Goal: Transaction & Acquisition: Purchase product/service

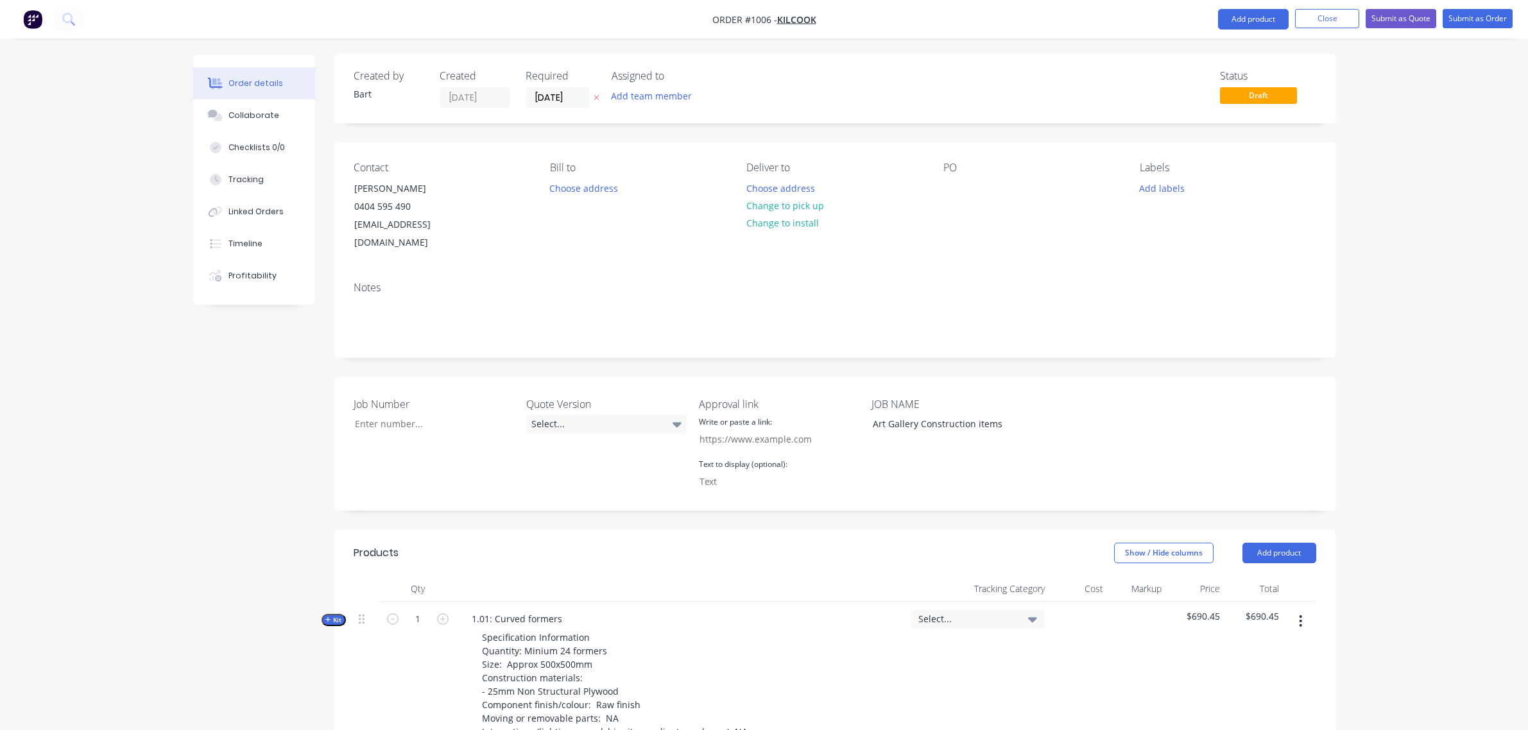
scroll to position [608, 0]
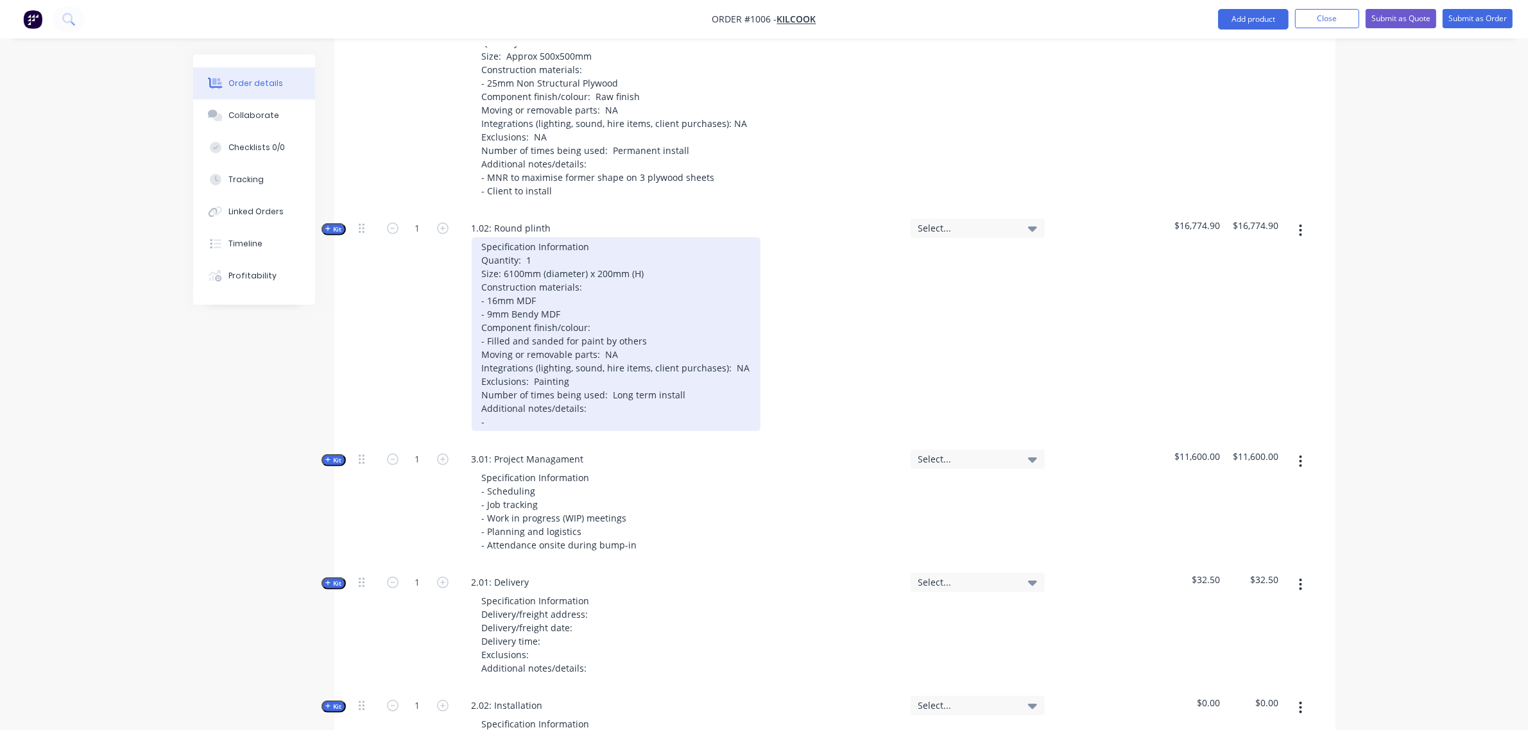
click at [566, 405] on div "Specification Information Quantity: 1 Size: 6100mm (diameter) x 200mm (H) Const…" at bounding box center [616, 334] width 289 height 194
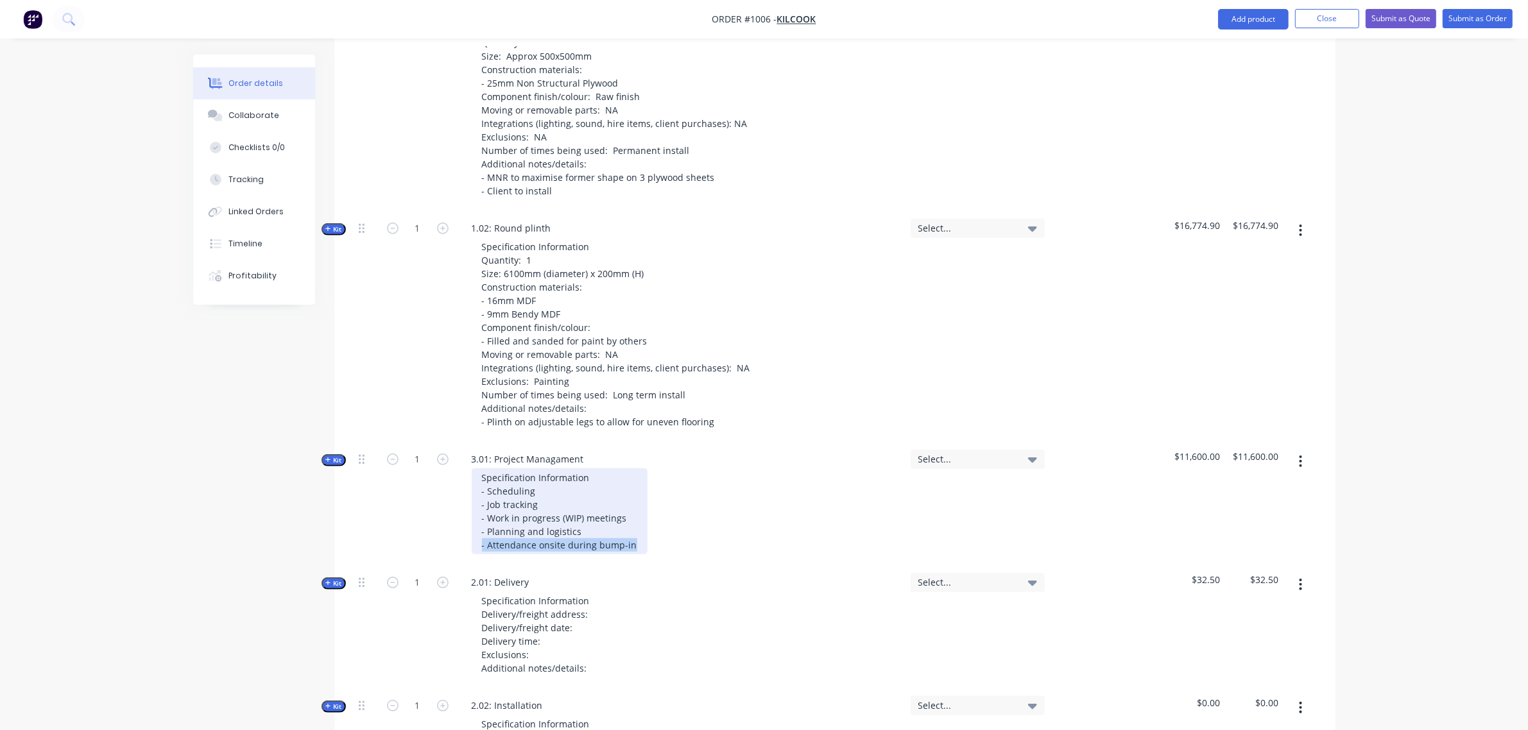
drag, startPoint x: 633, startPoint y: 531, endPoint x: 478, endPoint y: 529, distance: 155.3
click at [477, 530] on div "Specification Information - Scheduling - Job tracking - Work in progress (WIP) …" at bounding box center [560, 511] width 176 height 86
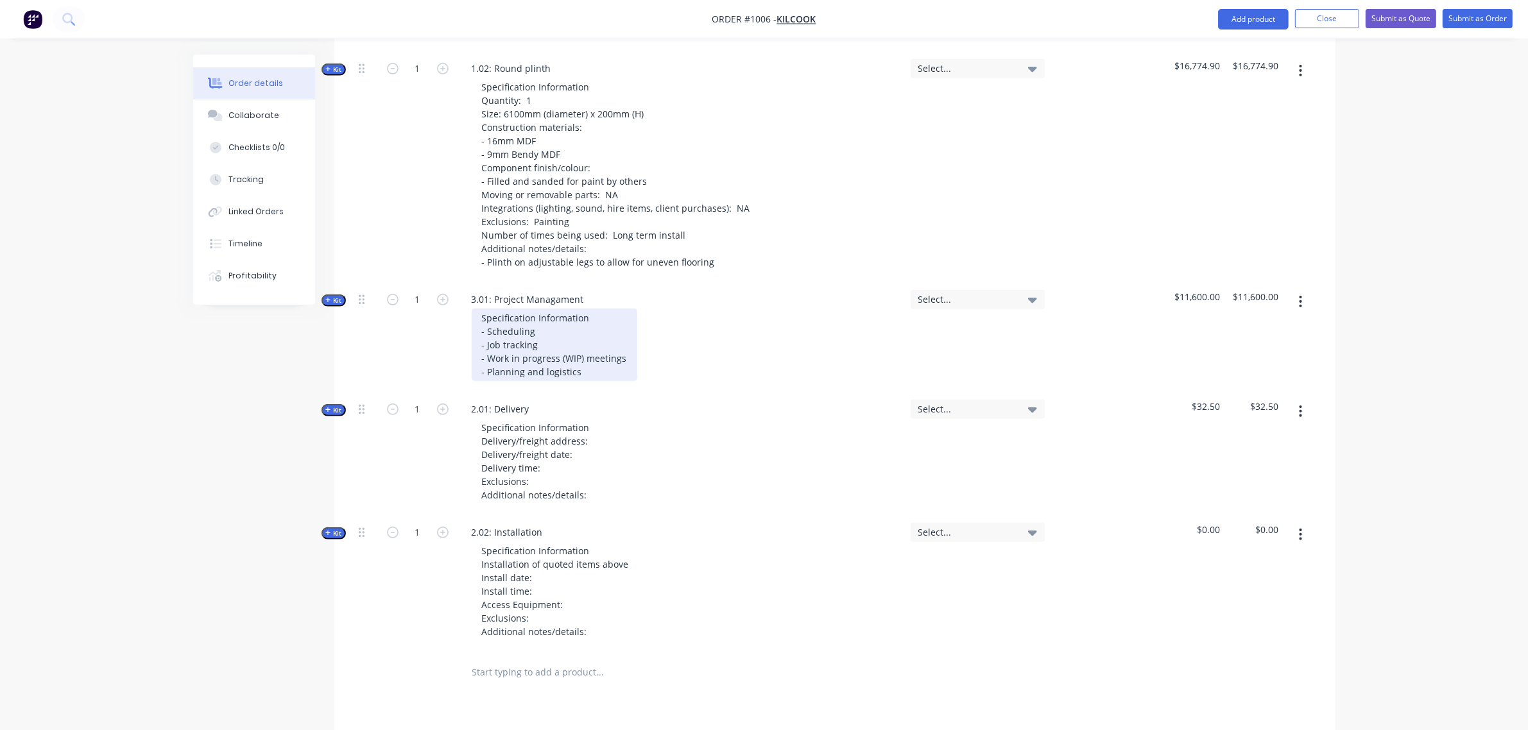
scroll to position [769, 0]
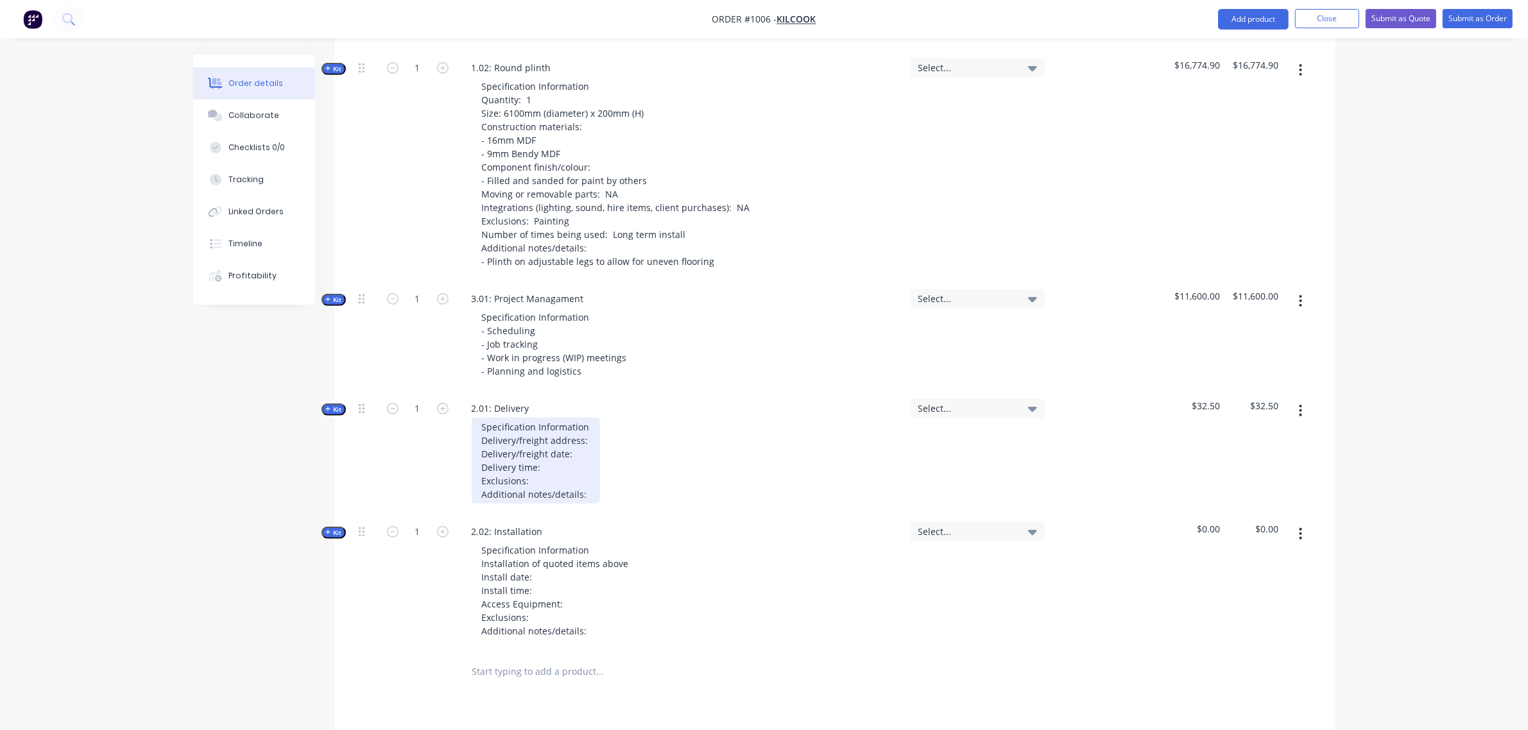
click at [593, 422] on div "Specification Information Delivery/freight address: Delivery/freight date: Deli…" at bounding box center [536, 461] width 128 height 86
click at [597, 436] on div "Specification Information Delivery/freight address: Art Gallery [GEOGRAPHIC_DAT…" at bounding box center [605, 461] width 266 height 86
click at [578, 450] on div "Specification Information Delivery/freight address: Art Gallery [GEOGRAPHIC_DAT…" at bounding box center [605, 461] width 266 height 86
click at [591, 481] on div "Specification Information Delivery/freight address: Art Gallery [GEOGRAPHIC_DAT…" at bounding box center [605, 461] width 266 height 86
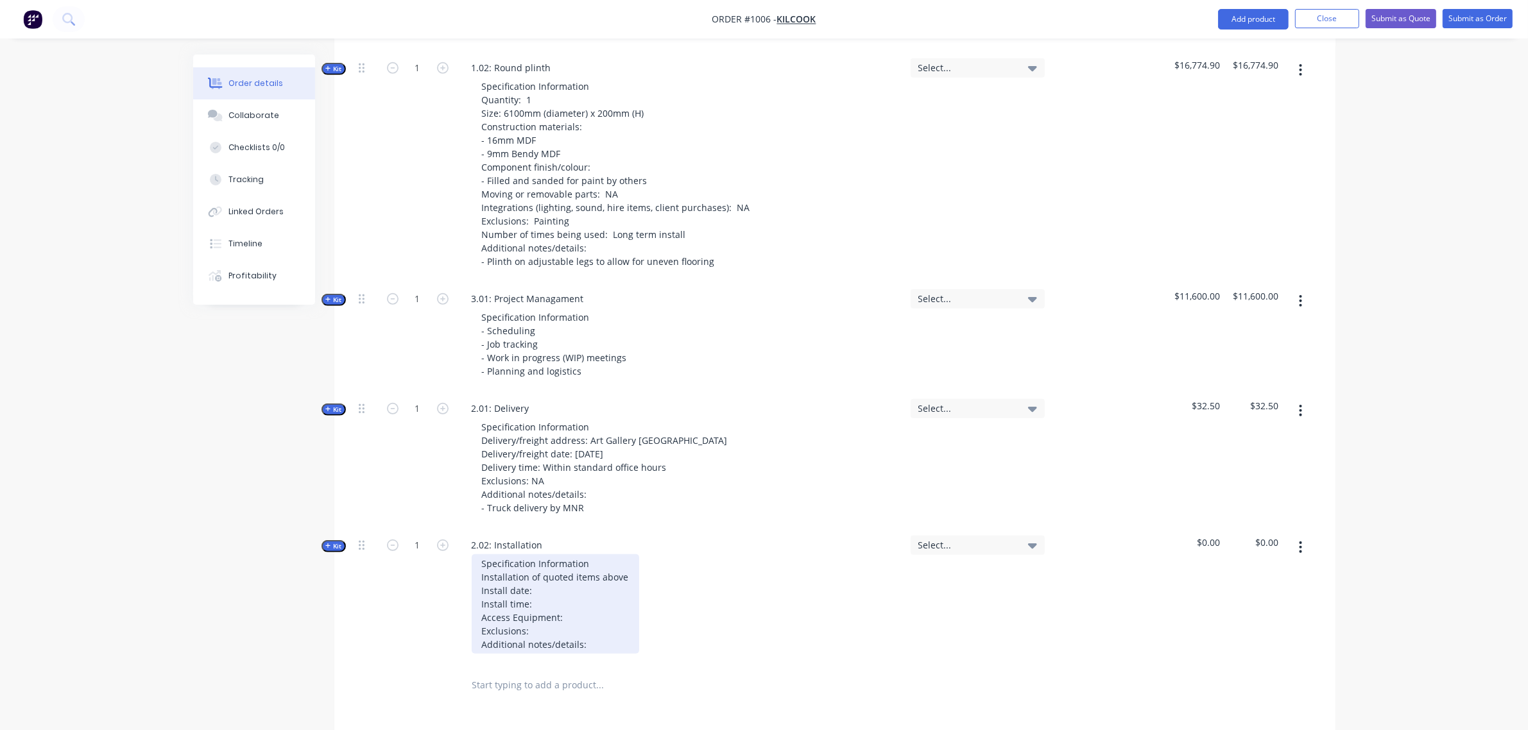
click at [563, 569] on div "Specification Information Installation of quoted items above Install date: Inst…" at bounding box center [555, 603] width 167 height 99
click at [568, 583] on div "Specification Information Installation of quoted items above Install date: 03-0…" at bounding box center [555, 603] width 167 height 99
click at [592, 626] on div "Specification Information Installation of quoted items above Install date: 03-0…" at bounding box center [570, 603] width 197 height 99
click at [585, 635] on div "Specification Information Installation of quoted items above Install date: 03-0…" at bounding box center [581, 610] width 219 height 113
click at [613, 636] on div "Specification Information Installation of quoted items above Install date: 03-0…" at bounding box center [570, 610] width 197 height 113
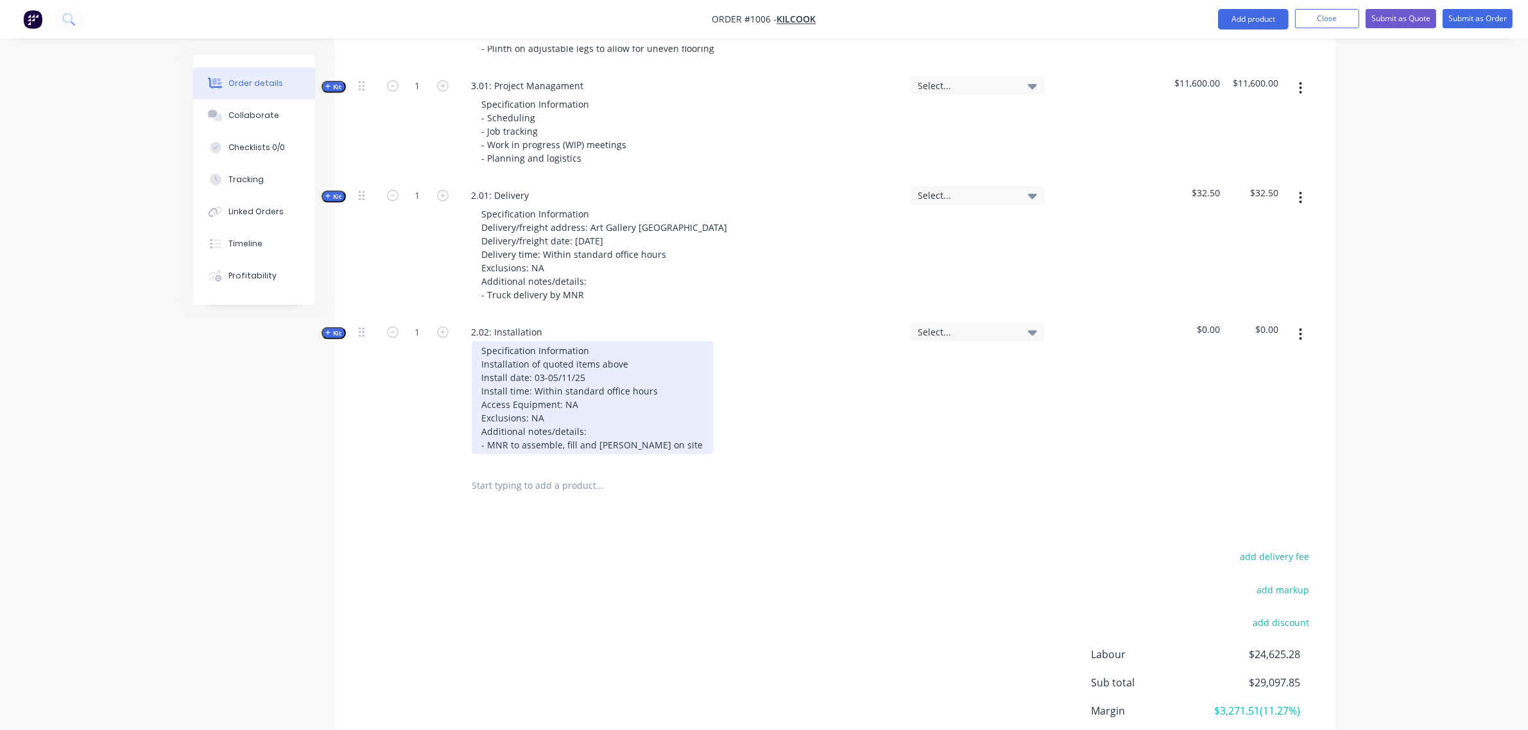
scroll to position [982, 0]
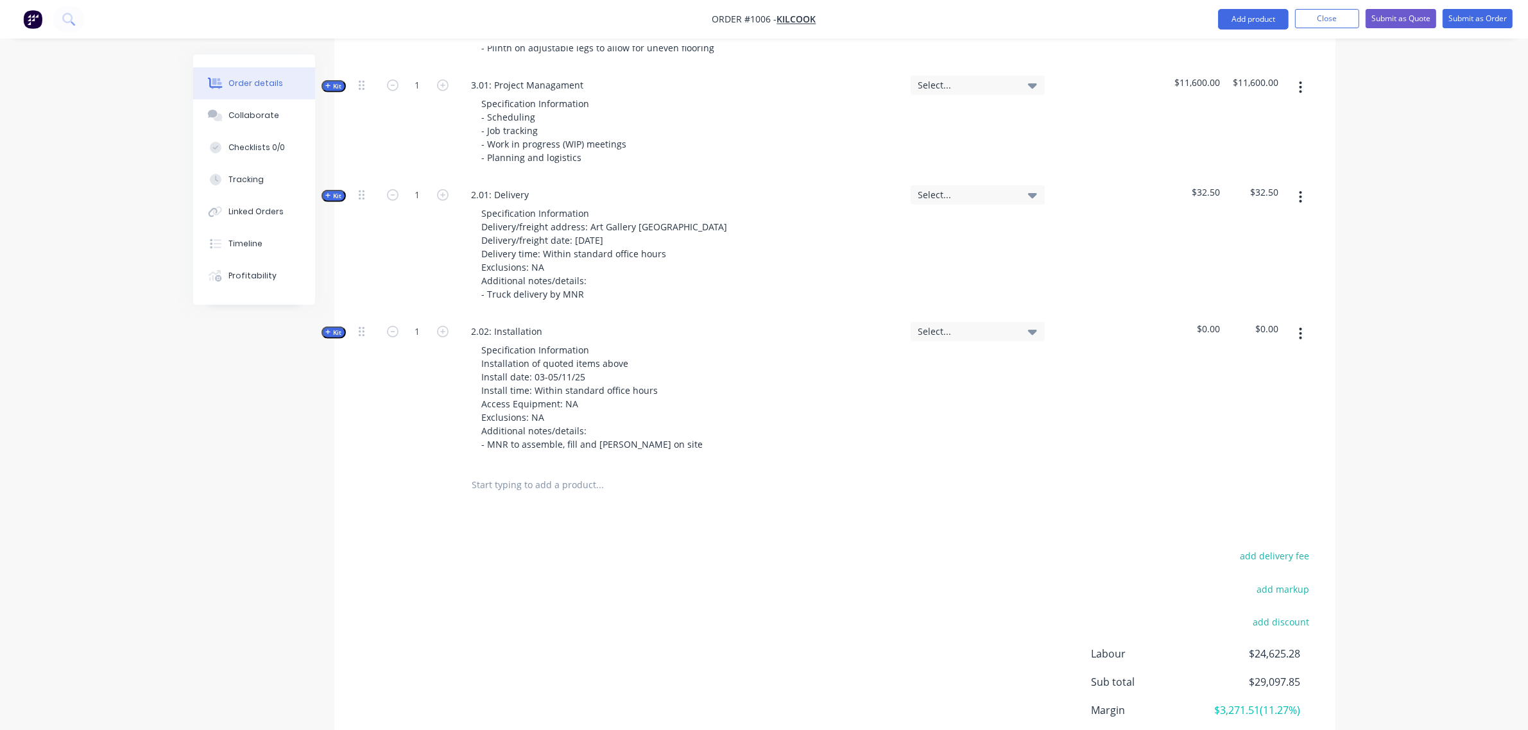
click at [328, 329] on icon "button" at bounding box center [328, 332] width 6 height 6
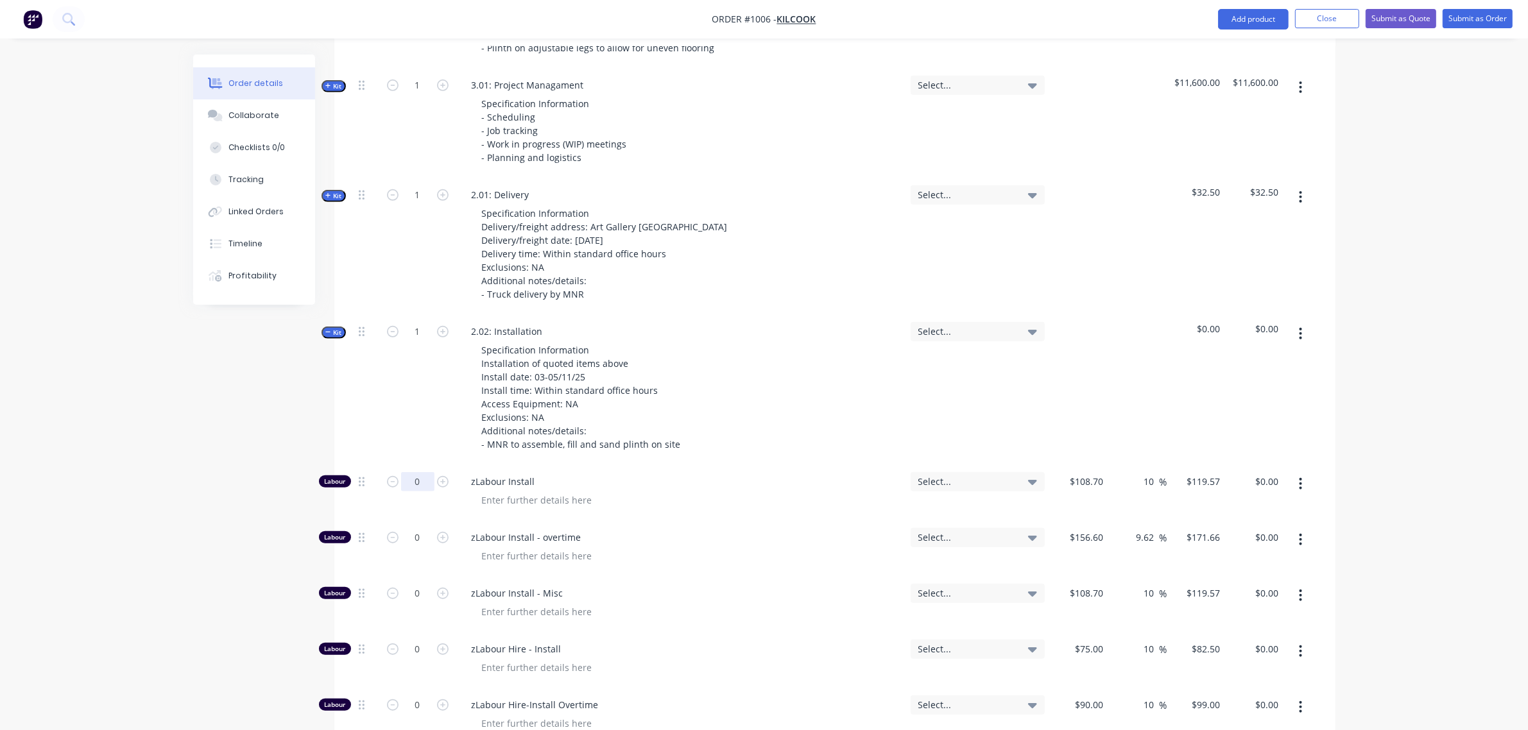
click at [418, 472] on input "0" at bounding box center [417, 481] width 33 height 19
type input "32"
type input "$3,826.24"
click at [380, 398] on div "1" at bounding box center [417, 389] width 77 height 150
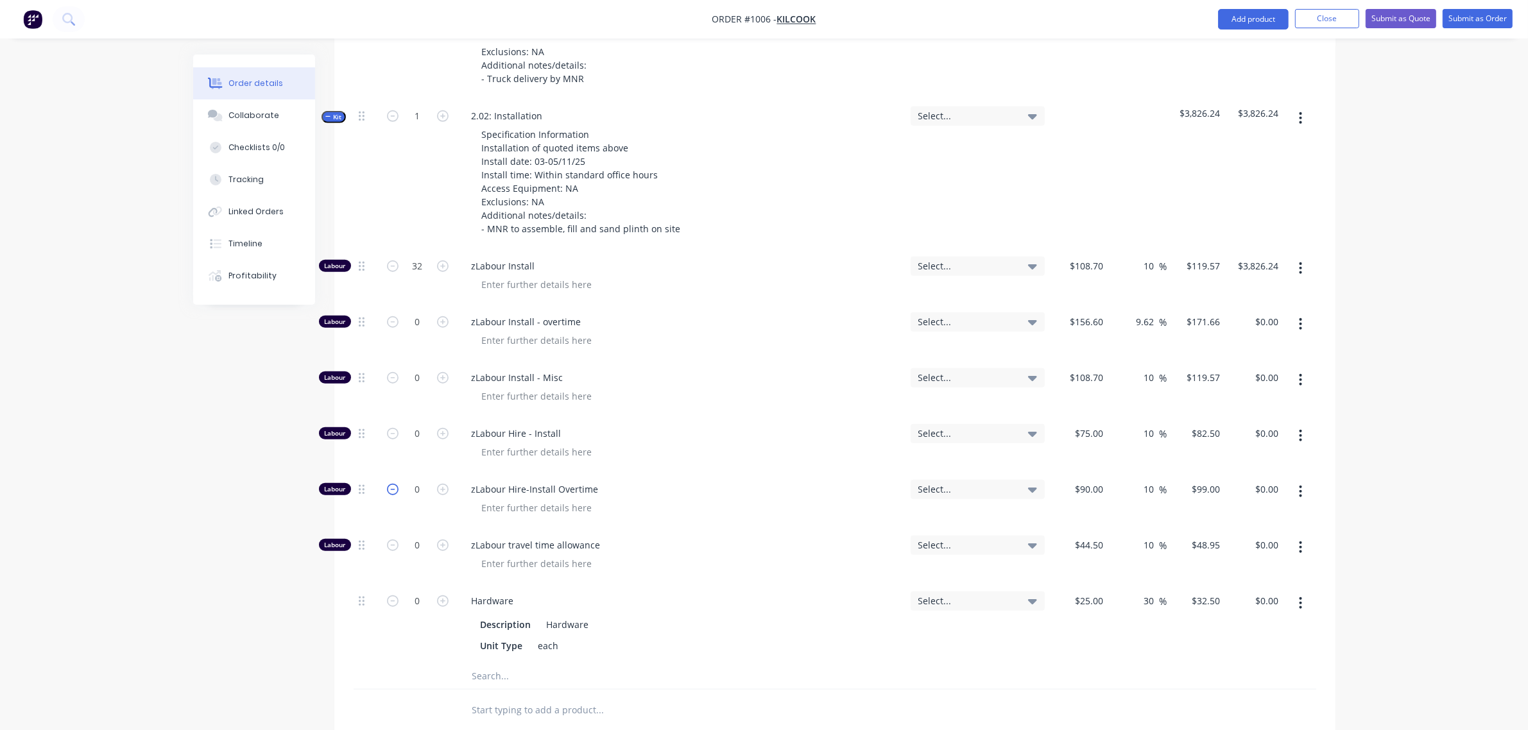
scroll to position [1197, 0]
click at [412, 592] on input "0" at bounding box center [417, 601] width 33 height 19
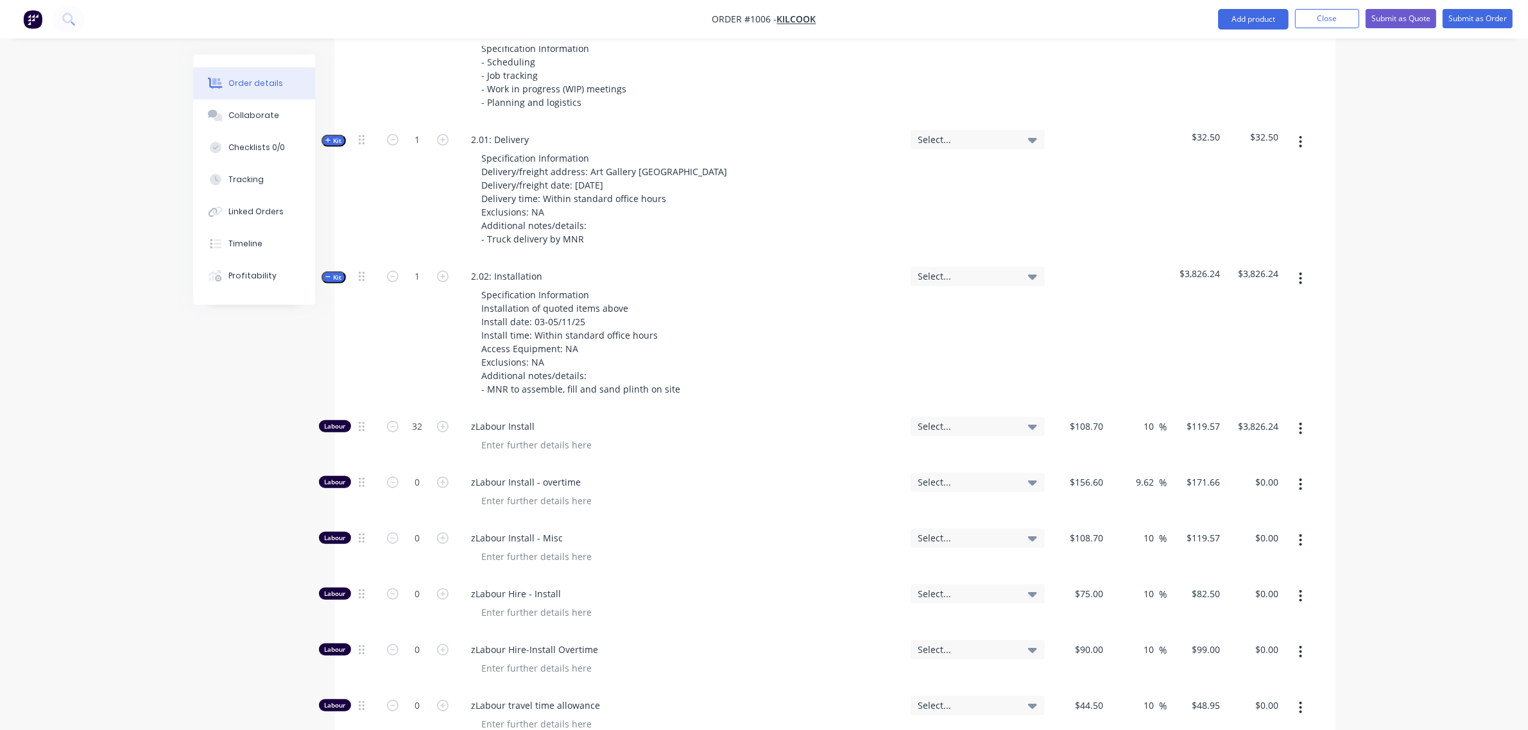
scroll to position [1037, 0]
type input "5"
type input "$162.50"
click at [424, 356] on div "1" at bounding box center [417, 335] width 77 height 150
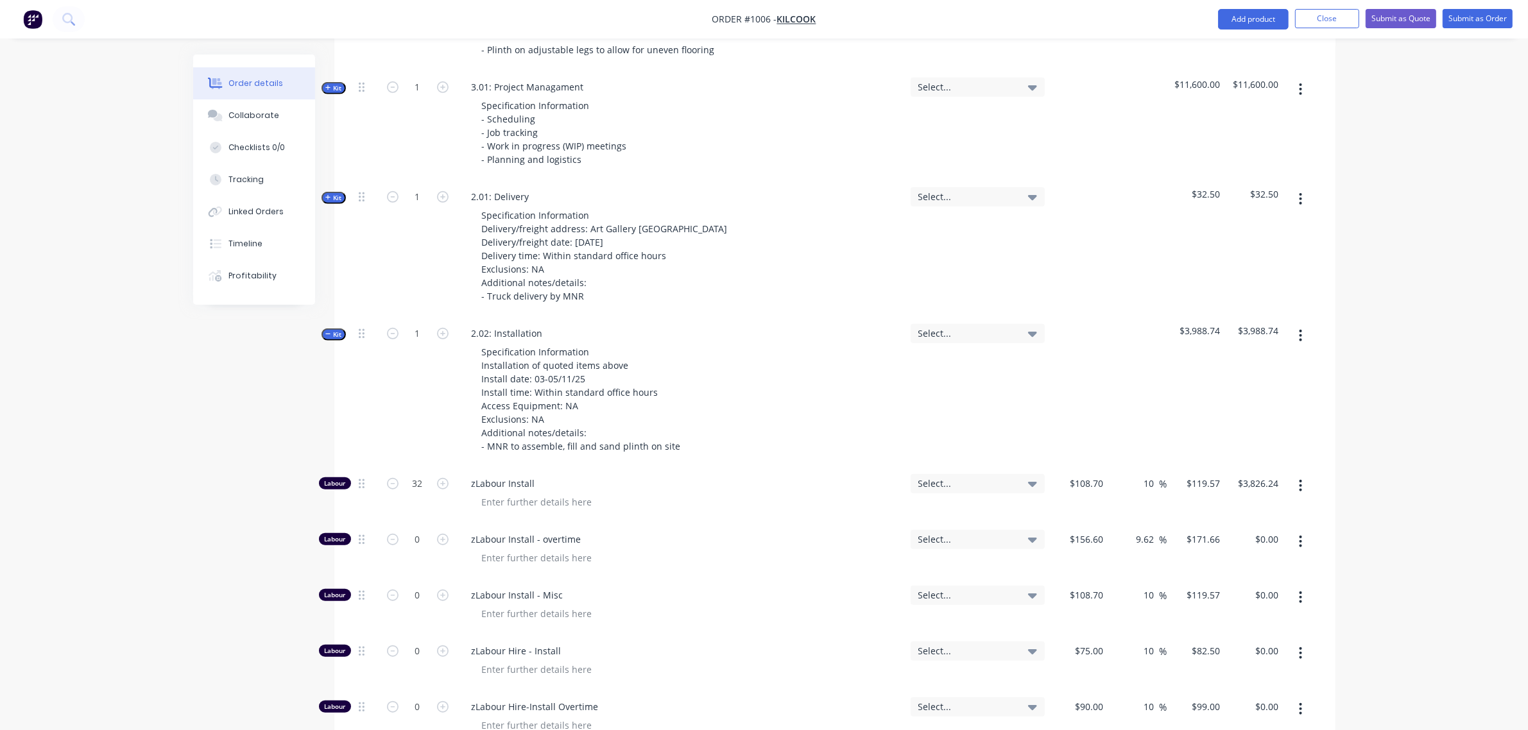
scroll to position [982, 0]
click at [336, 328] on span "Kit" at bounding box center [333, 333] width 17 height 10
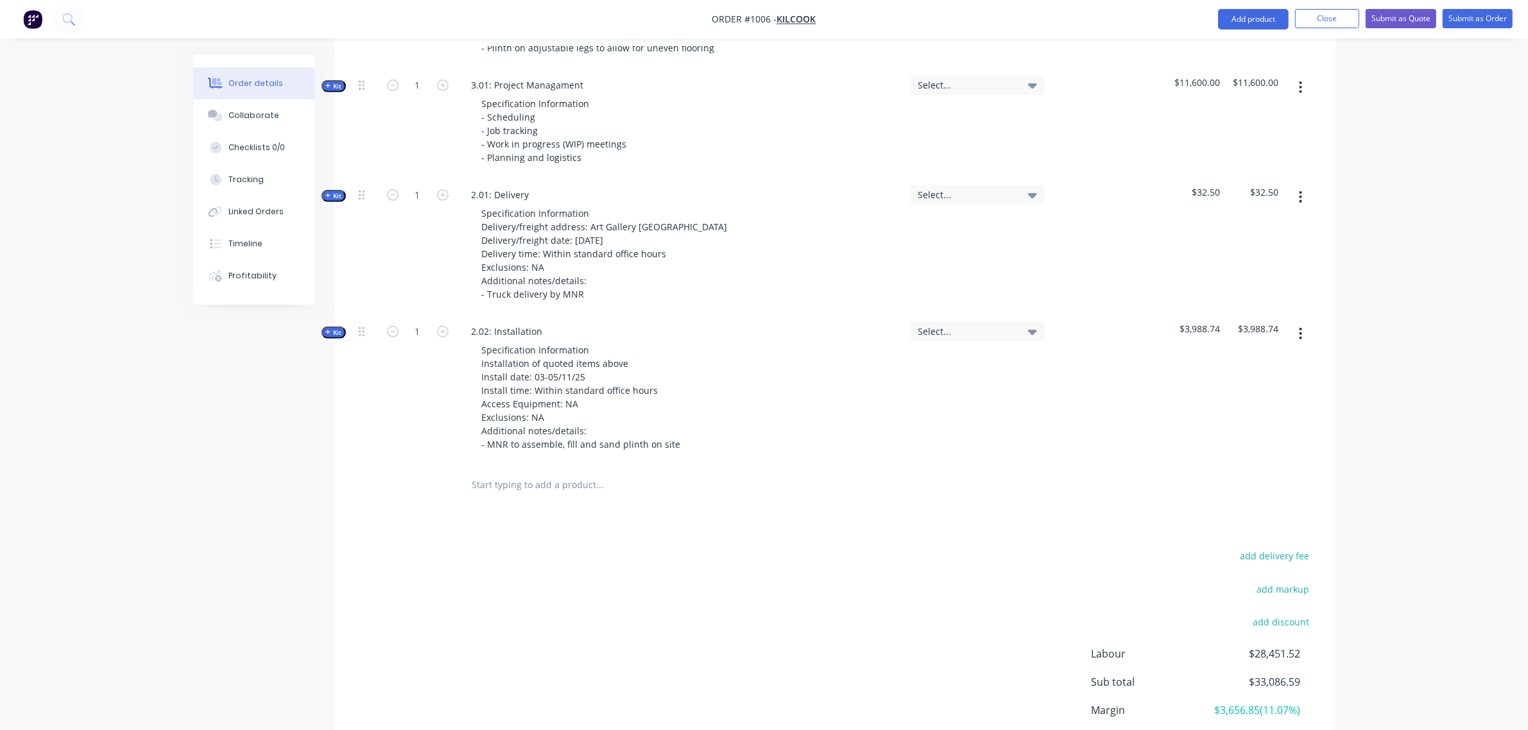
click at [327, 192] on icon "button" at bounding box center [328, 195] width 6 height 6
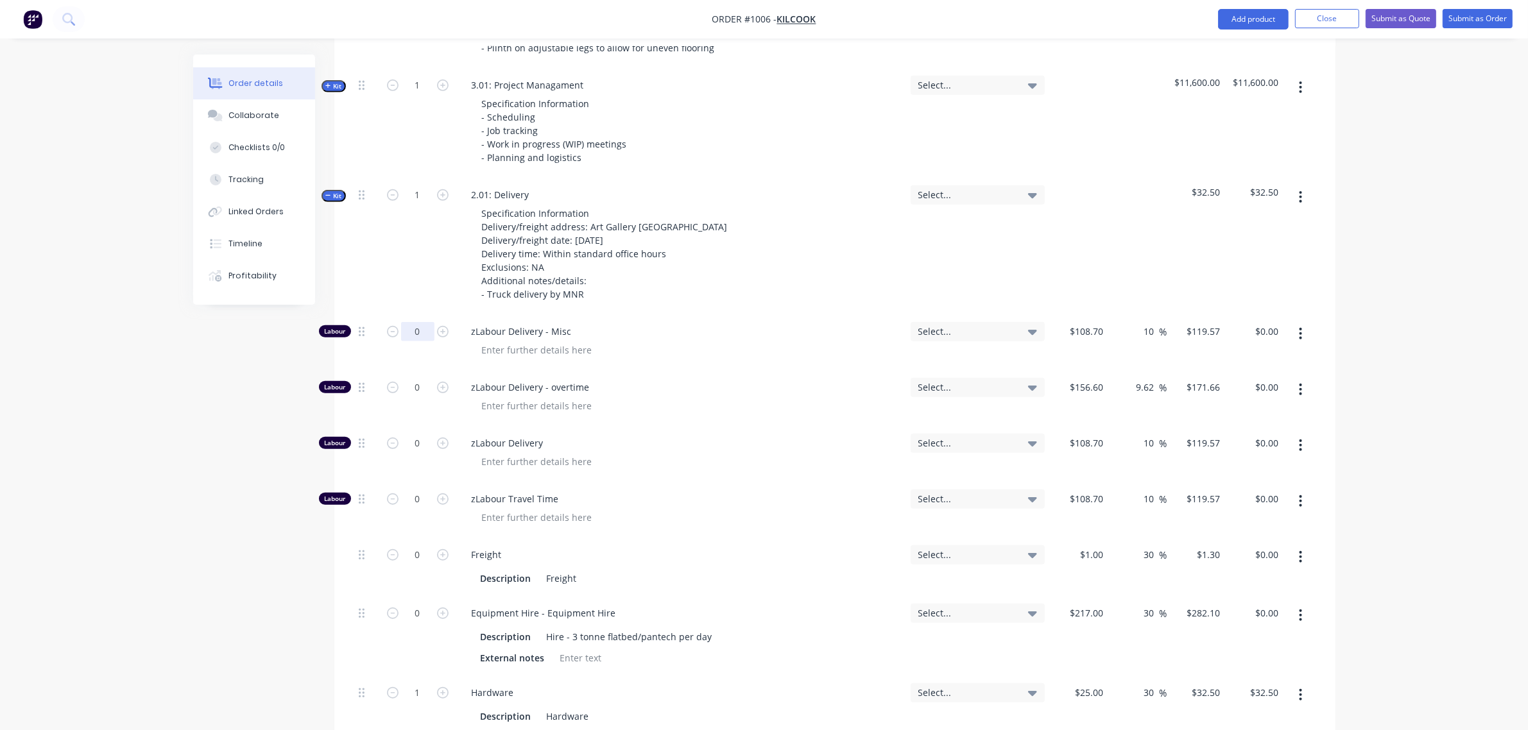
click at [414, 322] on input "0" at bounding box center [417, 331] width 33 height 19
type input "4"
type input "$478.28"
drag, startPoint x: 416, startPoint y: 416, endPoint x: 419, endPoint y: 423, distance: 8.3
click at [416, 434] on input "0" at bounding box center [417, 443] width 33 height 19
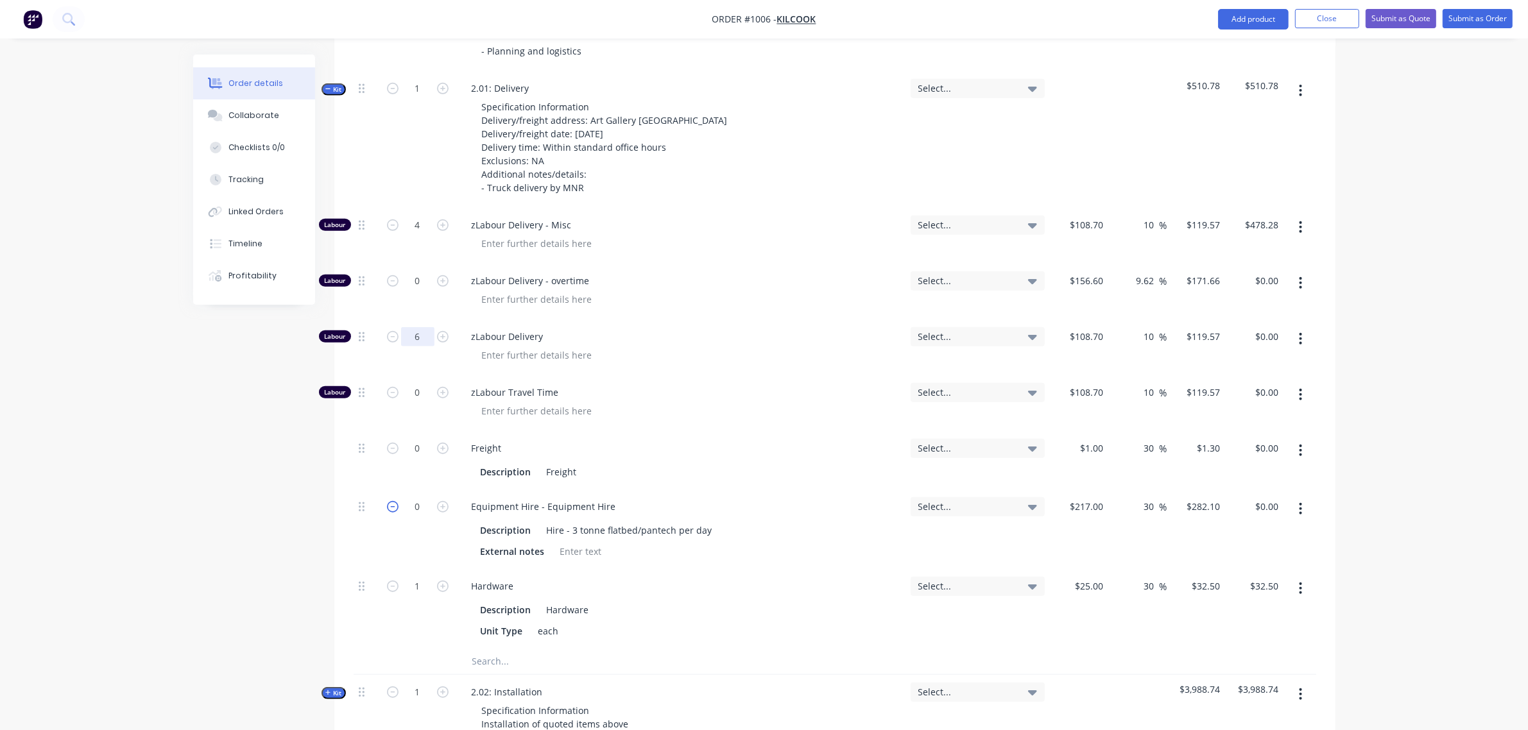
scroll to position [1089, 0]
type input "6"
type input "$717.42"
click at [409, 497] on input "0" at bounding box center [417, 506] width 33 height 19
type input "1"
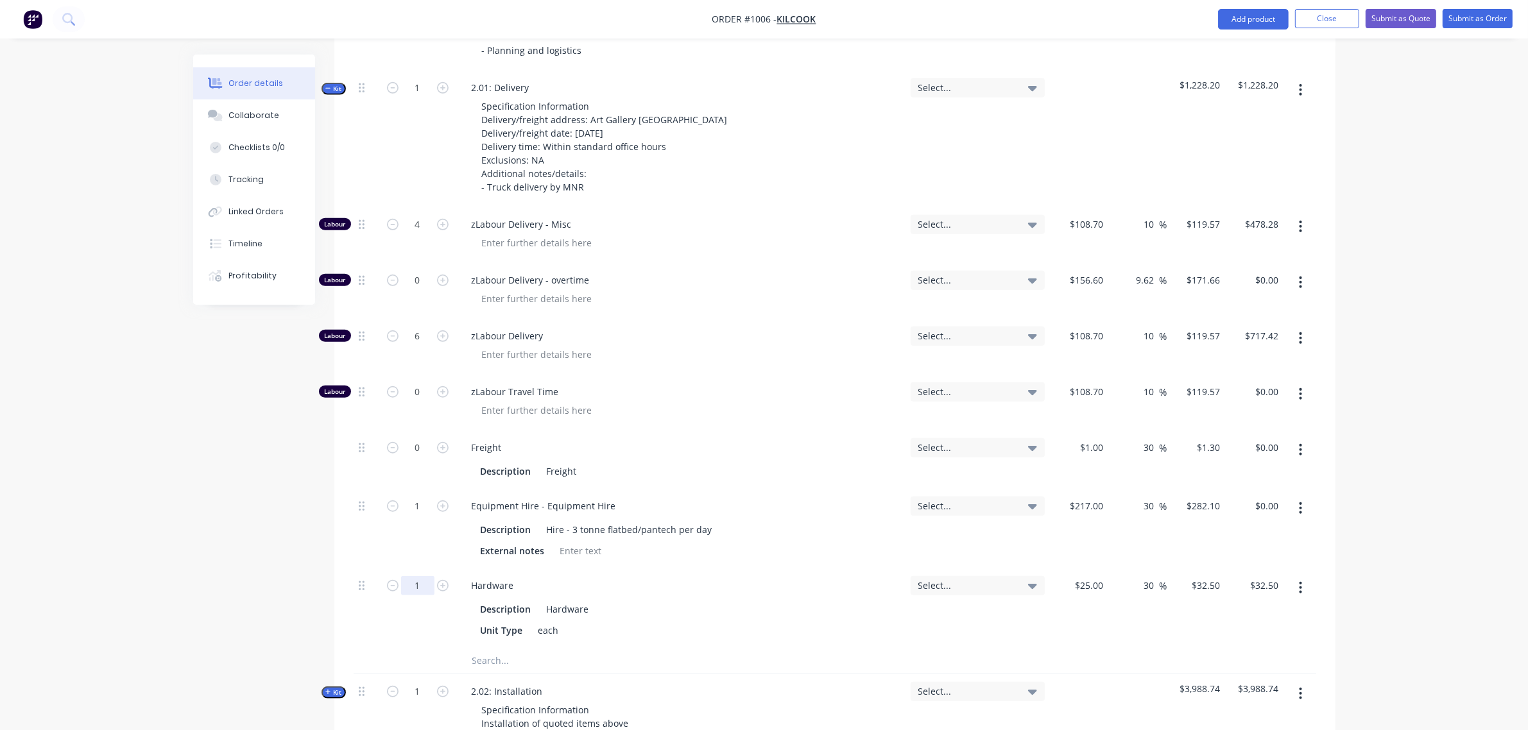
type input "$282.10"
click at [415, 576] on input "1" at bounding box center [417, 585] width 33 height 19
type input "6"
type input "$195.00"
click at [669, 498] on div "Equipment Hire - Equipment Hire Description Hire - 3 tonne flatbed/pantech per …" at bounding box center [680, 529] width 449 height 80
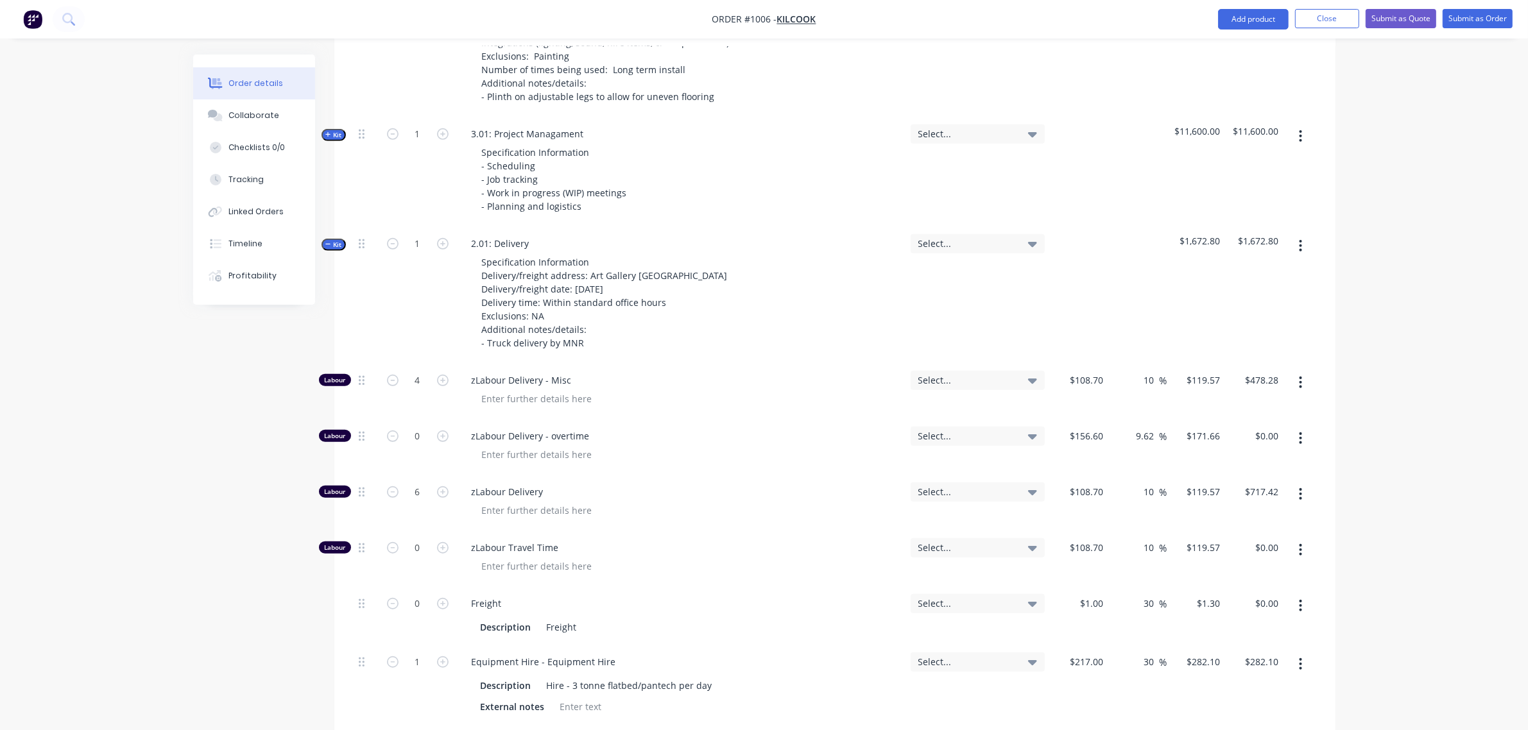
click at [330, 239] on button "Kit" at bounding box center [333, 245] width 24 height 12
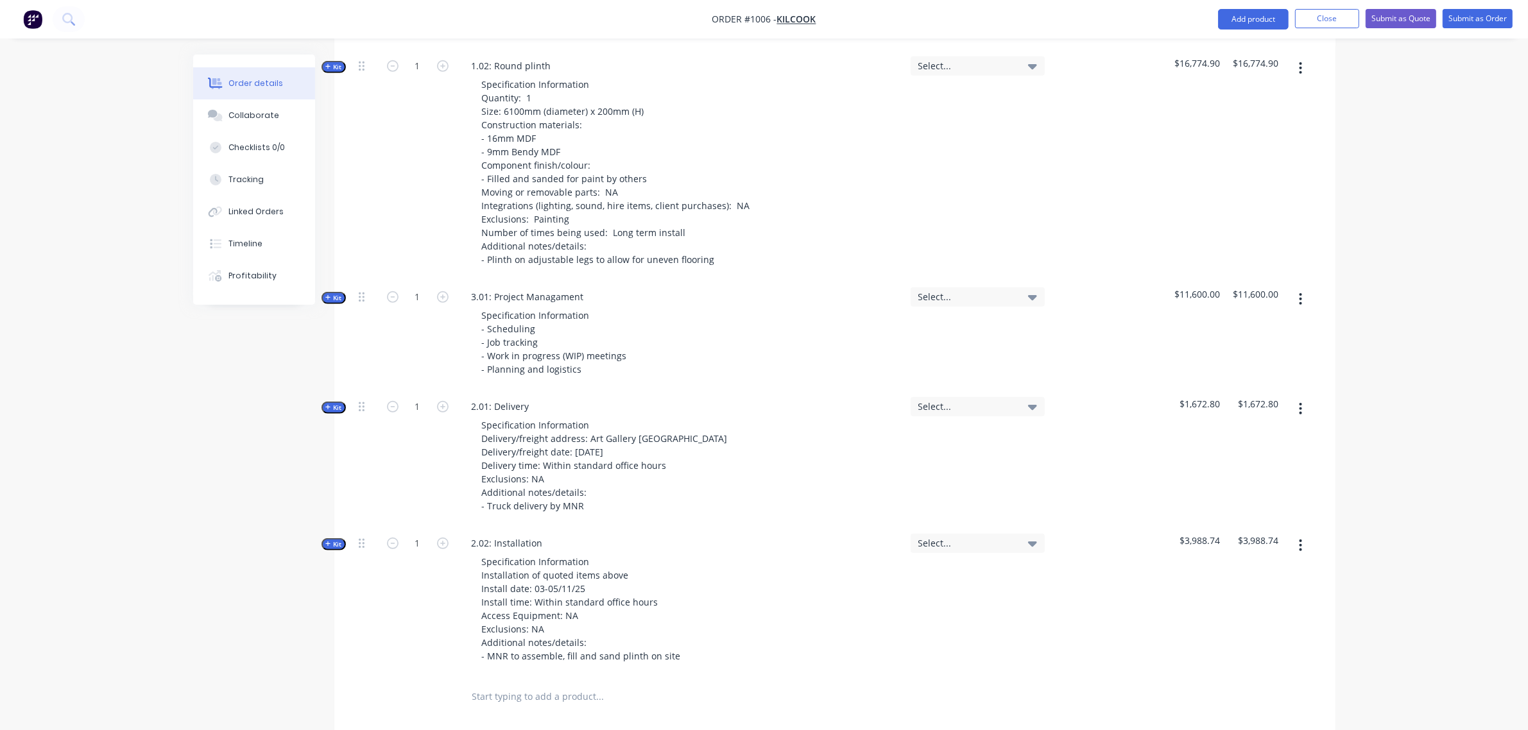
scroll to position [770, 0]
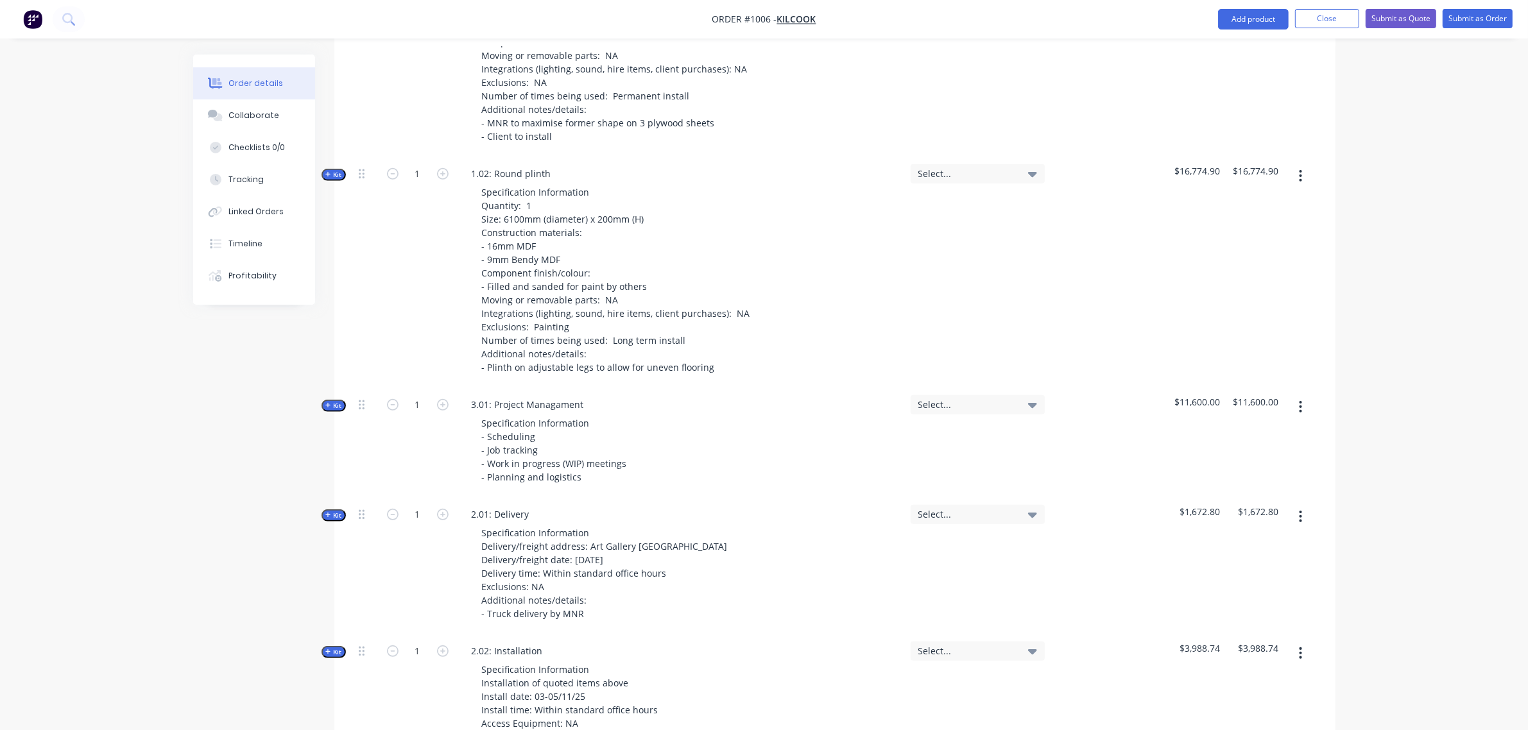
click at [337, 401] on span "Kit" at bounding box center [333, 406] width 17 height 10
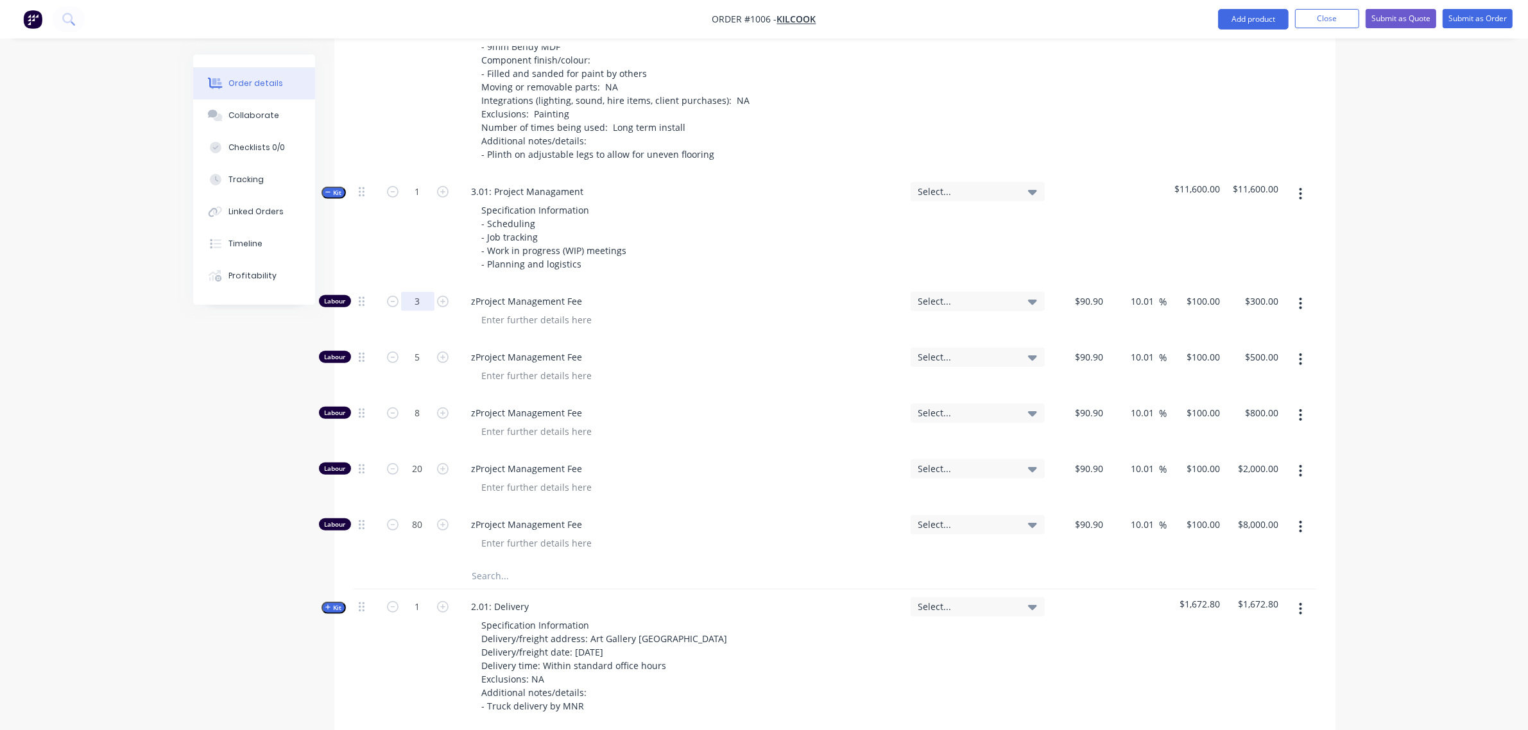
scroll to position [876, 0]
click at [420, 291] on input "3" at bounding box center [417, 300] width 33 height 19
type input "0"
type input "$0.00"
click at [414, 347] on input "5" at bounding box center [417, 356] width 33 height 19
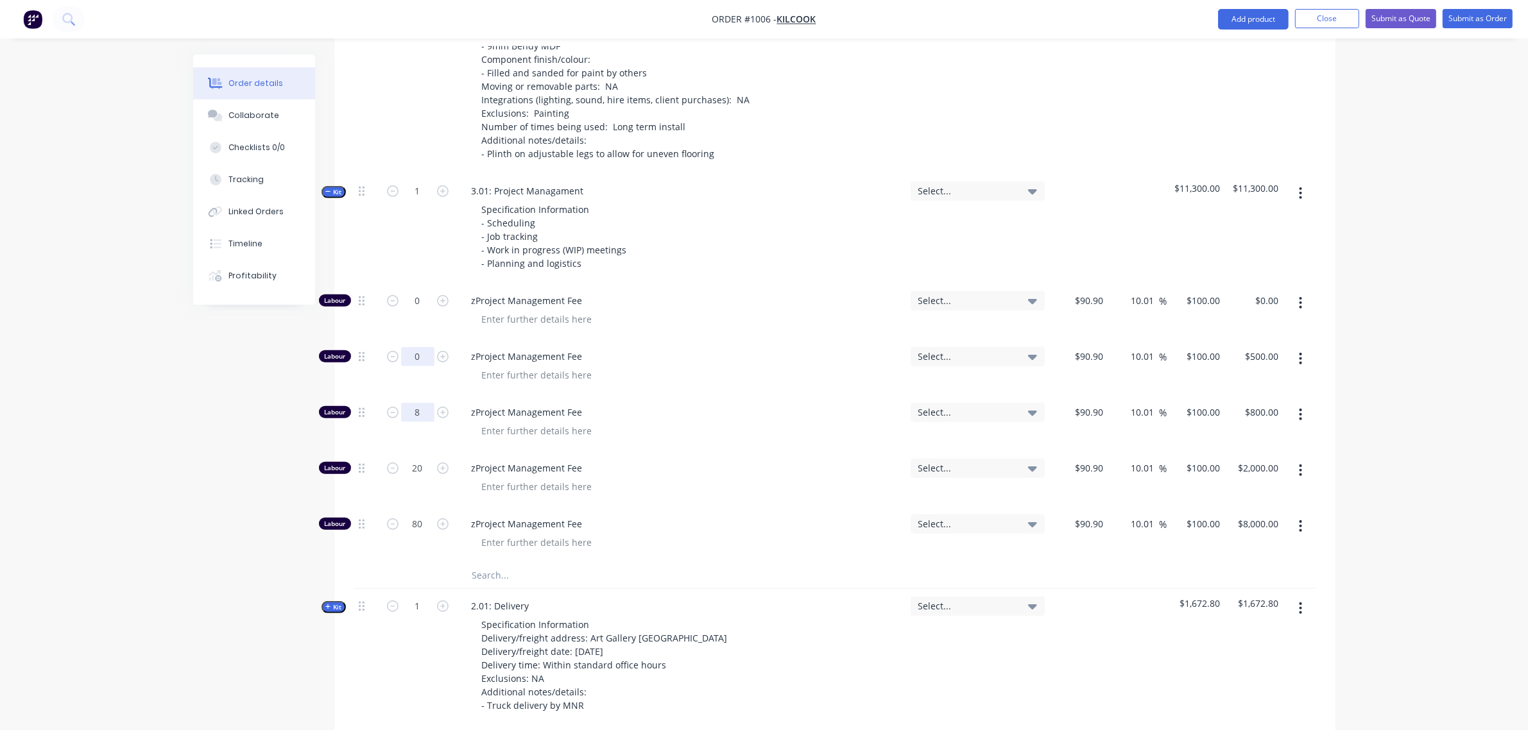
type input "0"
type input "$0.00"
click at [411, 403] on input "8" at bounding box center [417, 412] width 33 height 19
type input "0"
type input "$0.00"
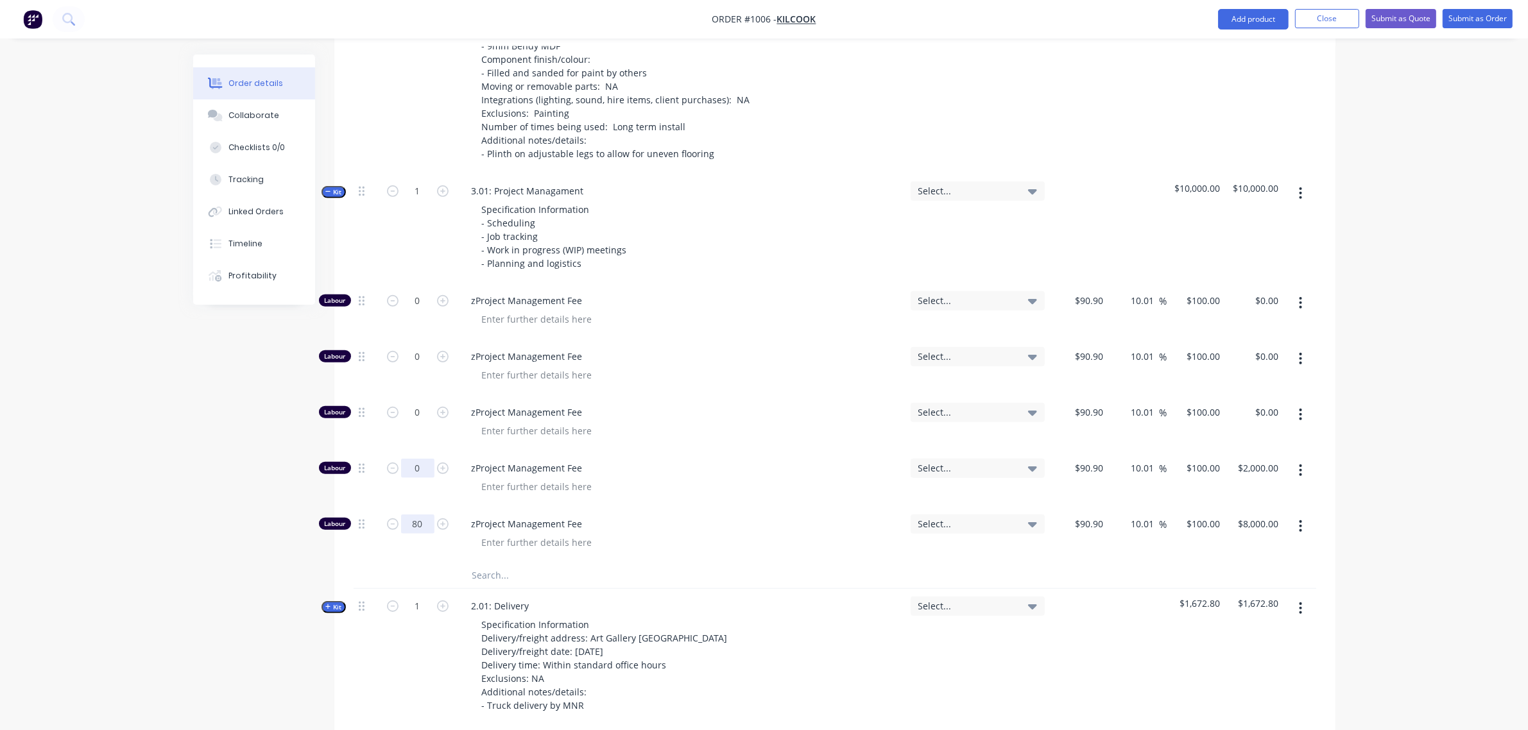
type input "0"
type input "$0.00"
click at [412, 515] on input "80" at bounding box center [417, 524] width 33 height 19
type input "0"
type input "$0.00"
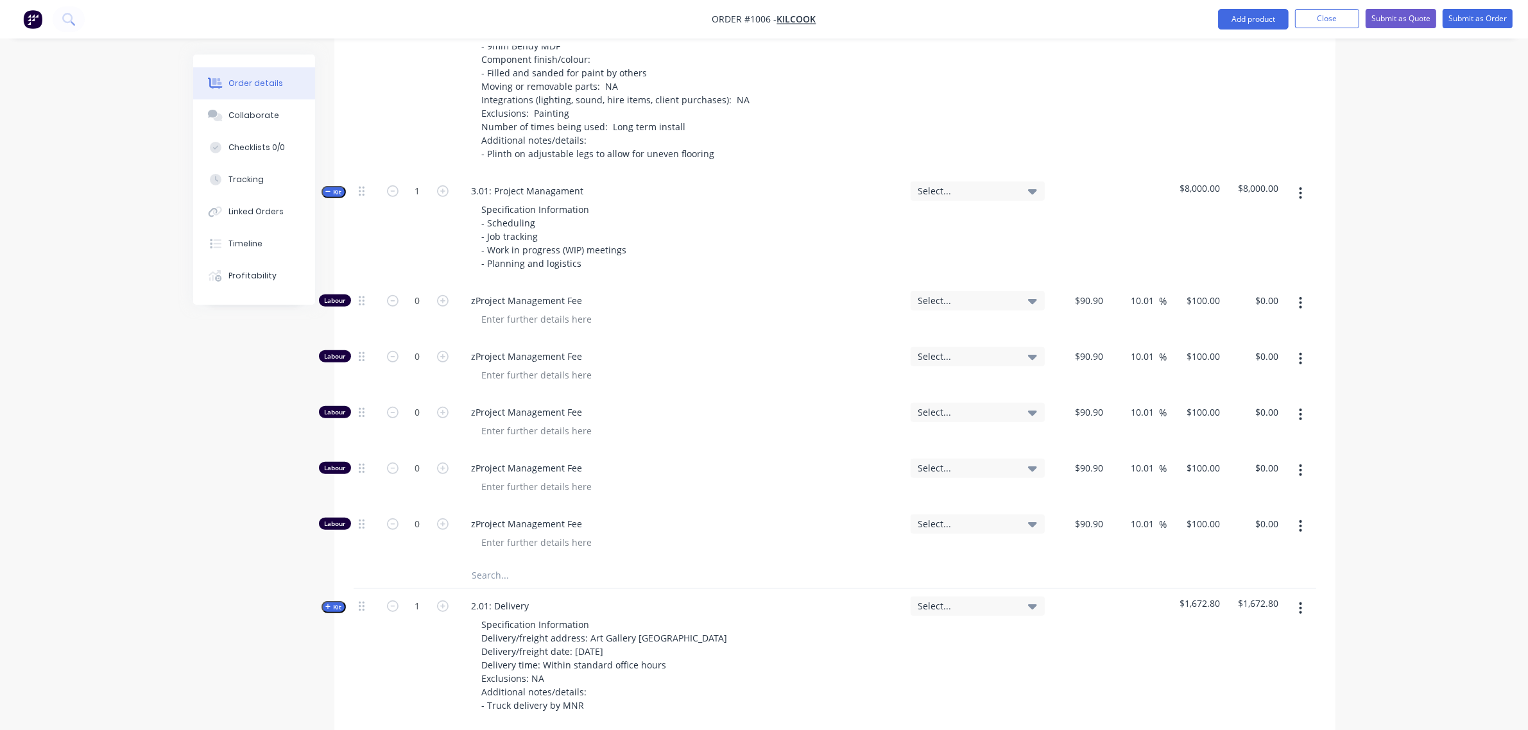
click at [330, 189] on icon "button" at bounding box center [328, 192] width 6 height 6
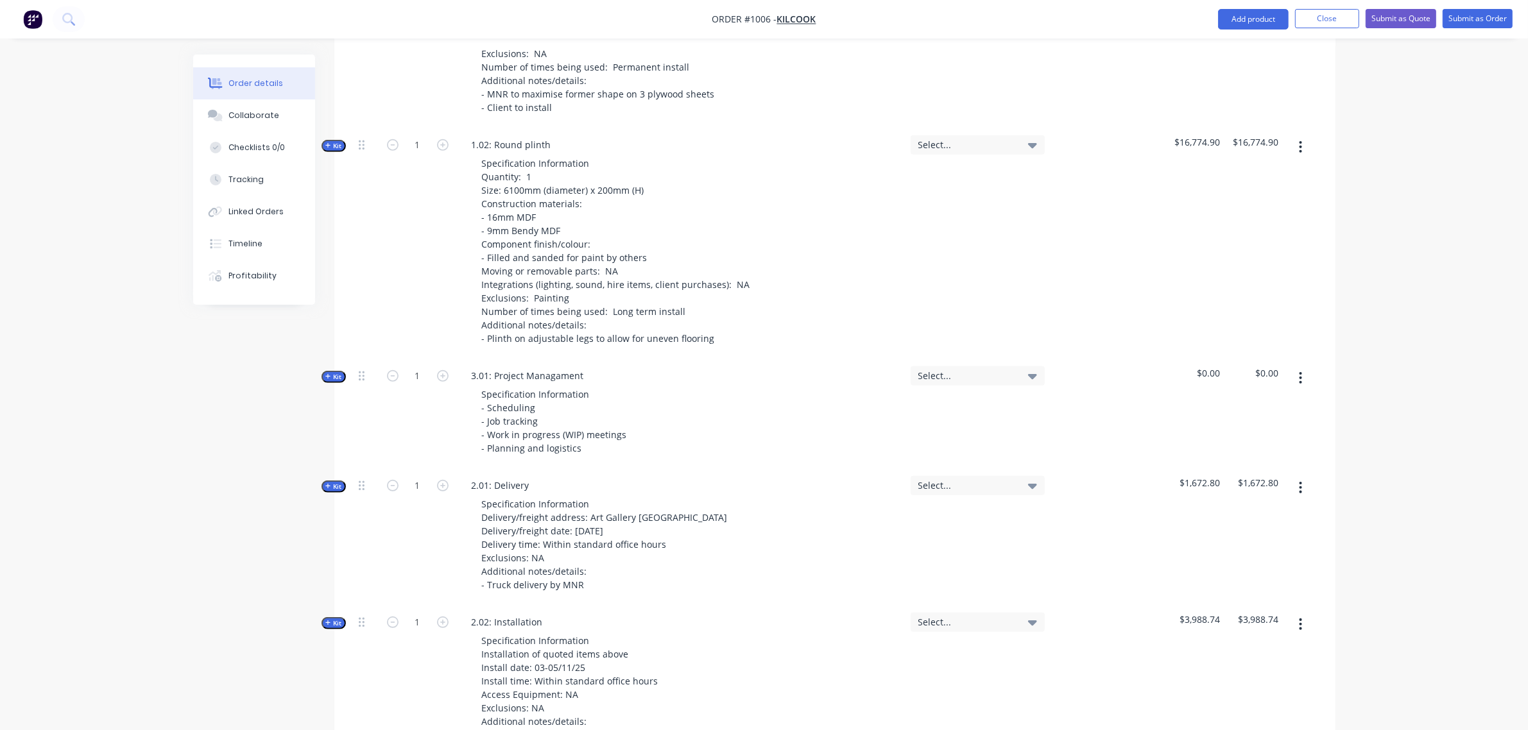
scroll to position [693, 0]
click at [421, 365] on input "1" at bounding box center [417, 374] width 33 height 19
click at [339, 371] on span "Kit" at bounding box center [333, 376] width 17 height 10
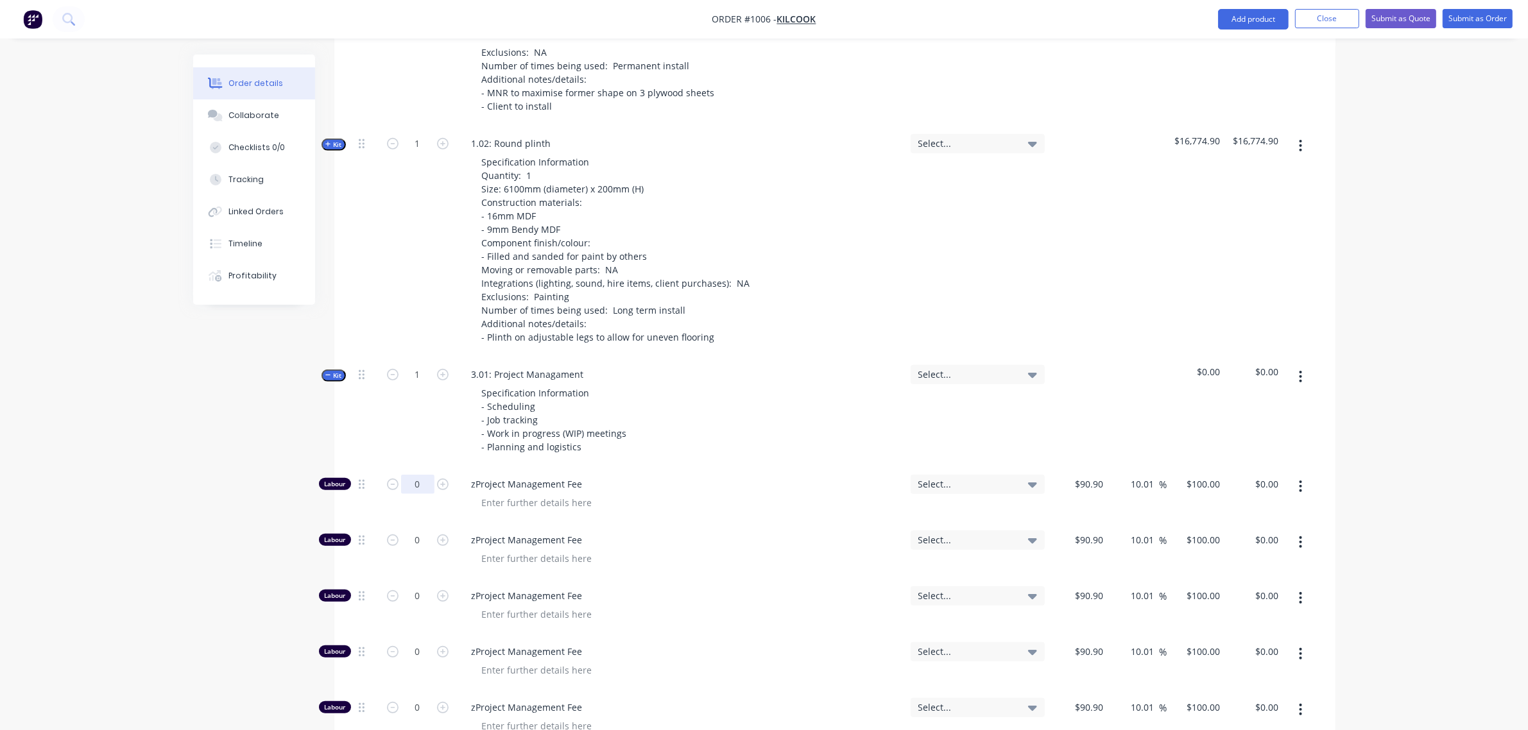
click at [414, 475] on input "0" at bounding box center [417, 484] width 33 height 19
click at [421, 475] on input "1" at bounding box center [417, 484] width 33 height 19
type input "12"
type input "$1,200.00"
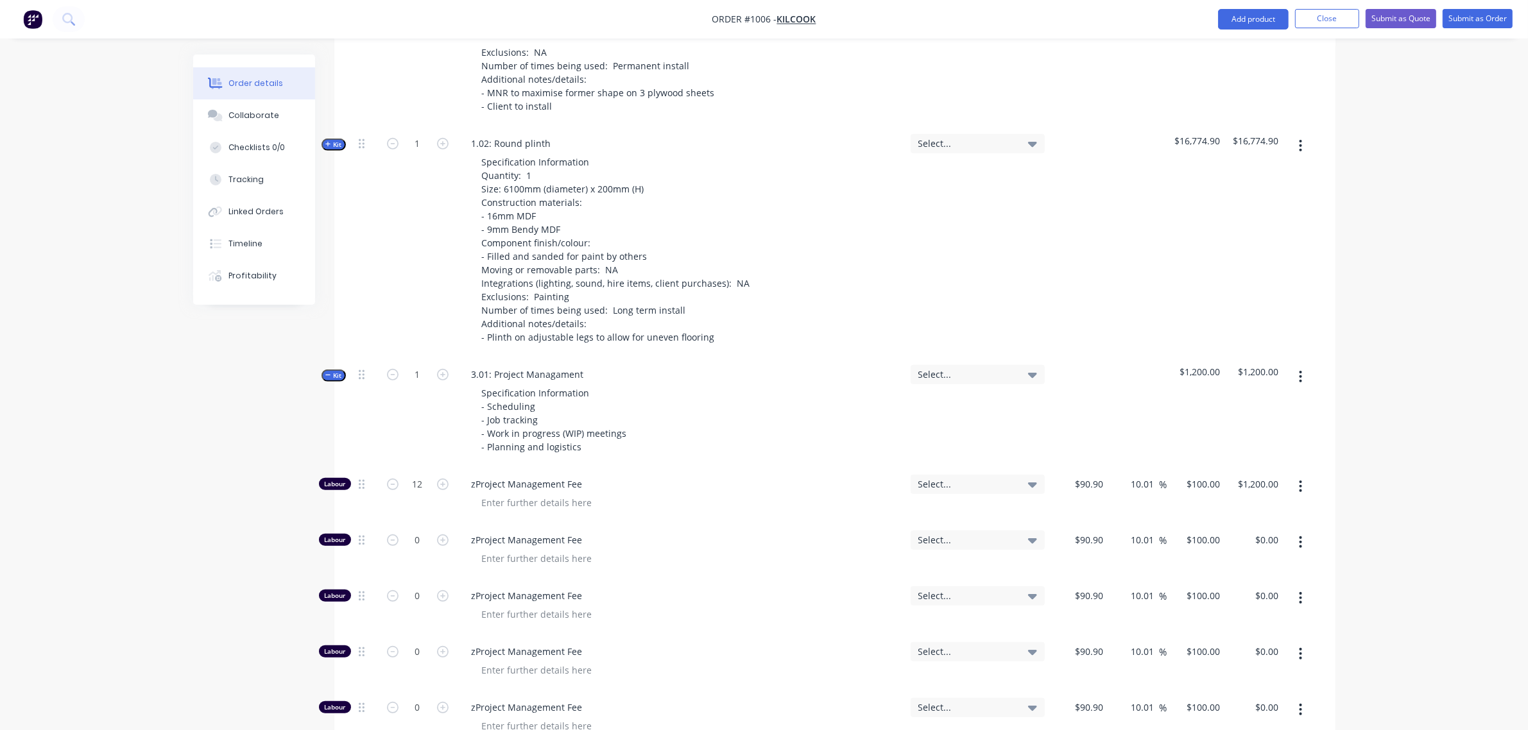
click at [386, 425] on div "1" at bounding box center [417, 412] width 77 height 110
click at [332, 371] on span "Kit" at bounding box center [333, 376] width 17 height 10
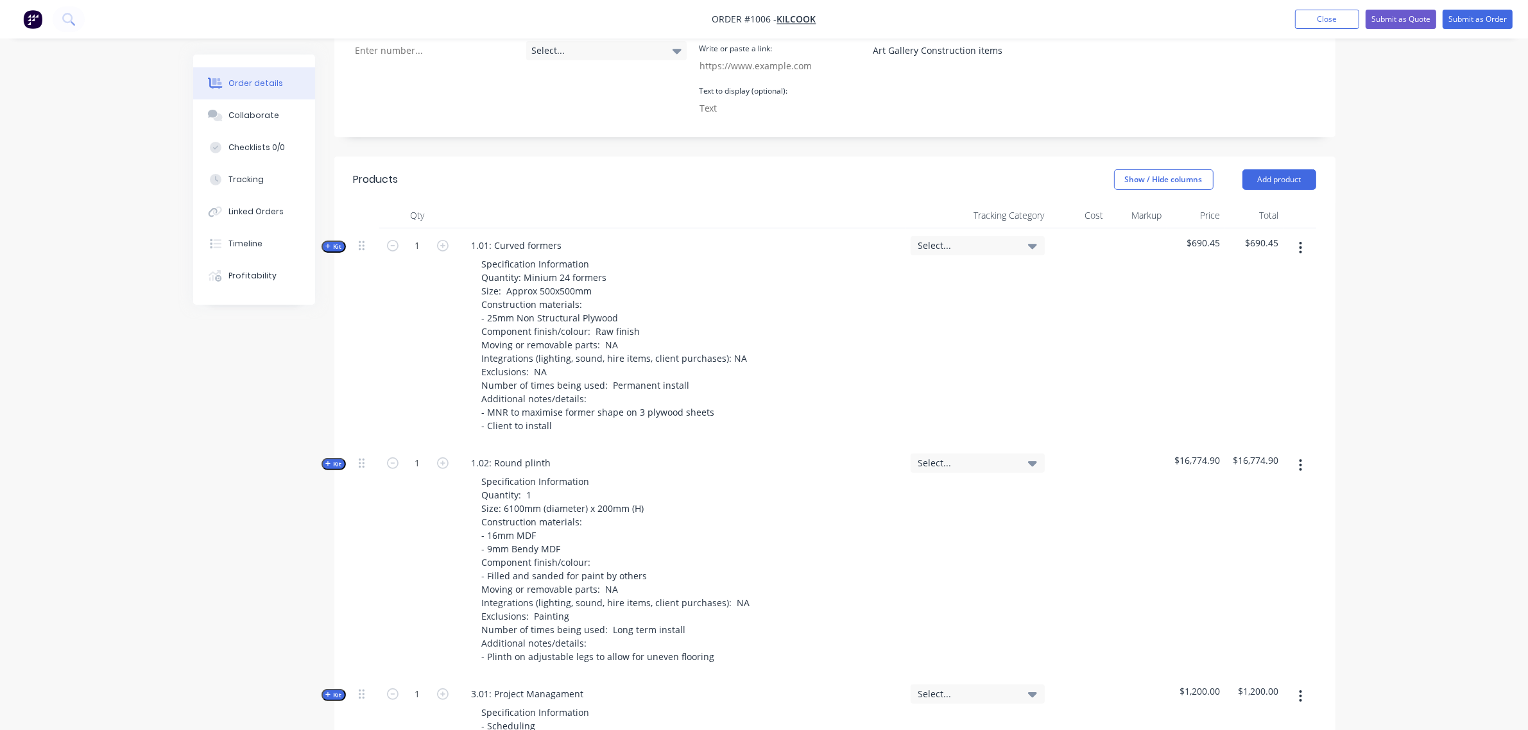
scroll to position [373, 0]
click at [328, 461] on icon "button" at bounding box center [328, 464] width 6 height 6
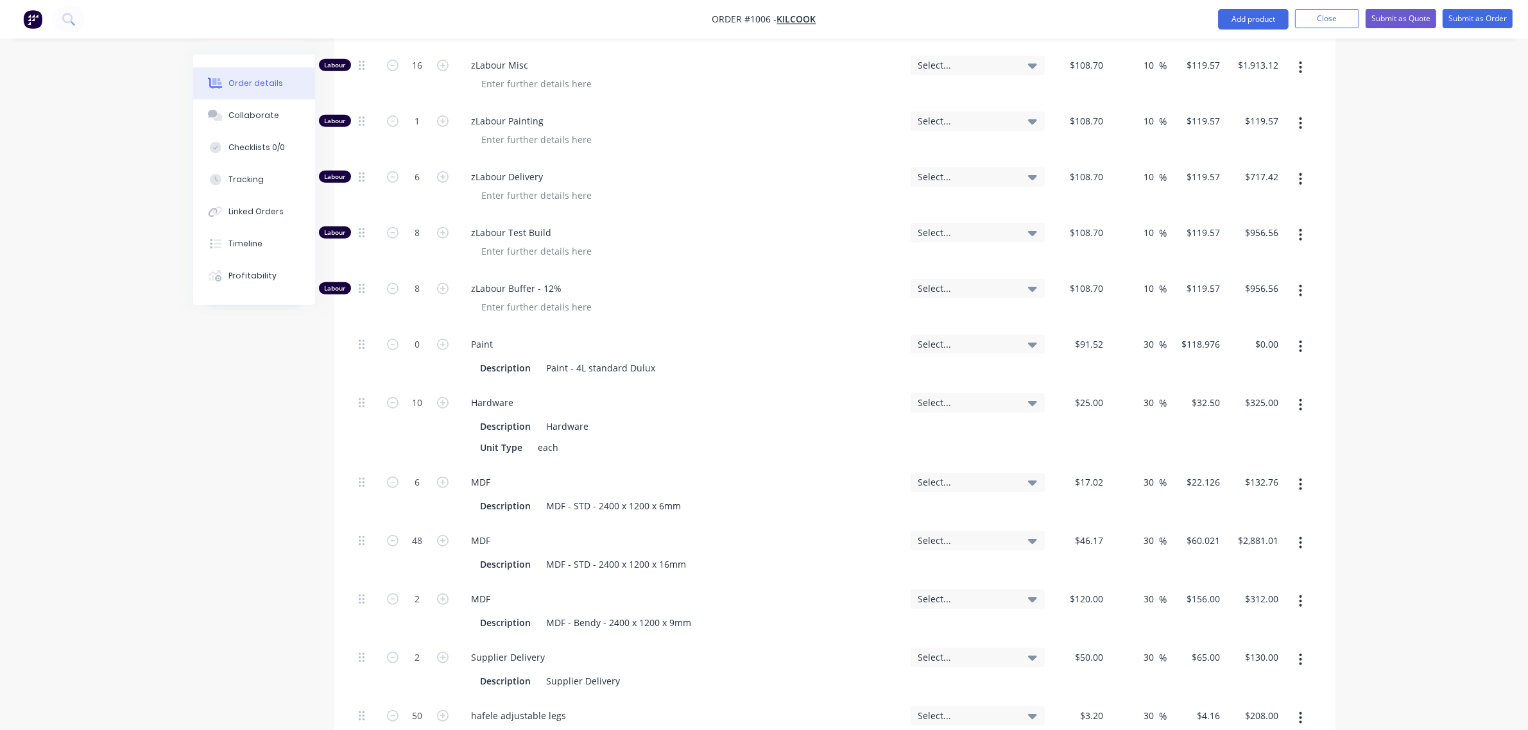
scroll to position [1227, 0]
click at [411, 530] on input "48" at bounding box center [417, 539] width 33 height 19
type input "20"
type input "$1,200.42"
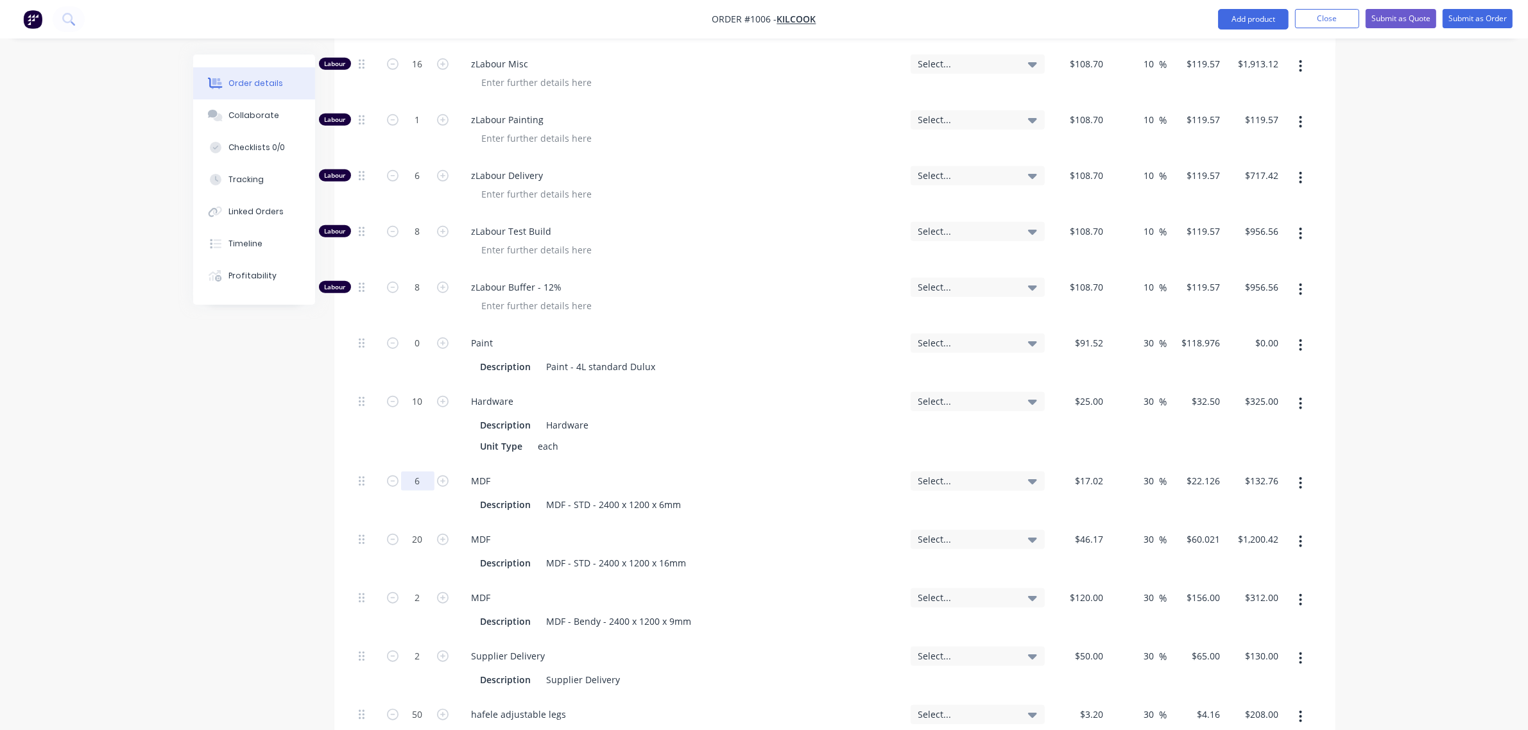
click at [411, 472] on input "6" at bounding box center [417, 481] width 33 height 19
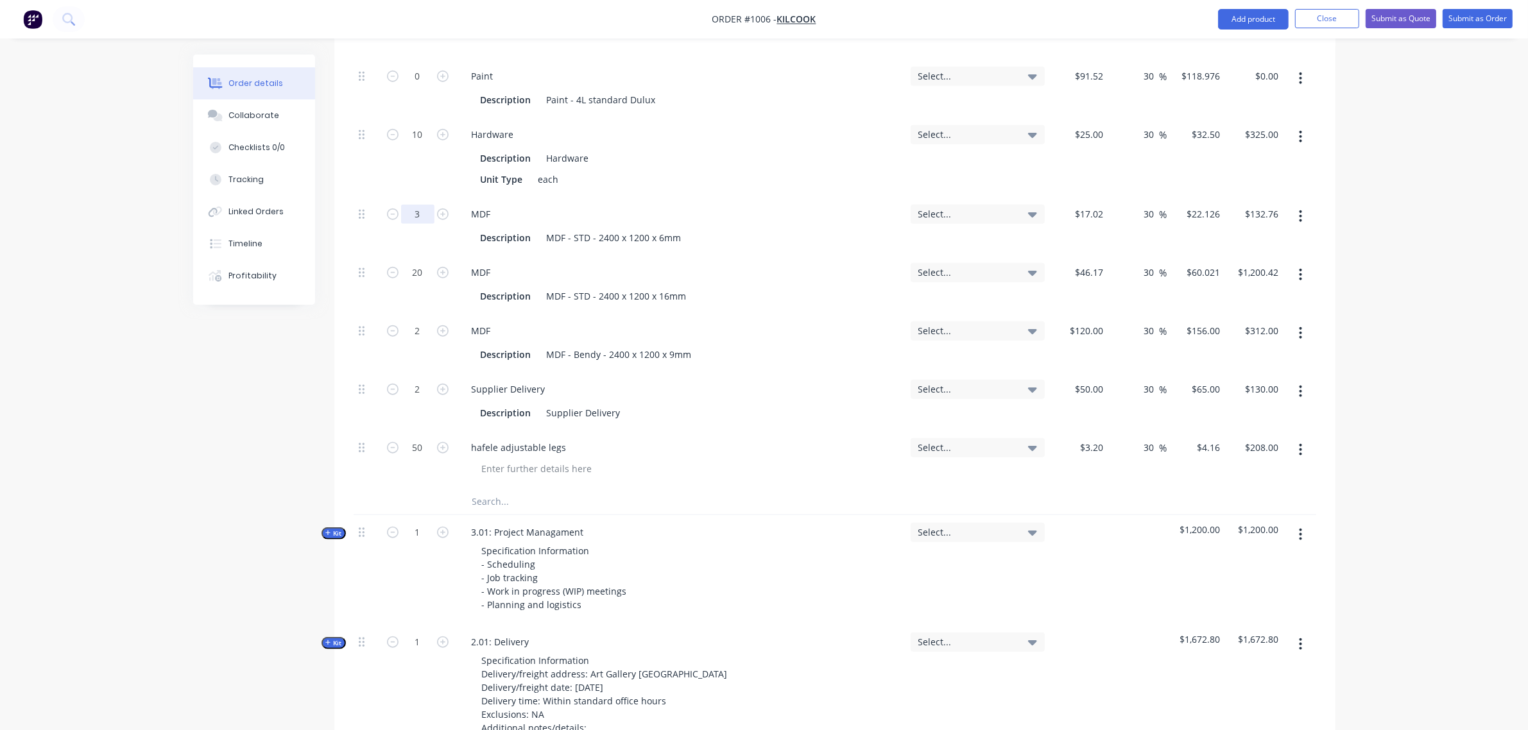
type input "3"
type input "$66.38"
click at [523, 488] on input "text" at bounding box center [600, 501] width 257 height 26
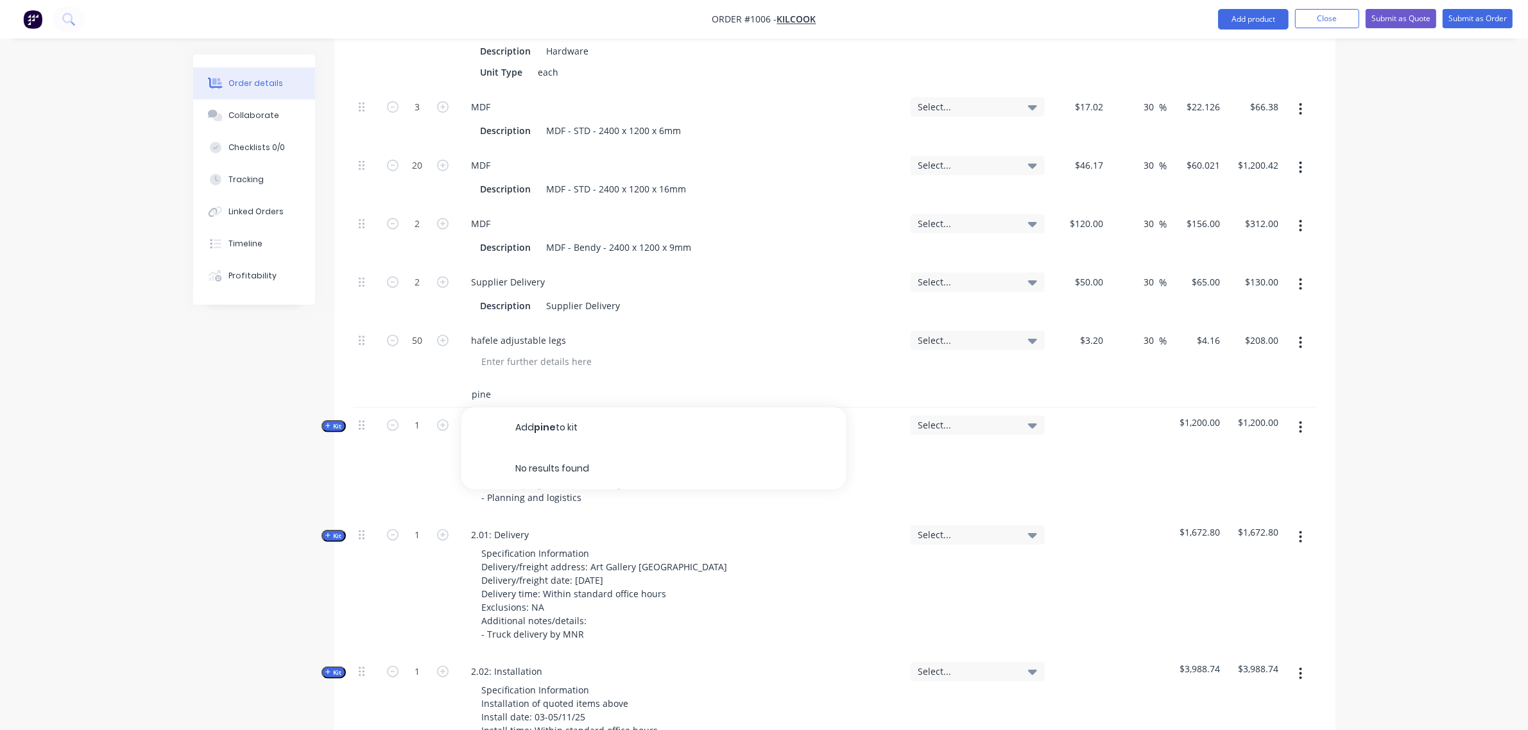
scroll to position [1601, 0]
click at [511, 381] on input "pine" at bounding box center [600, 394] width 257 height 26
type input "p"
type input "Pine"
click at [510, 381] on input "Pine" at bounding box center [600, 394] width 257 height 26
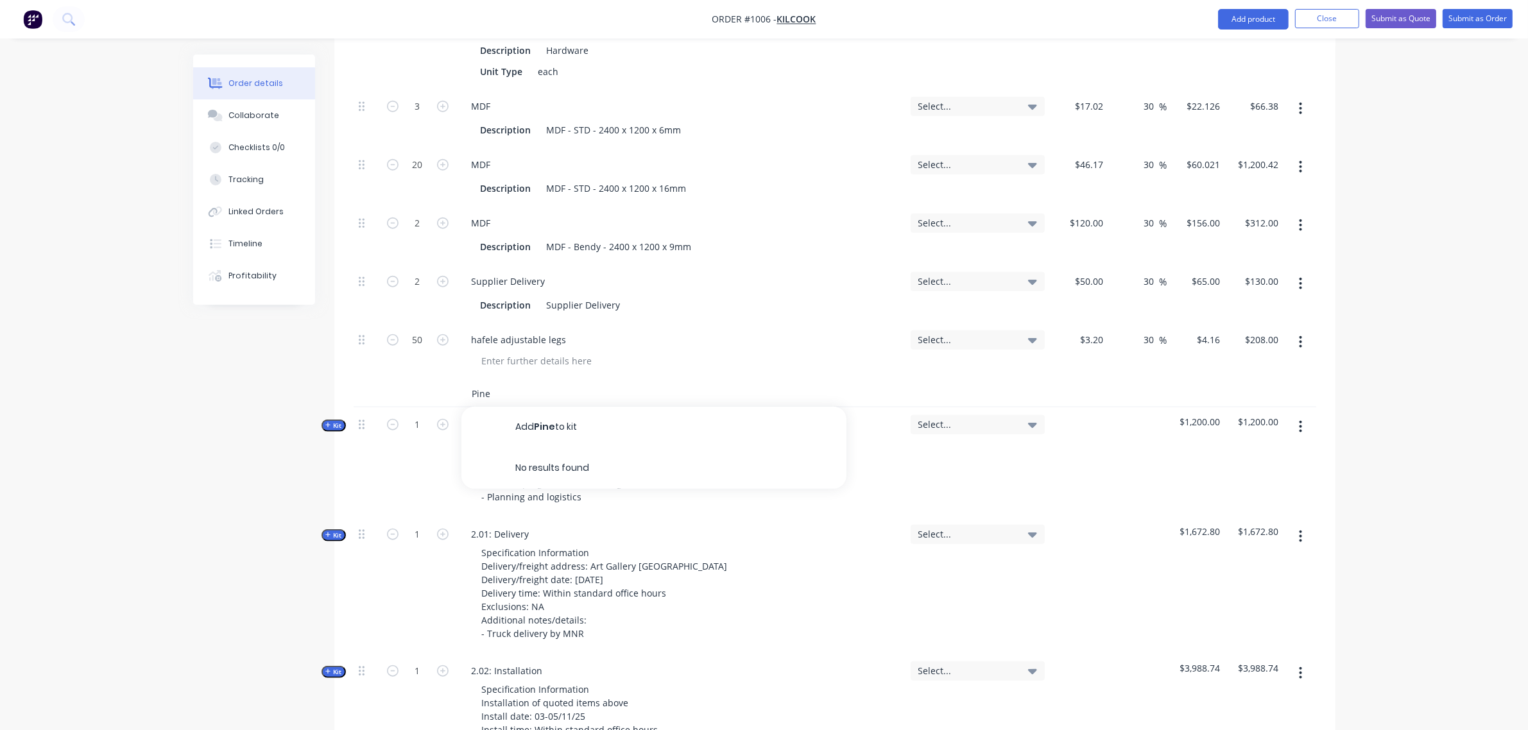
click at [511, 381] on input "Pine" at bounding box center [600, 394] width 257 height 26
click at [511, 381] on input "text" at bounding box center [600, 394] width 257 height 26
click at [554, 382] on input "2x1" at bounding box center [600, 394] width 257 height 26
click at [550, 381] on input "2x1" at bounding box center [600, 394] width 257 height 26
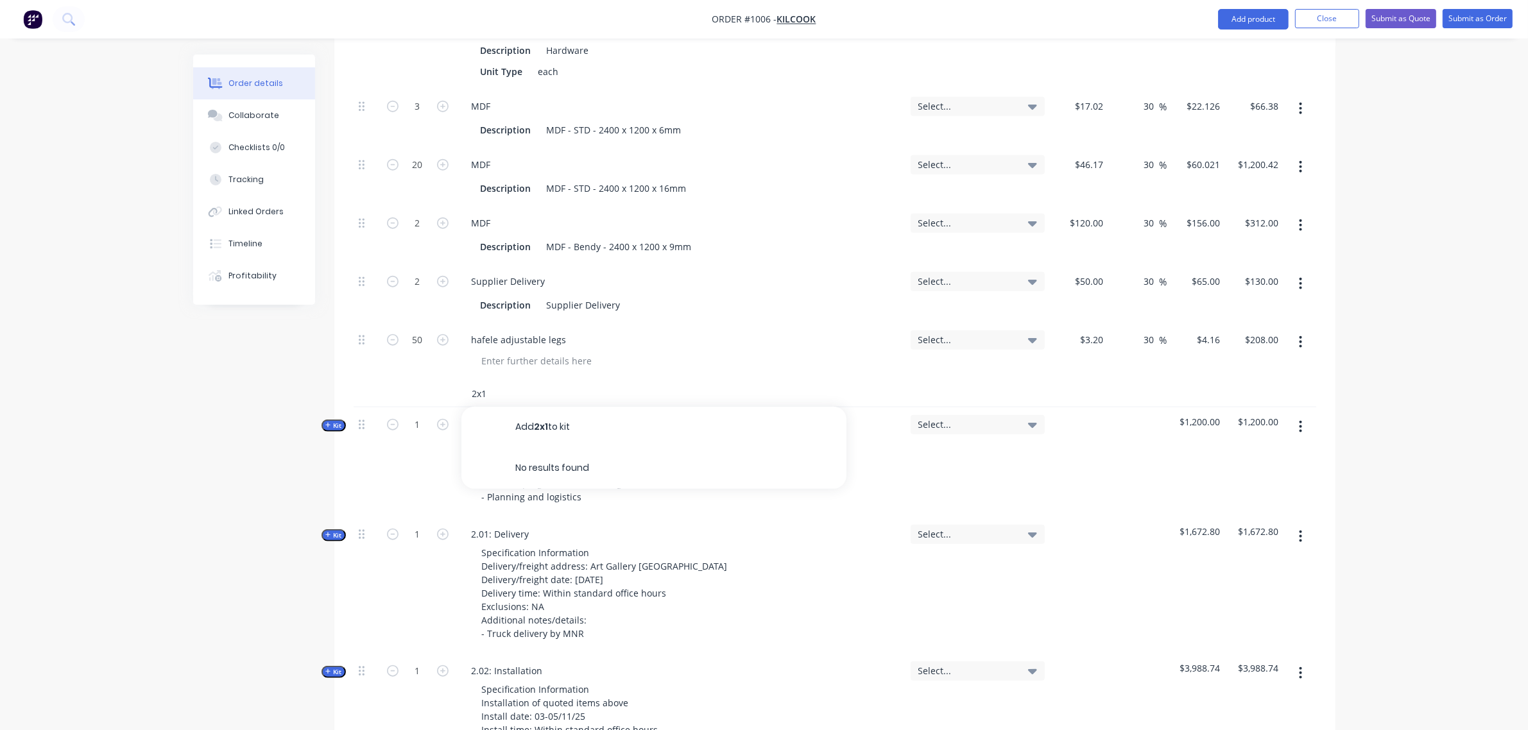
click at [550, 381] on input "2x1" at bounding box center [600, 394] width 257 height 26
type input "Pine"
drag, startPoint x: 495, startPoint y: 379, endPoint x: 445, endPoint y: 379, distance: 50.7
click at [445, 381] on div "Pine Add Pine to kit No results found" at bounding box center [834, 394] width 962 height 26
click at [508, 381] on input "text" at bounding box center [600, 394] width 257 height 26
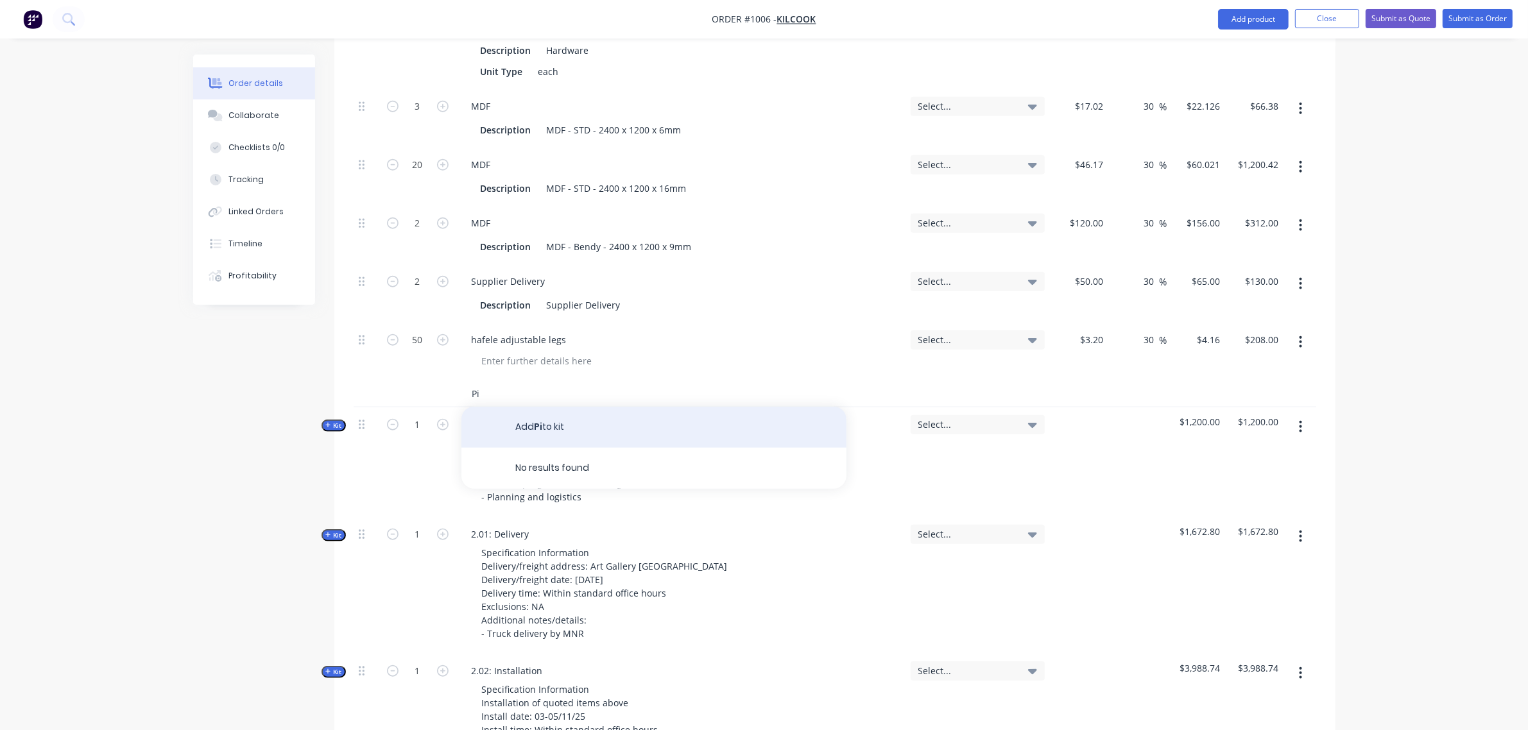
type input "P"
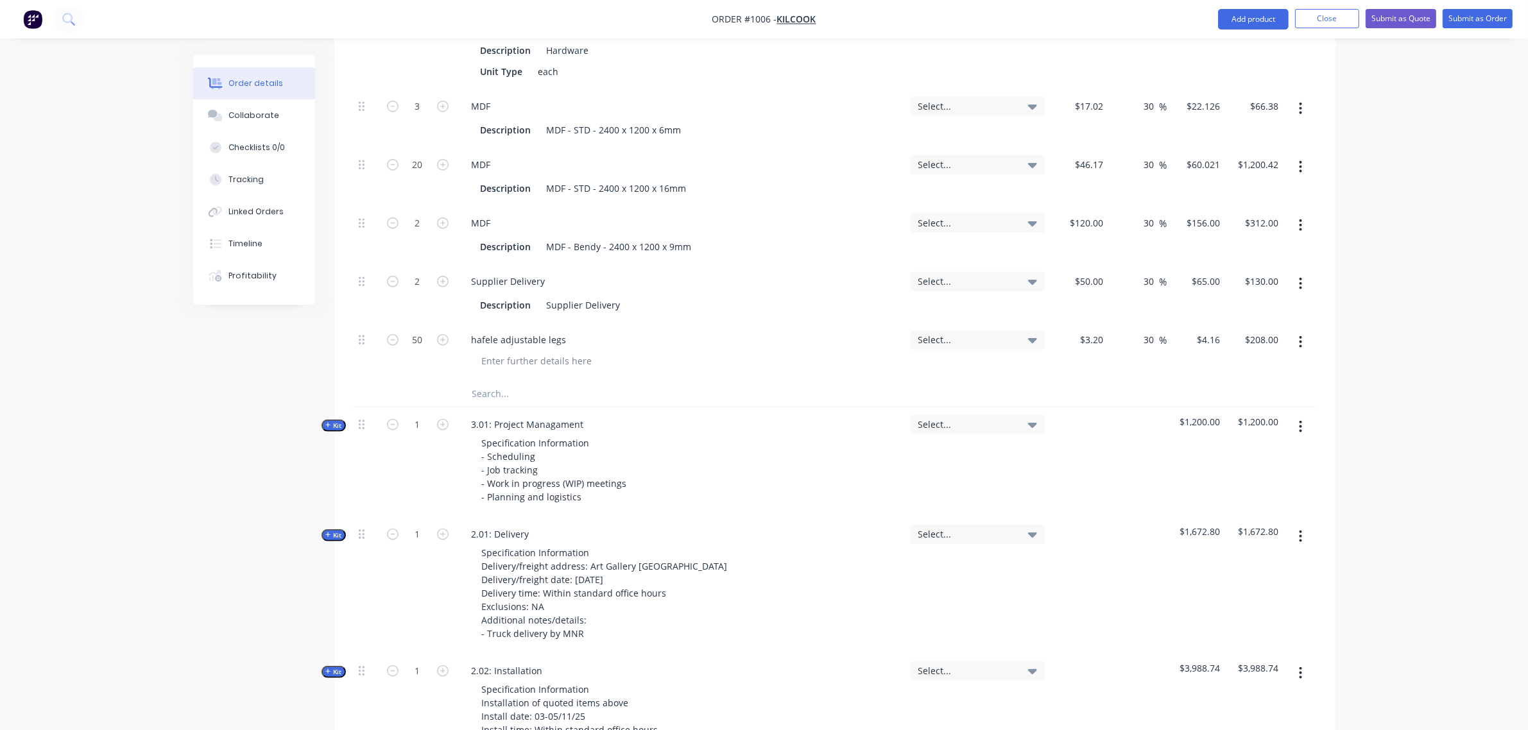
click at [1300, 335] on icon "button" at bounding box center [1299, 342] width 3 height 14
click at [1300, 332] on button "button" at bounding box center [1300, 341] width 30 height 23
click at [504, 383] on input "text" at bounding box center [600, 394] width 257 height 26
type input "t"
type input "P"
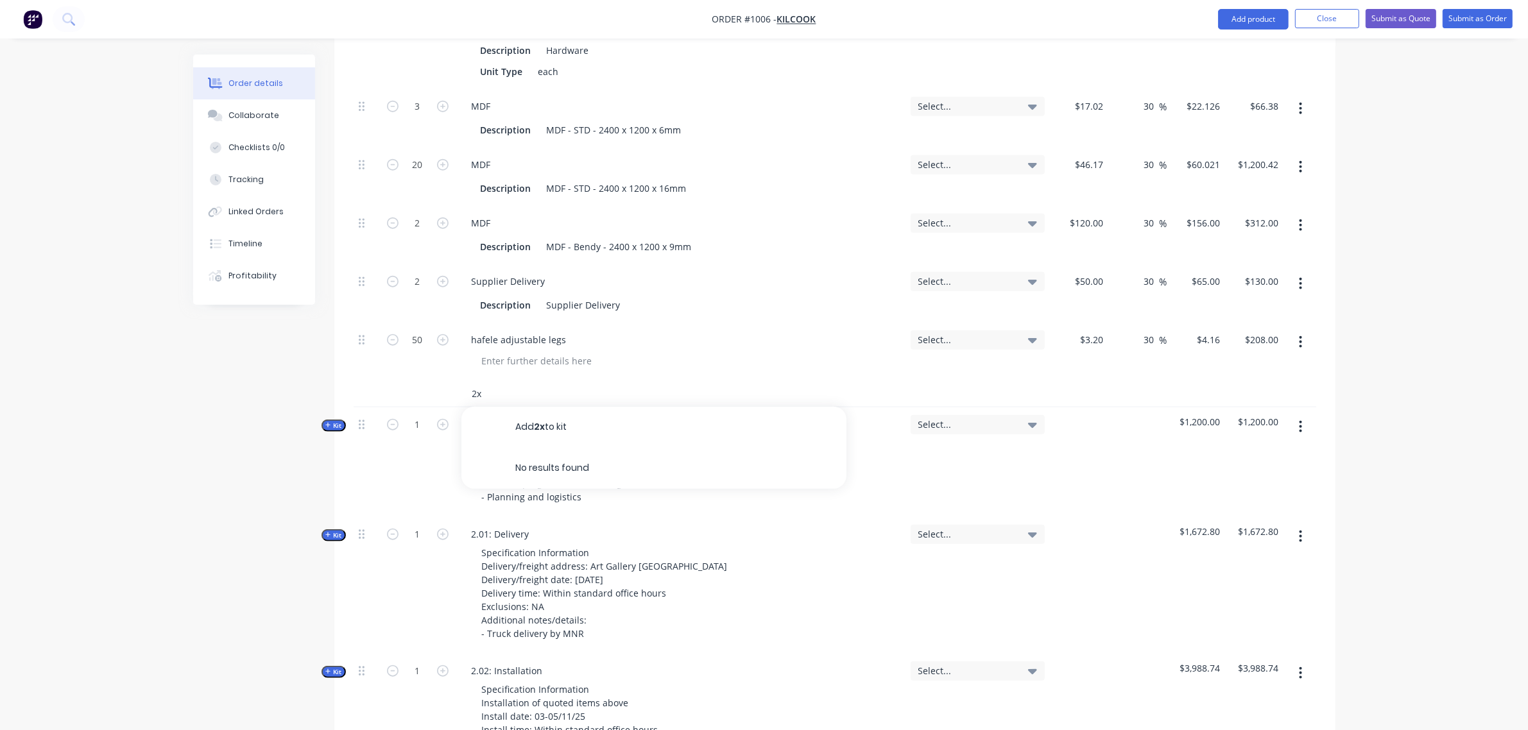
type input "2"
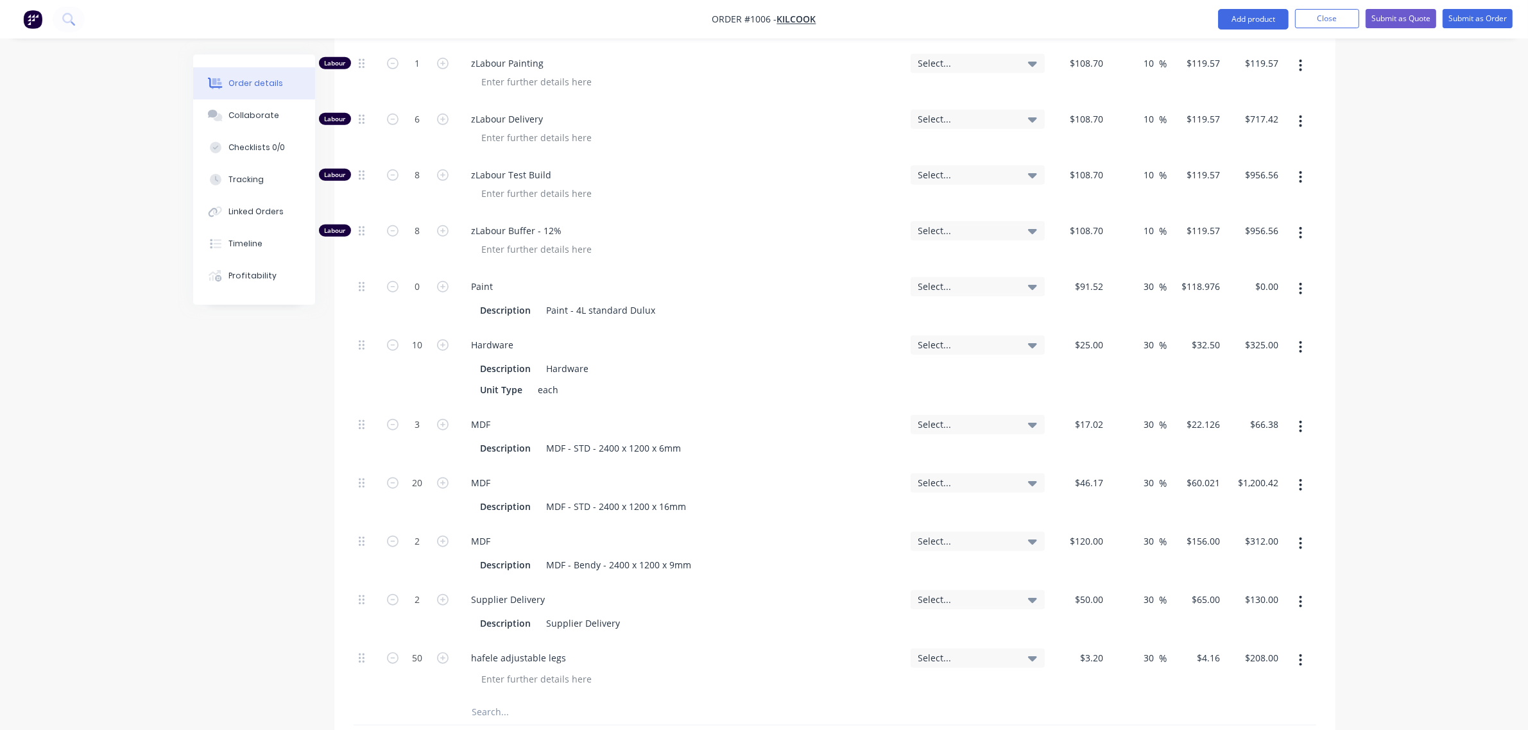
scroll to position [1281, 0]
click at [1250, 20] on button "Add product" at bounding box center [1253, 19] width 71 height 21
click at [1233, 133] on div "Lineal metre product" at bounding box center [1227, 129] width 99 height 19
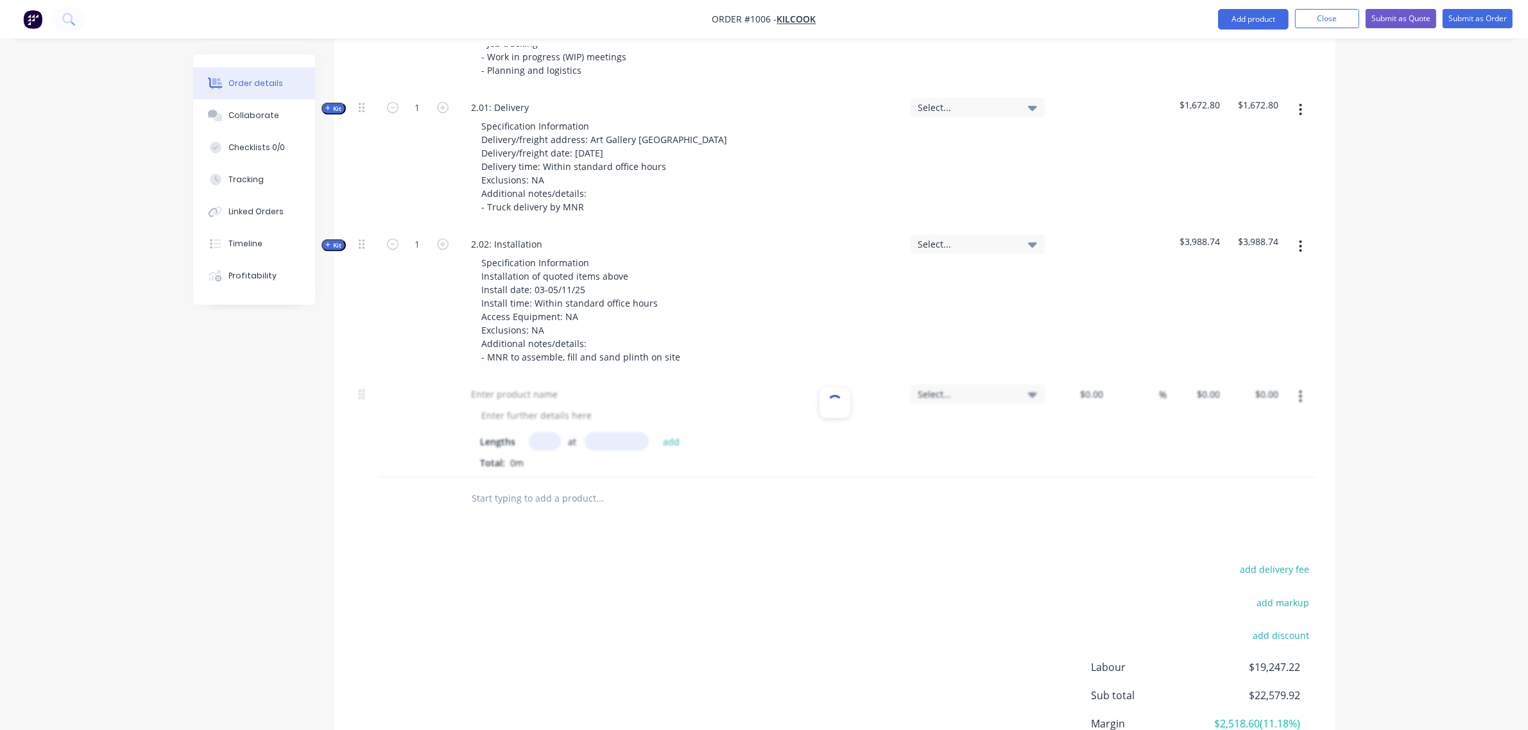
scroll to position [2029, 0]
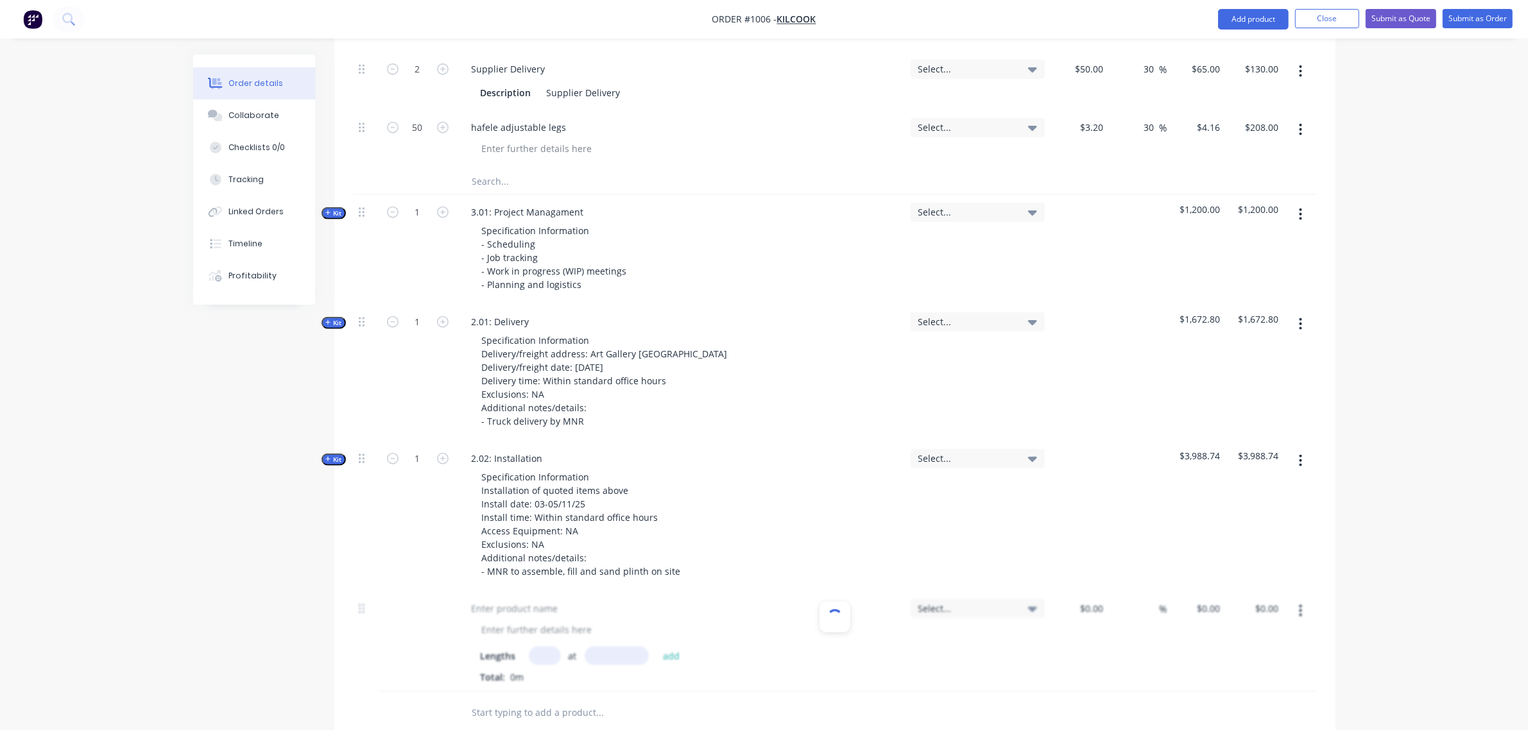
scroll to position [1814, 0]
click at [1299, 594] on div at bounding box center [834, 641] width 962 height 101
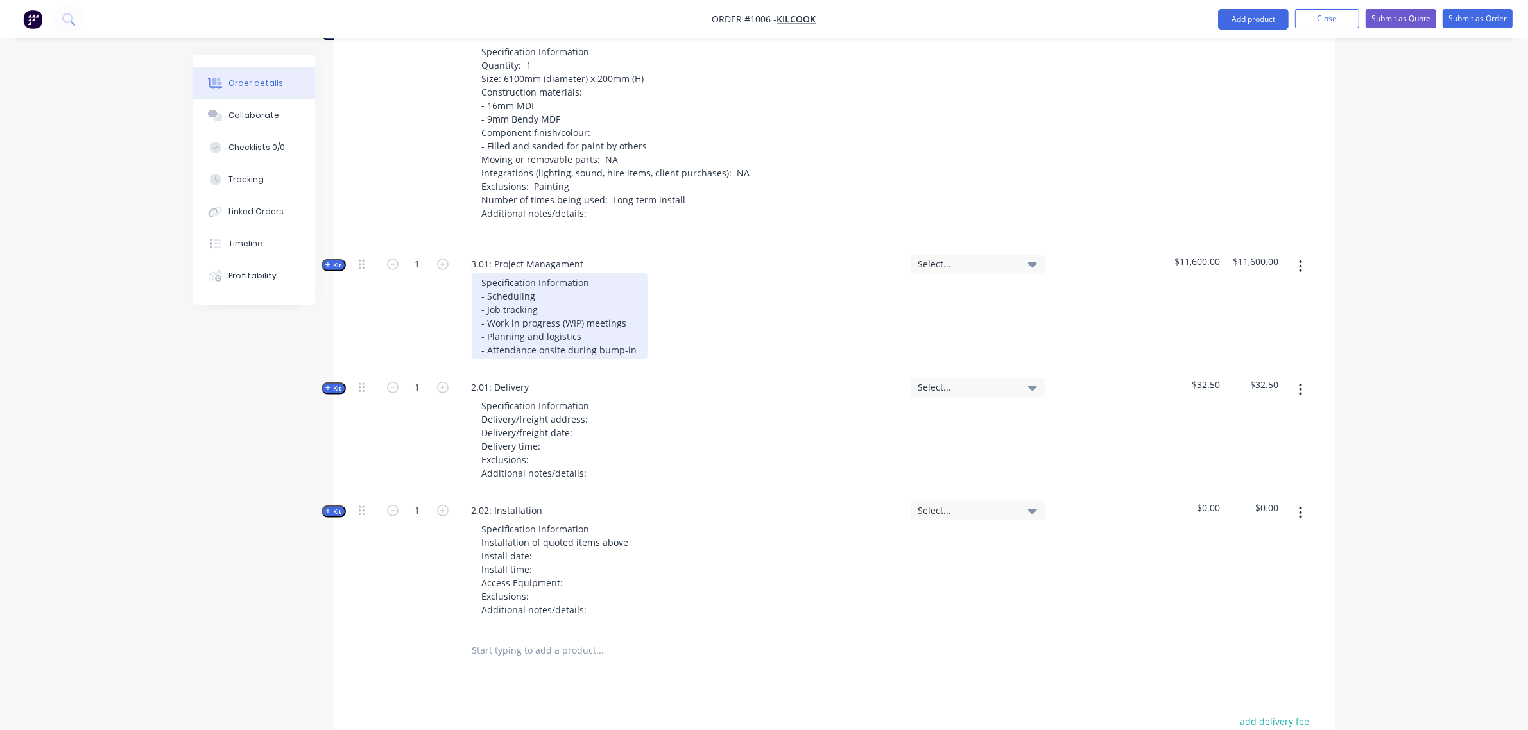
scroll to position [803, 0]
drag, startPoint x: 619, startPoint y: 334, endPoint x: 459, endPoint y: 334, distance: 159.7
click at [459, 334] on div "3.01: Project Managament Specification Information - Scheduling - Job tracking …" at bounding box center [680, 309] width 449 height 123
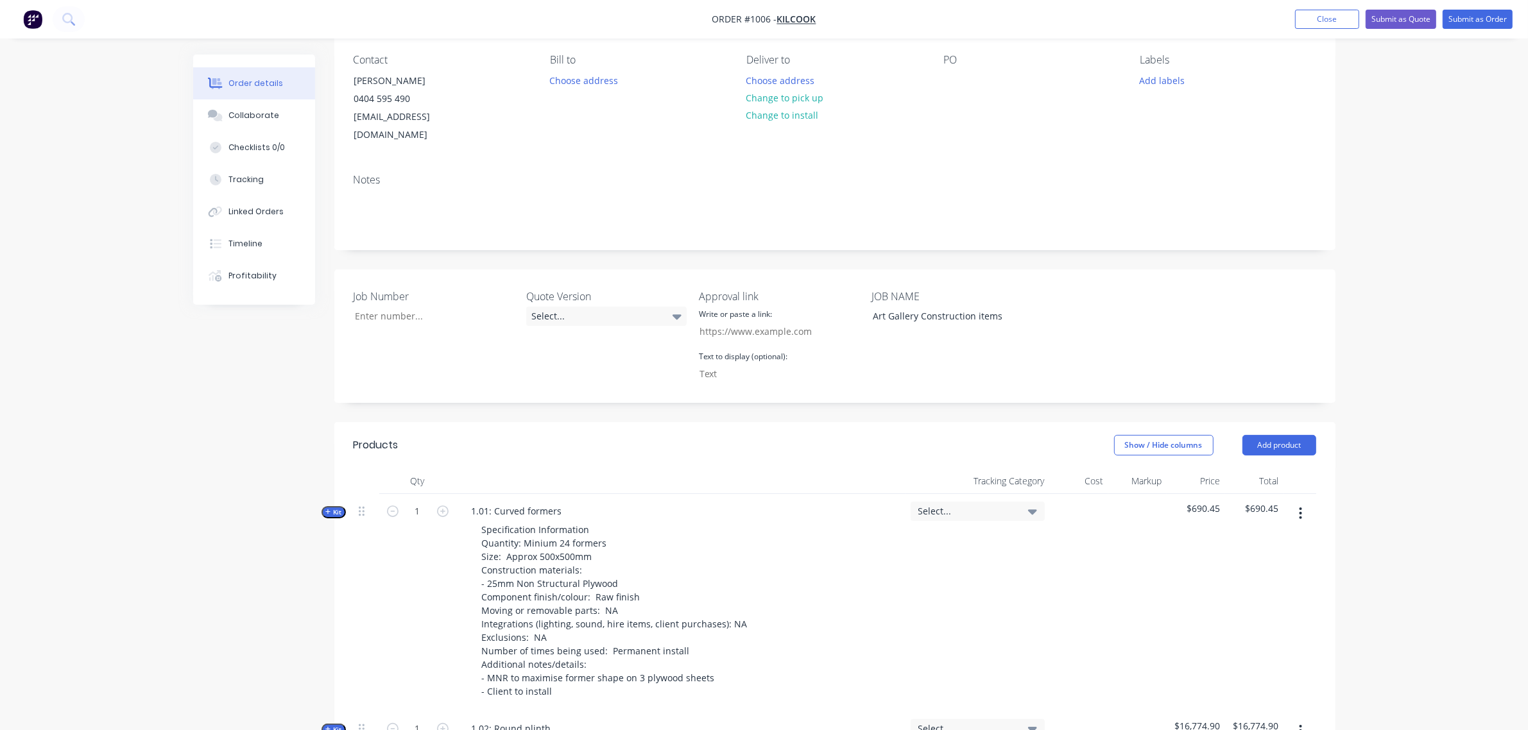
scroll to position [107, 0]
click at [1271, 436] on button "Add product" at bounding box center [1279, 446] width 74 height 21
click at [1242, 649] on div "Notes (External)" at bounding box center [1254, 658] width 99 height 19
click at [1273, 436] on button "Add product" at bounding box center [1279, 446] width 74 height 21
drag, startPoint x: 1242, startPoint y: 643, endPoint x: 1269, endPoint y: 642, distance: 27.0
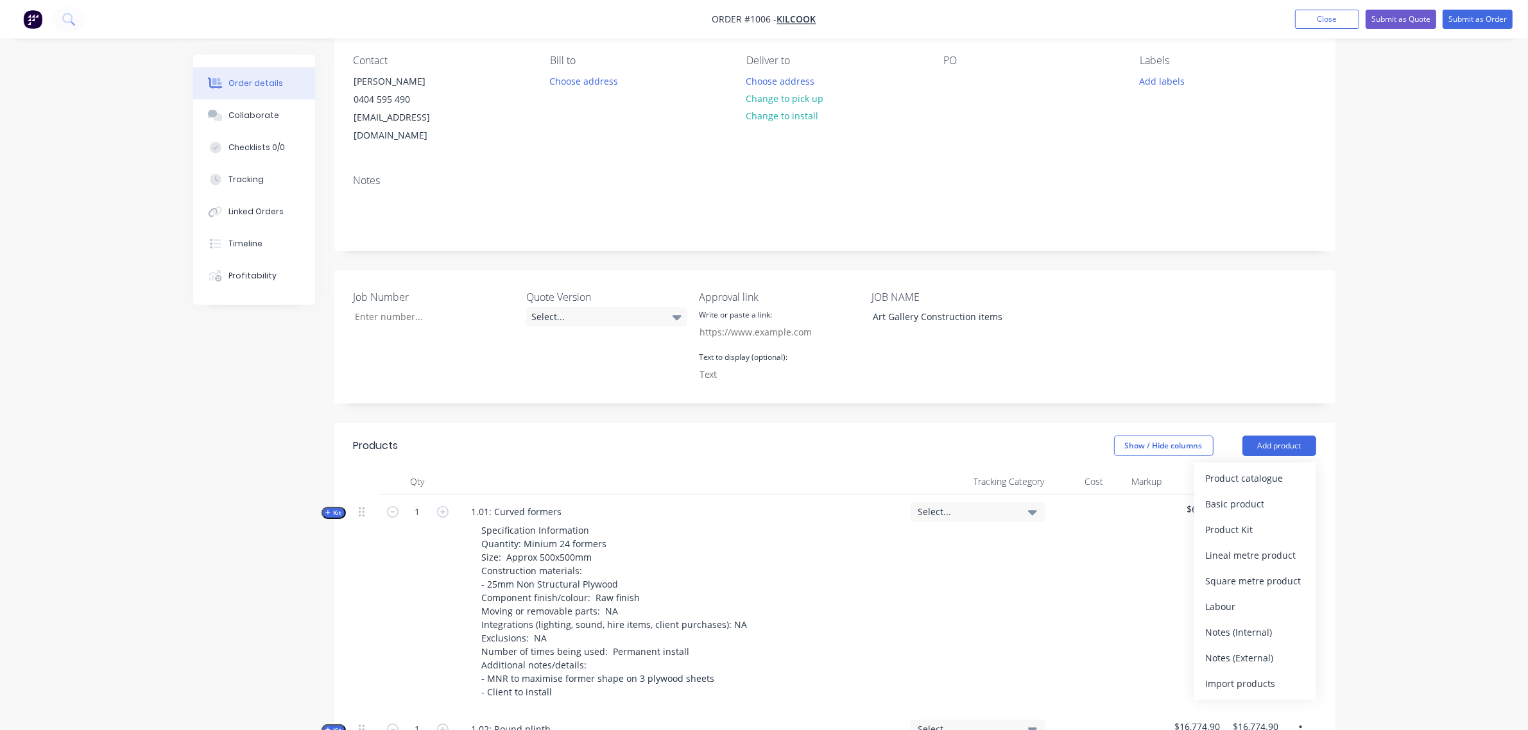
click at [1242, 649] on div "Notes (External)" at bounding box center [1254, 658] width 99 height 19
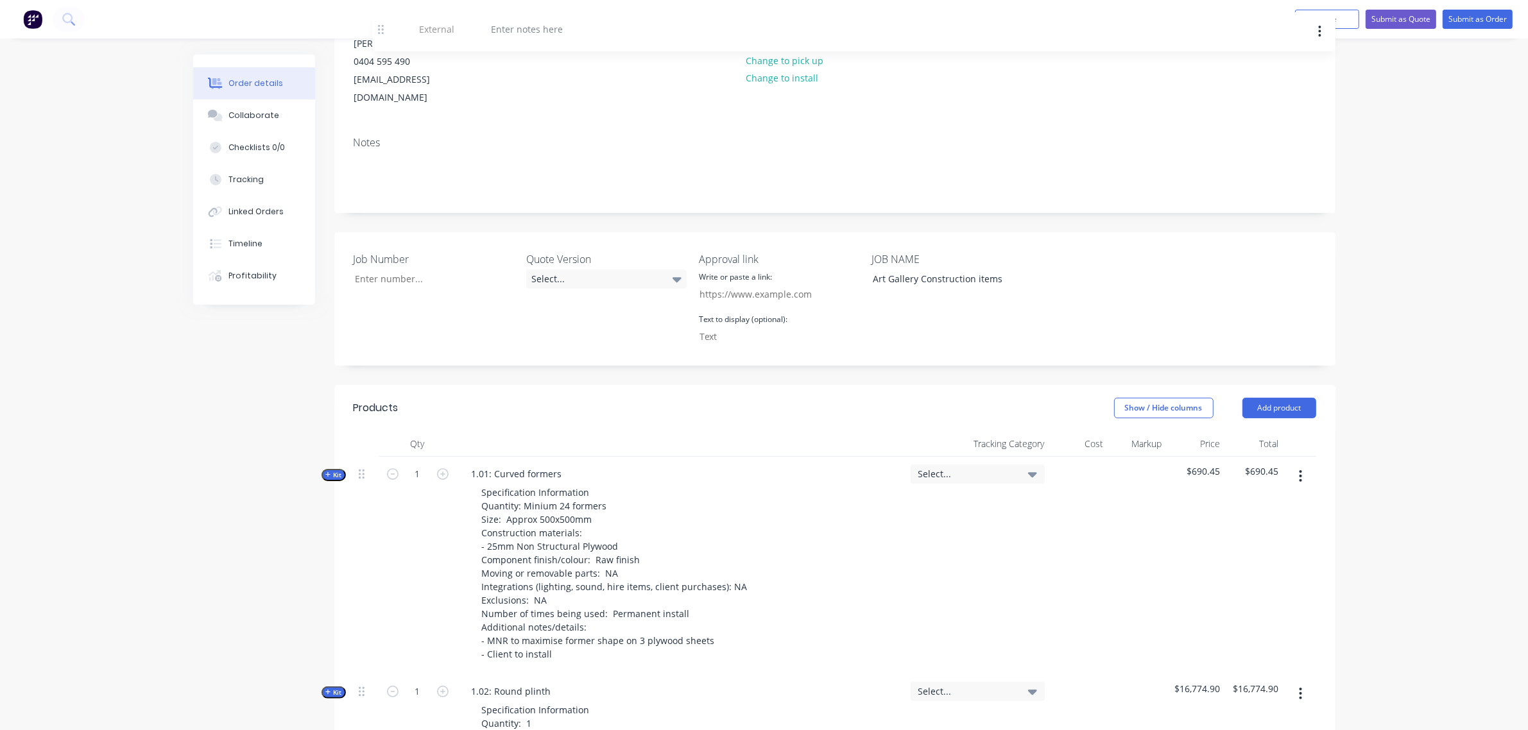
scroll to position [133, 0]
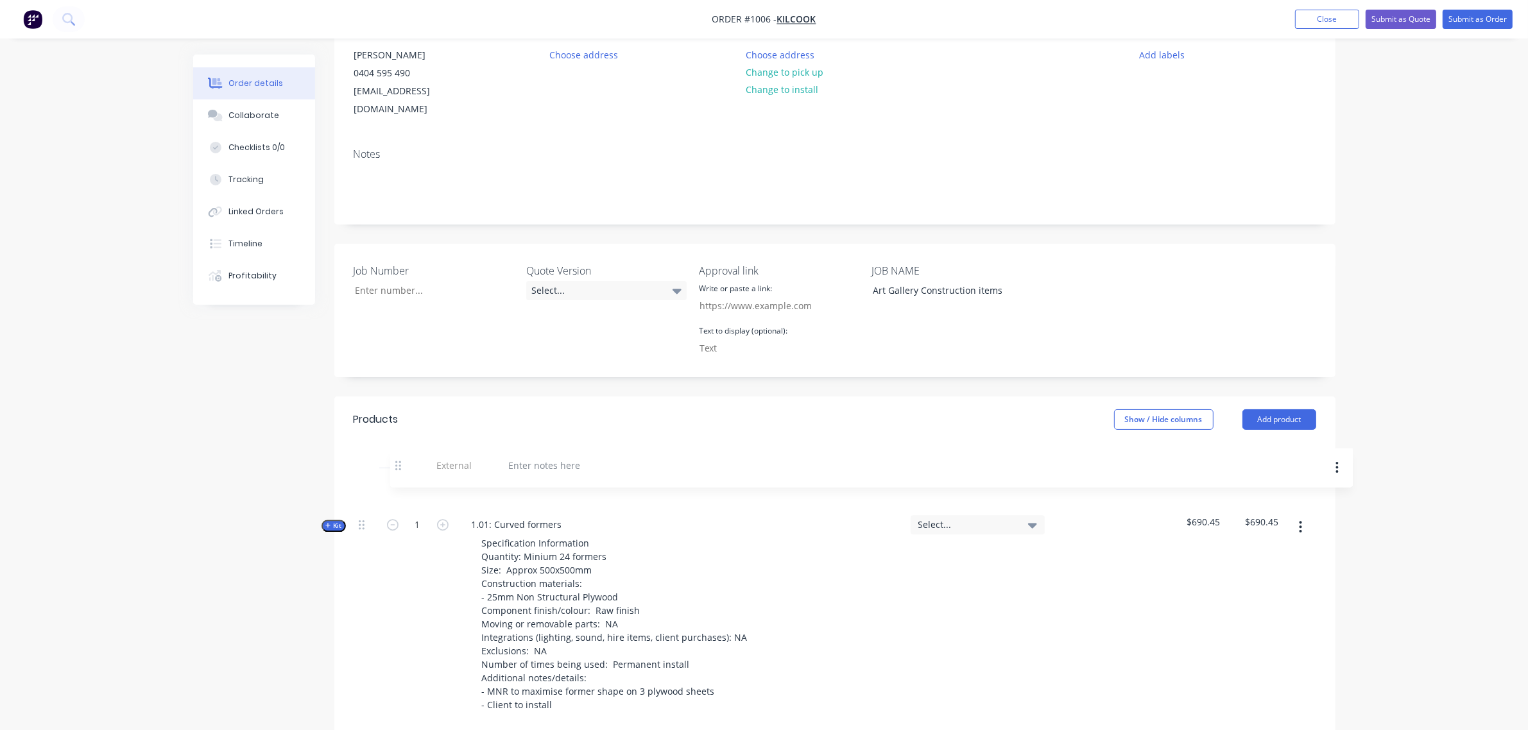
drag, startPoint x: 360, startPoint y: 463, endPoint x: 392, endPoint y: 461, distance: 32.1
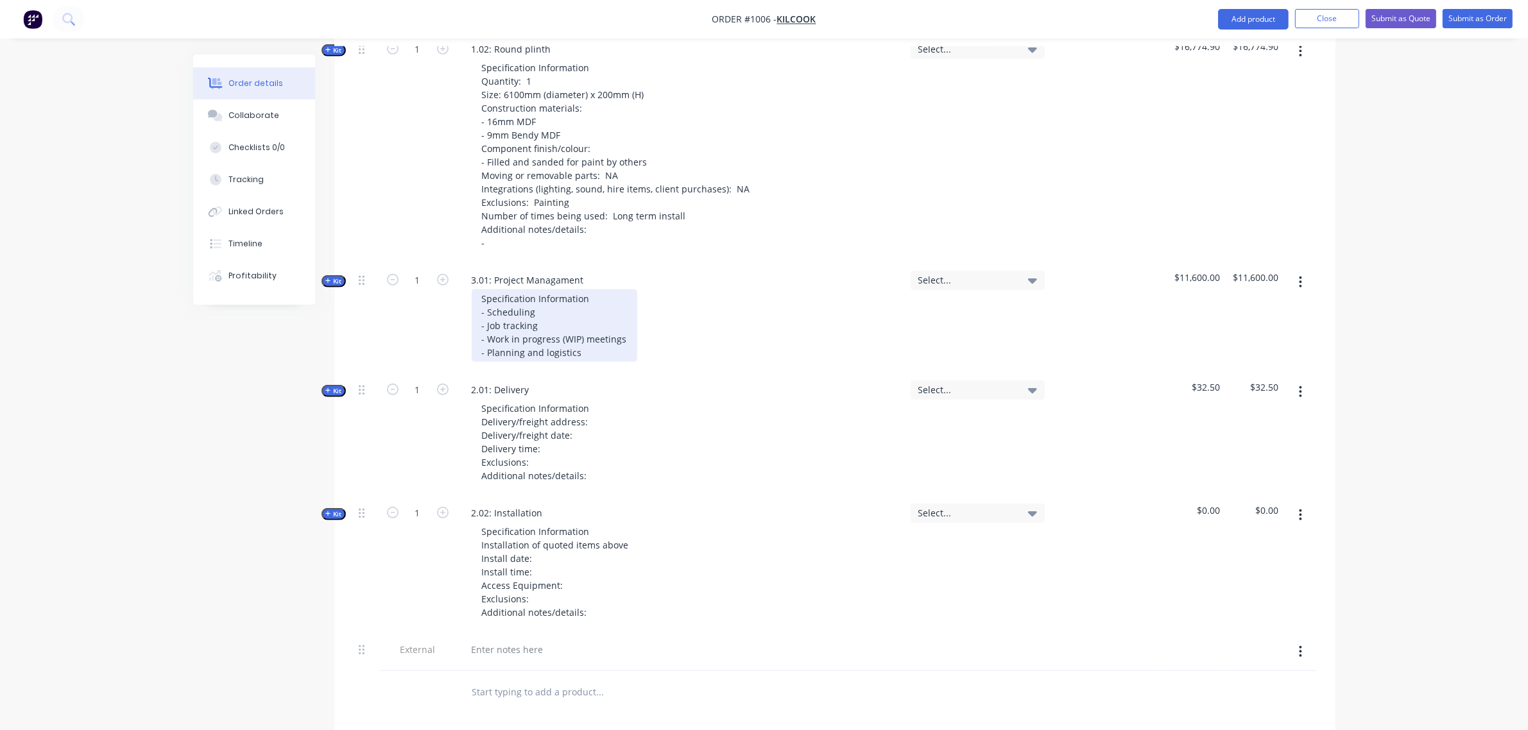
scroll to position [828, 0]
click at [412, 269] on input "1" at bounding box center [417, 278] width 33 height 19
click at [338, 275] on span "Kit" at bounding box center [333, 280] width 17 height 10
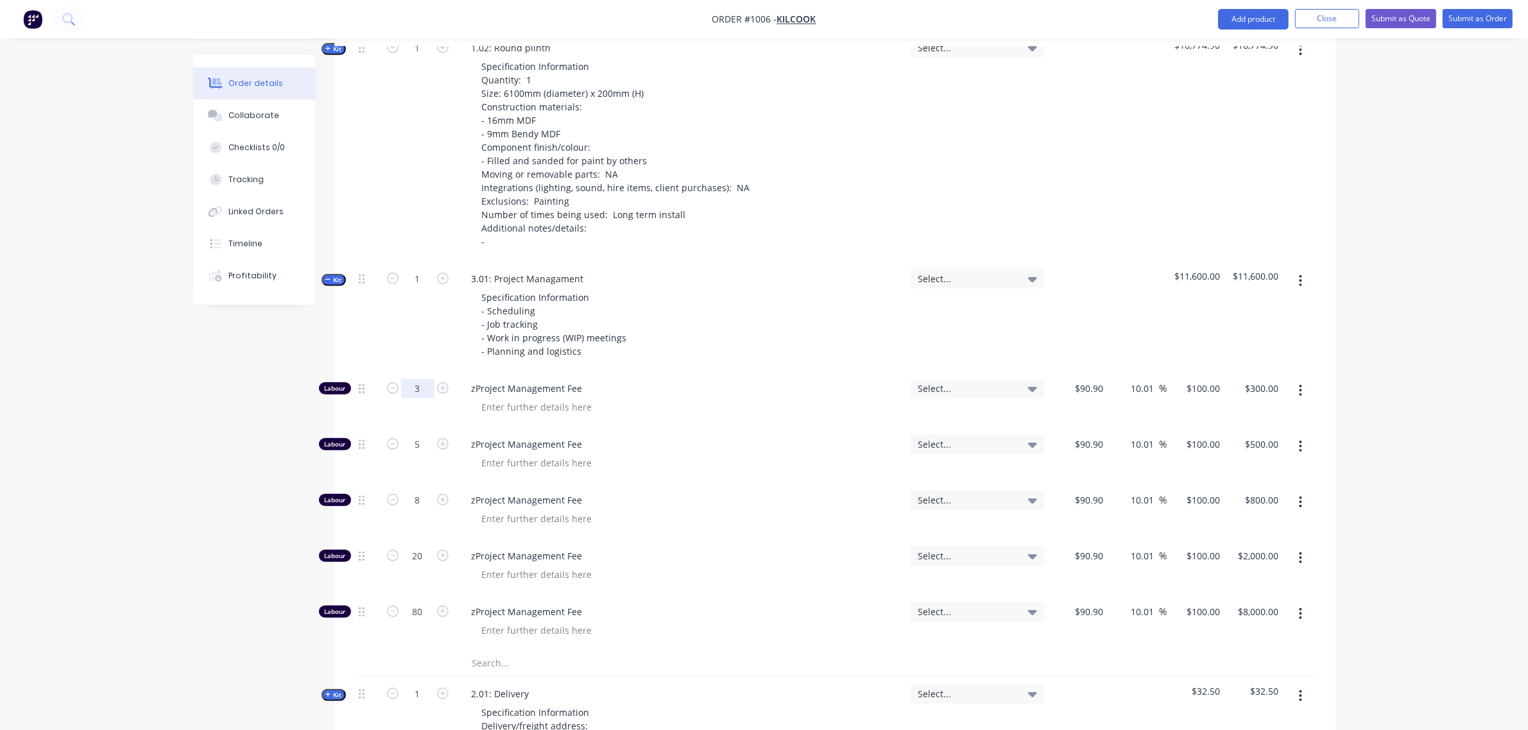
click at [423, 379] on input "3" at bounding box center [417, 388] width 33 height 19
type input "0"
type input "$0.00"
click at [409, 435] on input "5" at bounding box center [417, 444] width 33 height 19
type input "0"
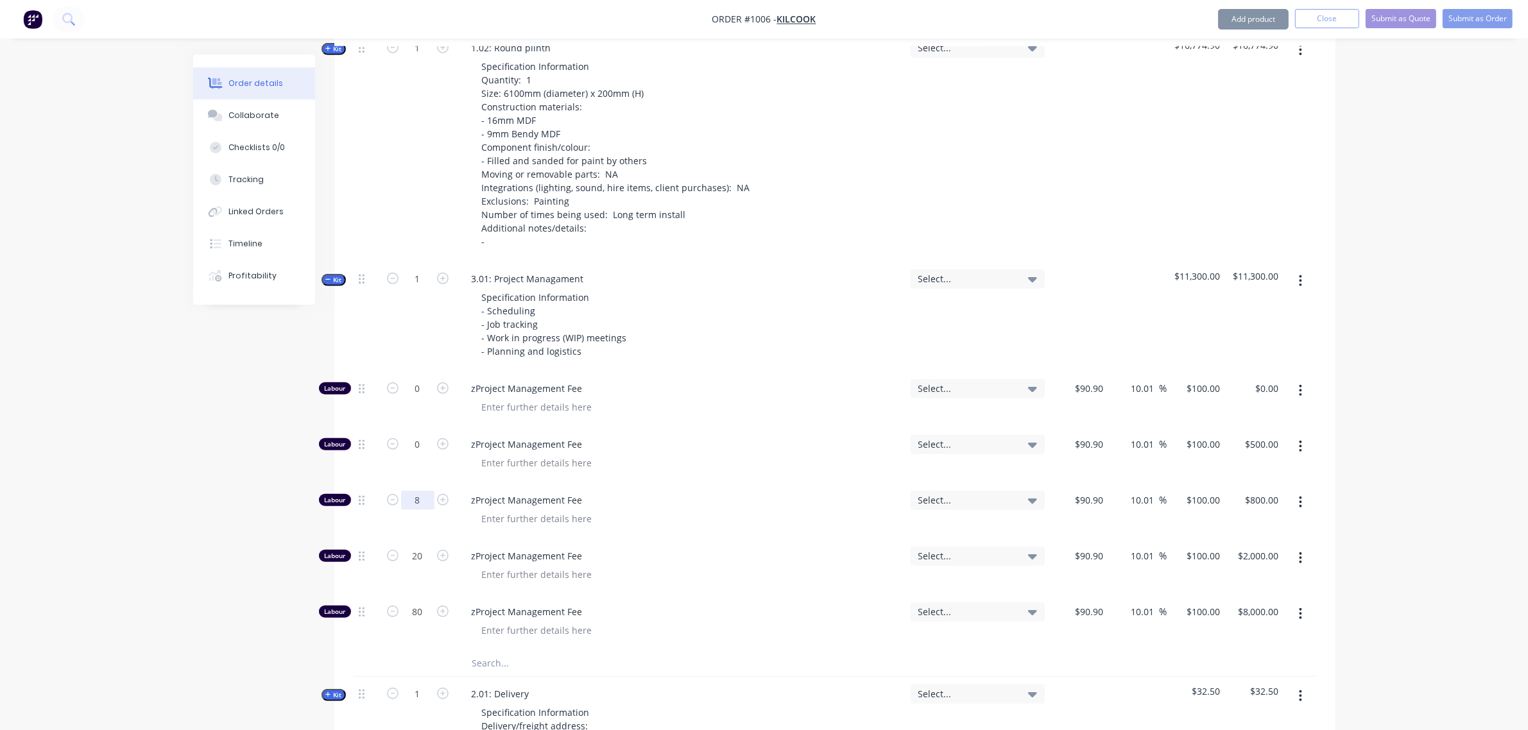
type input "$0.00"
click at [414, 491] on input "8" at bounding box center [417, 500] width 33 height 19
type input "0"
type input "$0.00"
click at [415, 547] on input "20" at bounding box center [417, 556] width 33 height 19
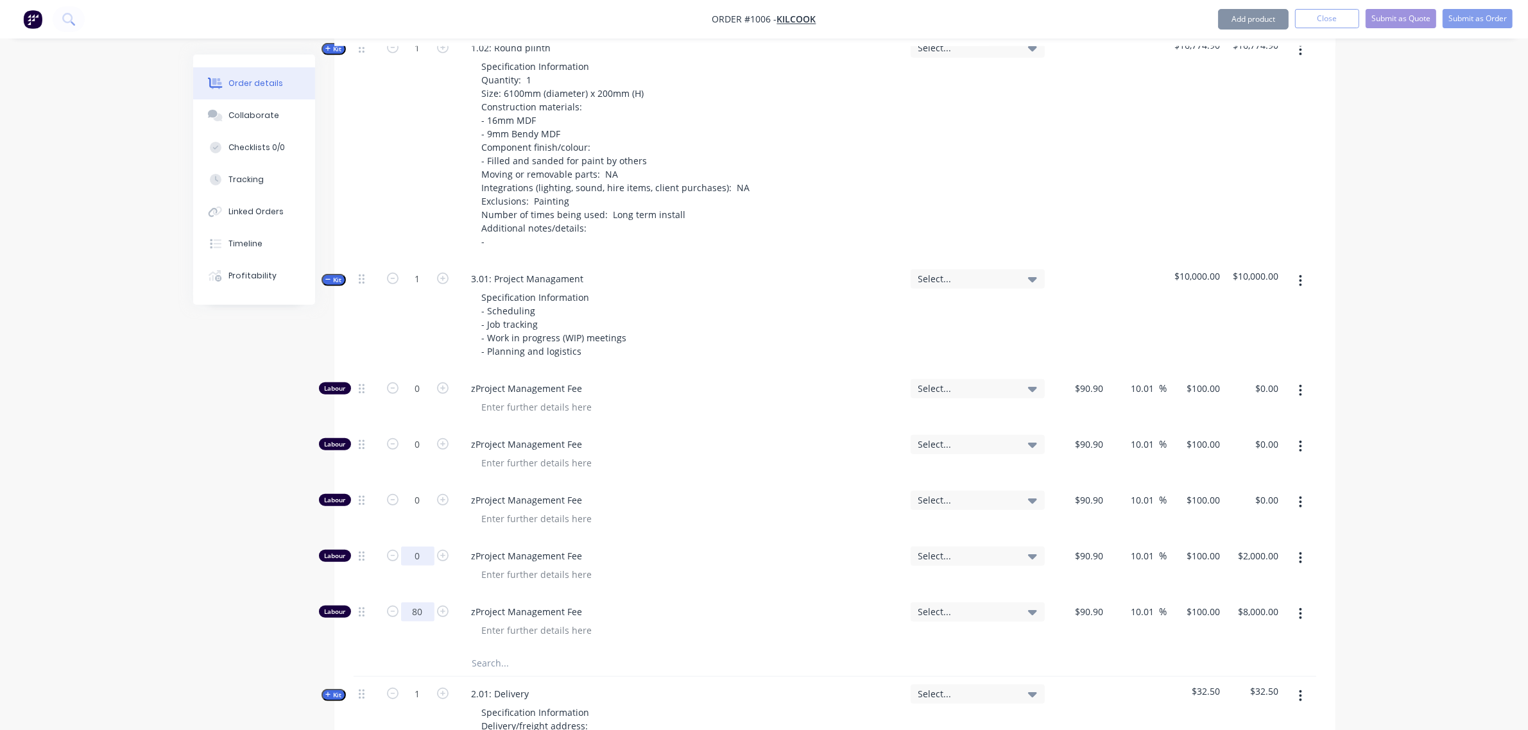
type input "0"
type input "$0.00"
click at [409, 604] on input "80" at bounding box center [417, 611] width 33 height 19
type input "0"
type input "$0.00"
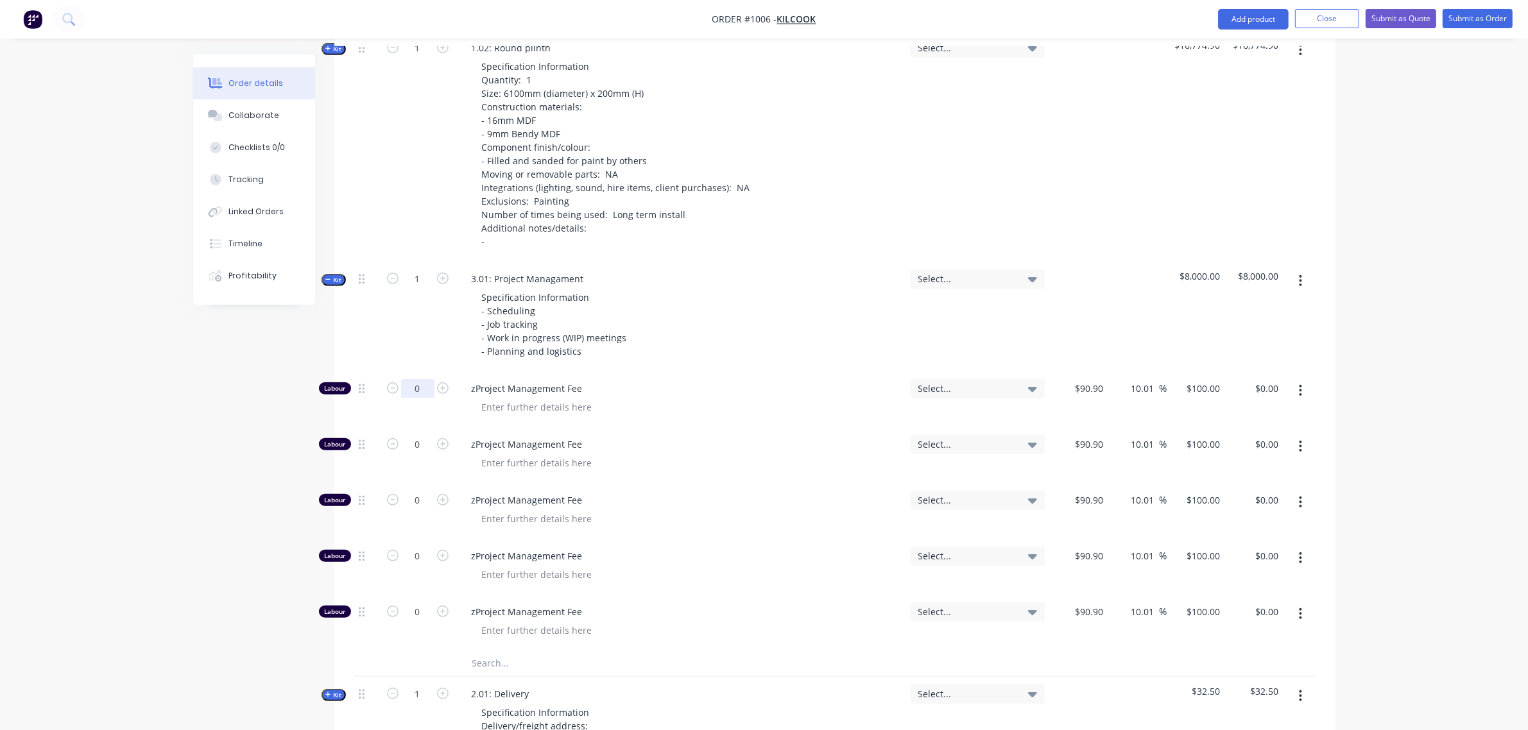
click at [404, 379] on input "0" at bounding box center [417, 388] width 33 height 19
type input "12"
type input "$1,200.00"
click at [422, 321] on div "1" at bounding box center [417, 317] width 77 height 110
click at [330, 277] on icon "button" at bounding box center [328, 280] width 6 height 6
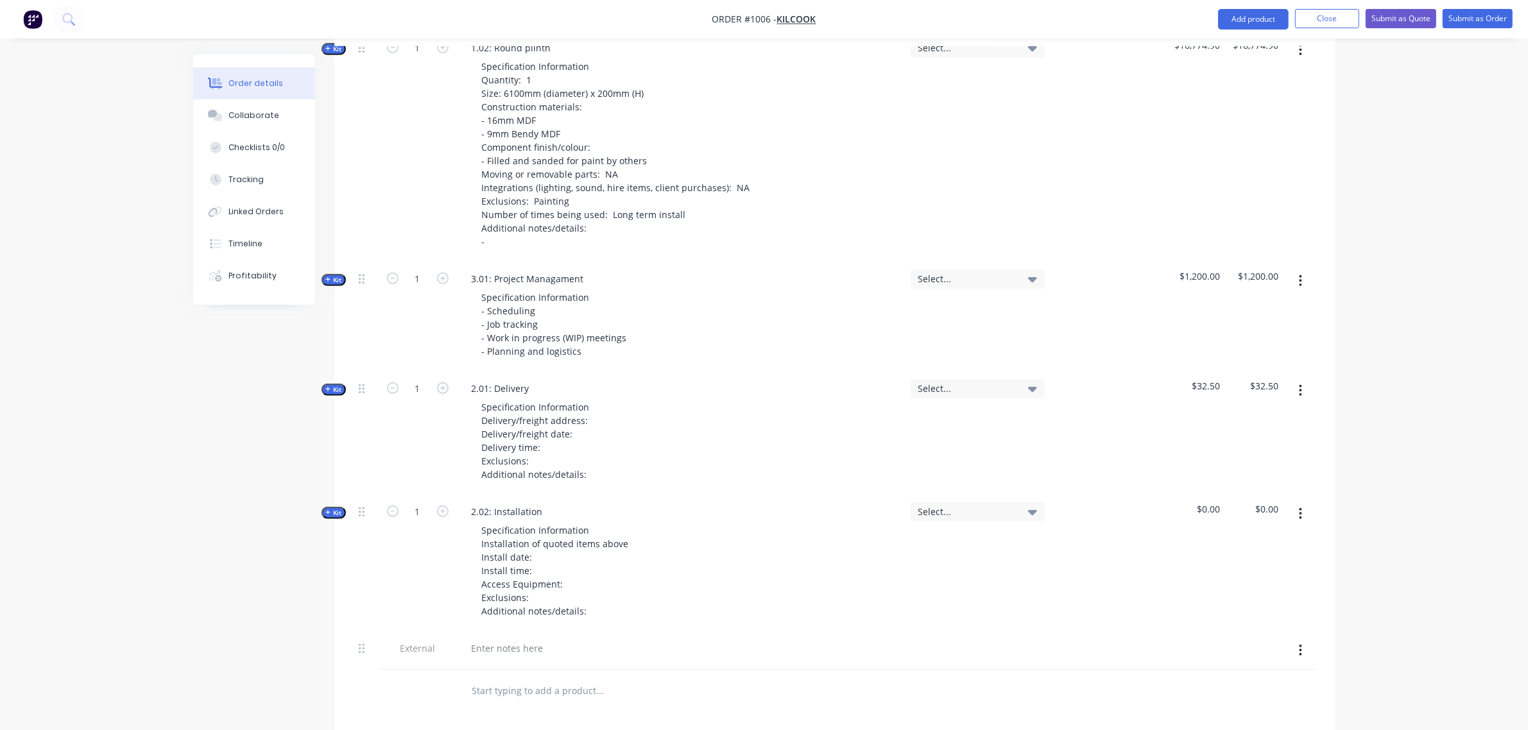
click at [600, 402] on div "Specification Information Delivery/freight address: Delivery/freight date: Deli…" at bounding box center [680, 441] width 439 height 86
click at [588, 406] on div "Specification Information Delivery/freight address: Delivery/freight date: Deli…" at bounding box center [536, 441] width 128 height 86
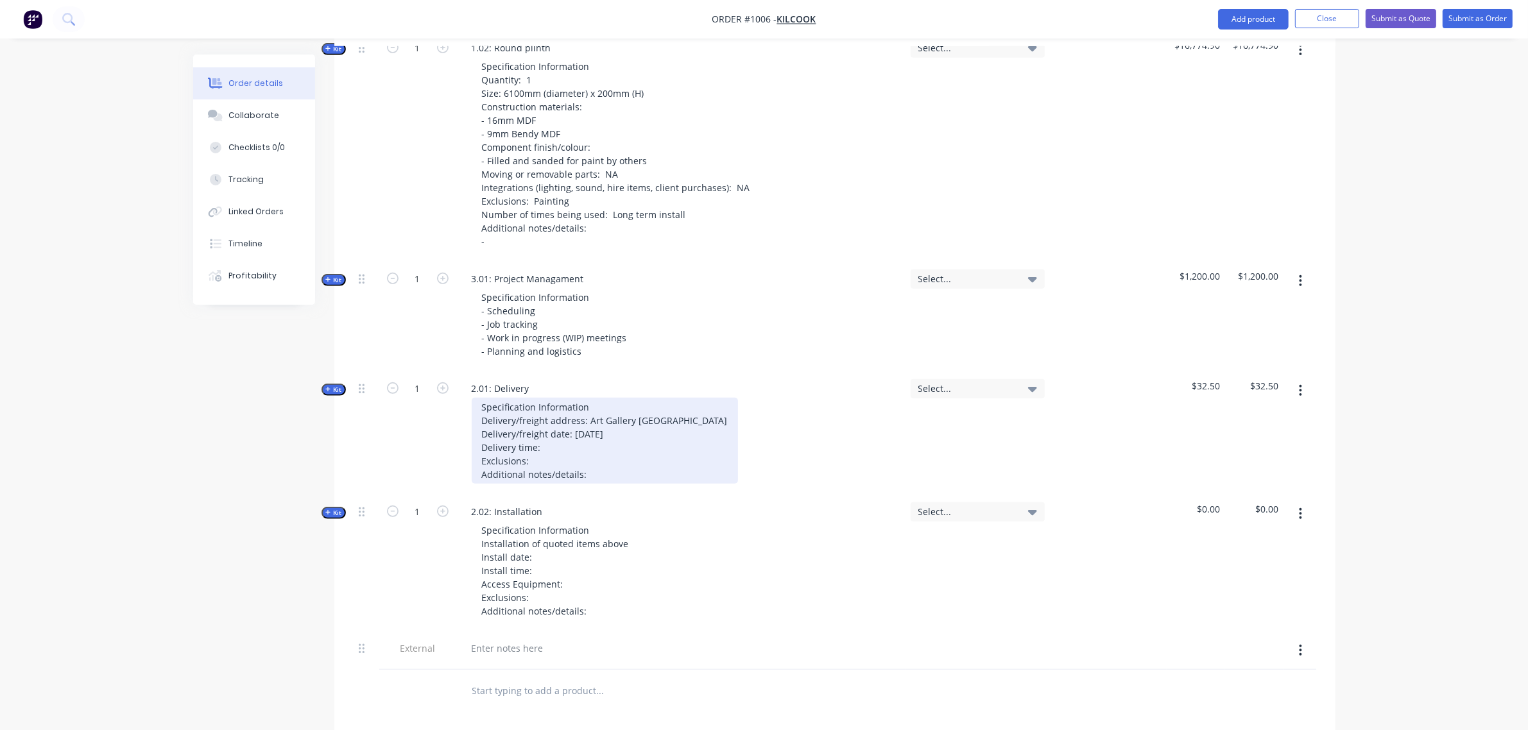
click at [563, 433] on div "Specification Information Delivery/freight address: Art Gallery [GEOGRAPHIC_DAT…" at bounding box center [605, 441] width 266 height 86
click at [598, 457] on div "Specification Information Delivery/freight address: Art Gallery NSW Delivery/fr…" at bounding box center [605, 441] width 266 height 86
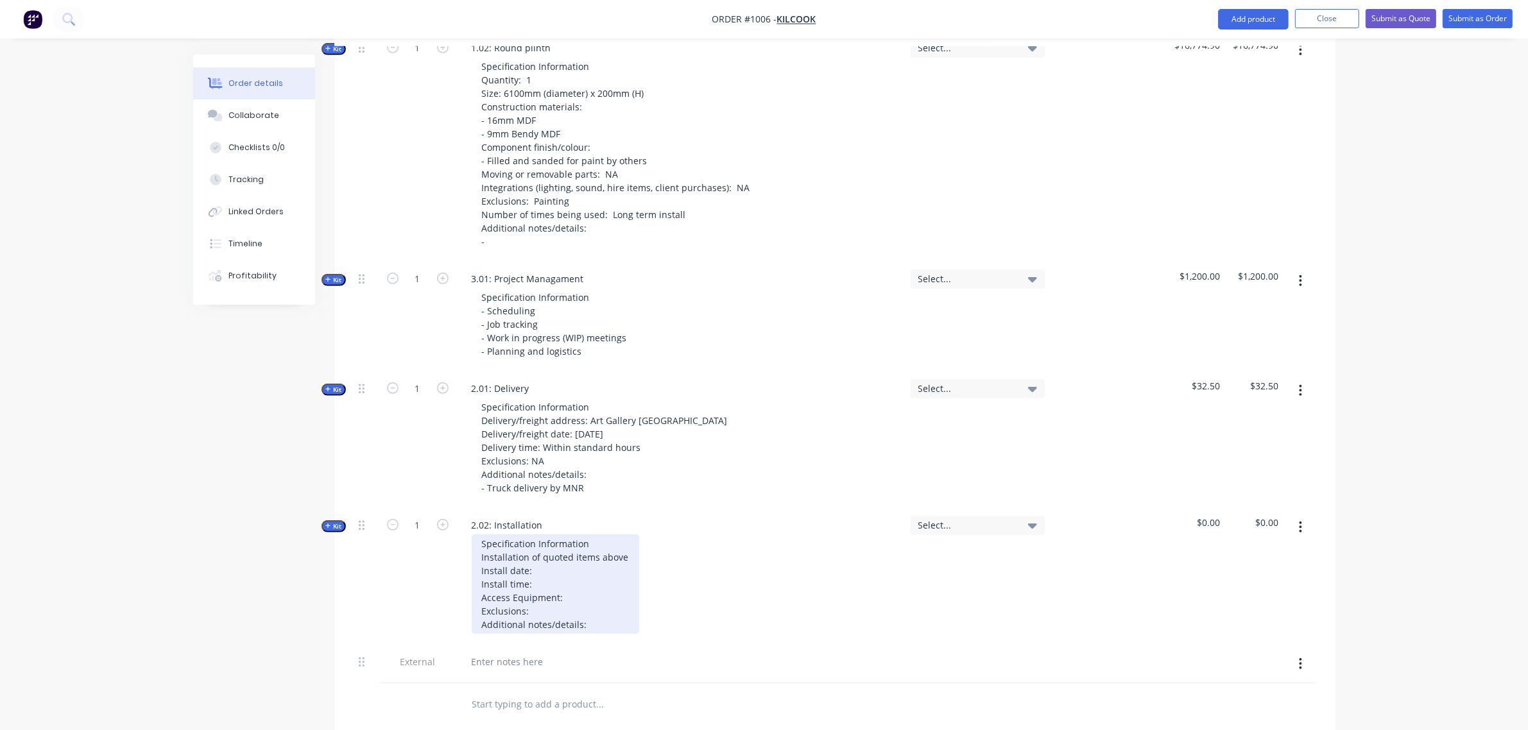
click at [547, 556] on div "Specification Information Installation of quoted items above Install date: Inst…" at bounding box center [555, 583] width 167 height 99
click at [556, 559] on div "Specification Information Installation of quoted items above Install date: 03-0…" at bounding box center [555, 583] width 167 height 99
click at [556, 566] on div "Specification Information Installation of quoted items above Install date: 03-0…" at bounding box center [555, 583] width 167 height 99
click at [554, 593] on div "Specification Information Installation of quoted items above Install date: 03-0…" at bounding box center [561, 583] width 179 height 99
click at [591, 610] on div "Specification Information Installation of quoted items above Install date: 03-0…" at bounding box center [561, 583] width 179 height 99
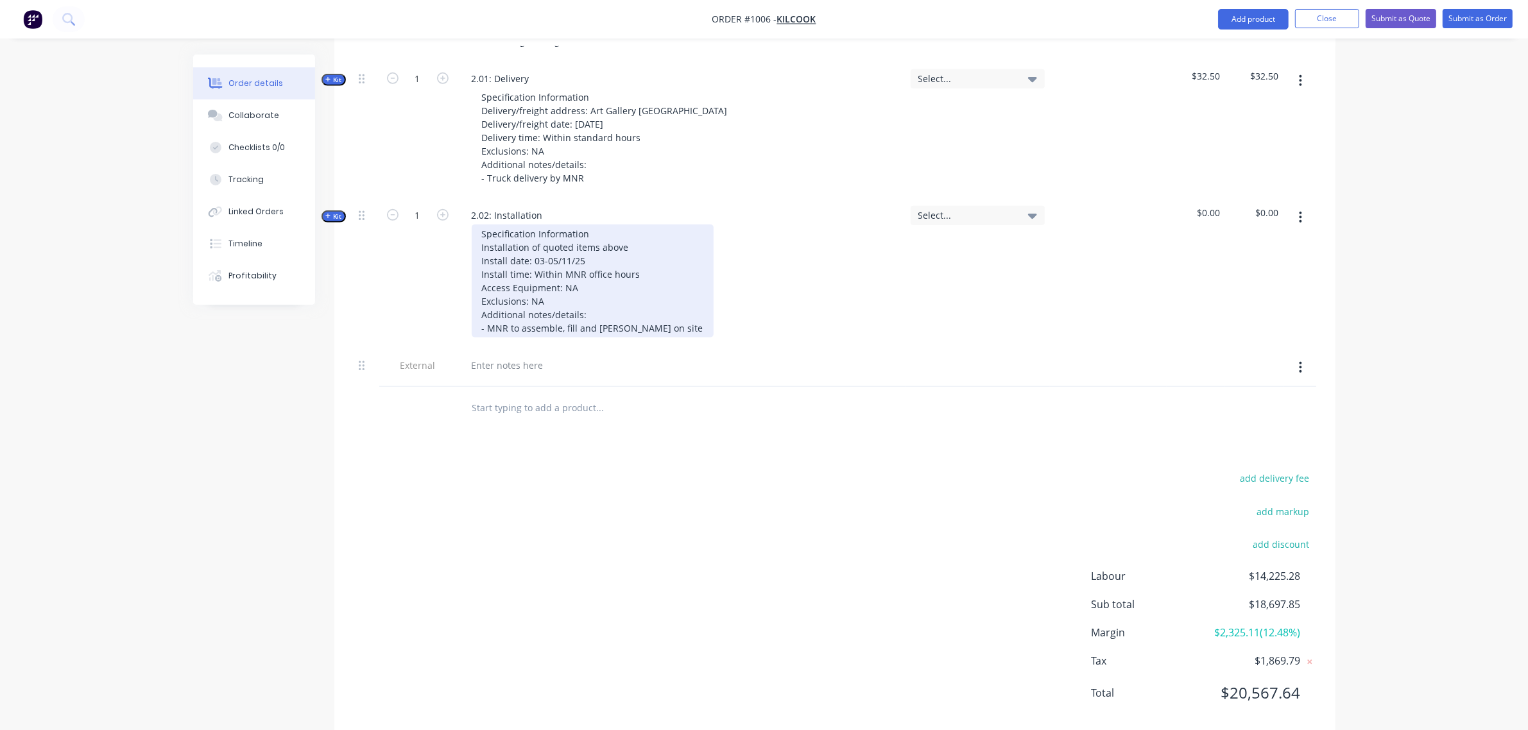
scroll to position [1146, 0]
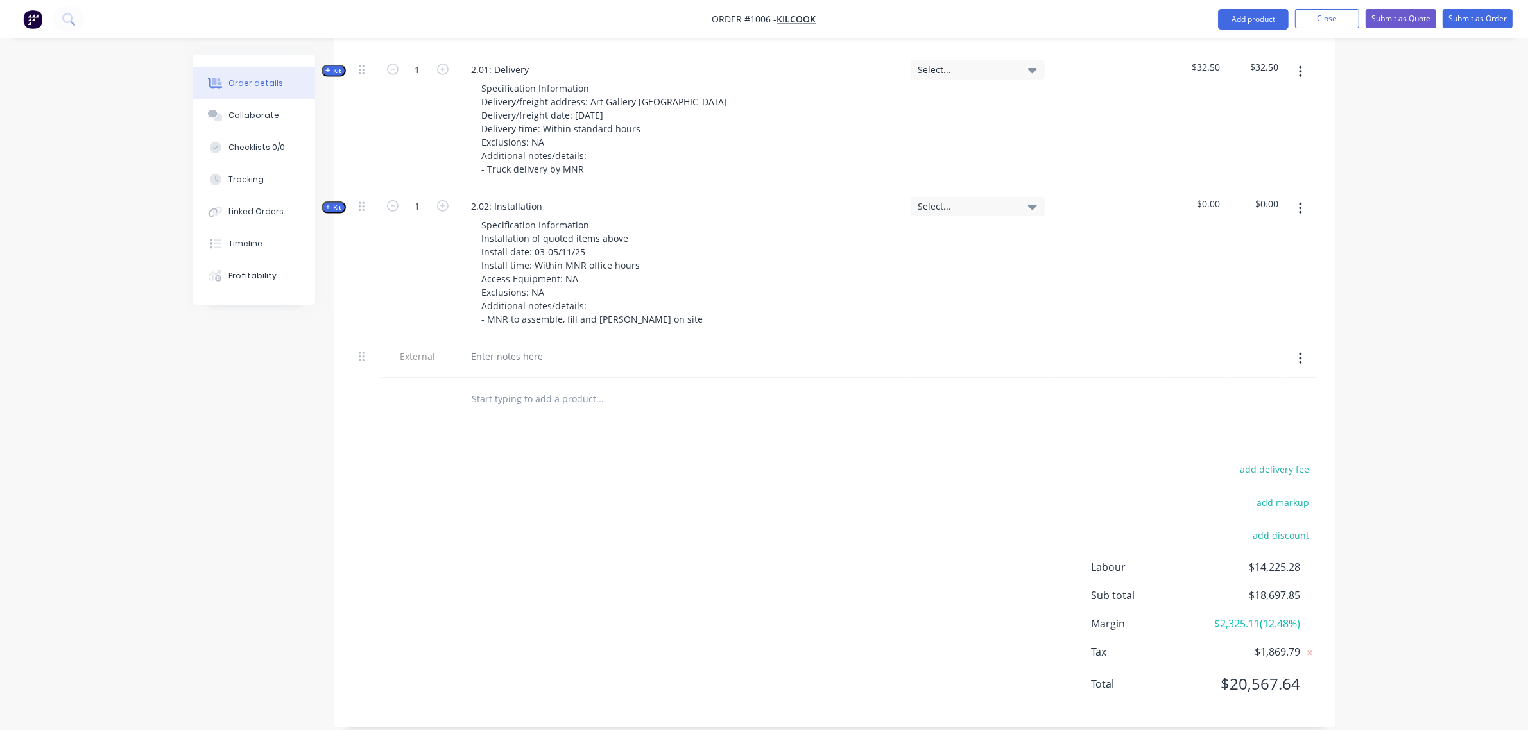
click at [337, 203] on span "Kit" at bounding box center [333, 208] width 17 height 10
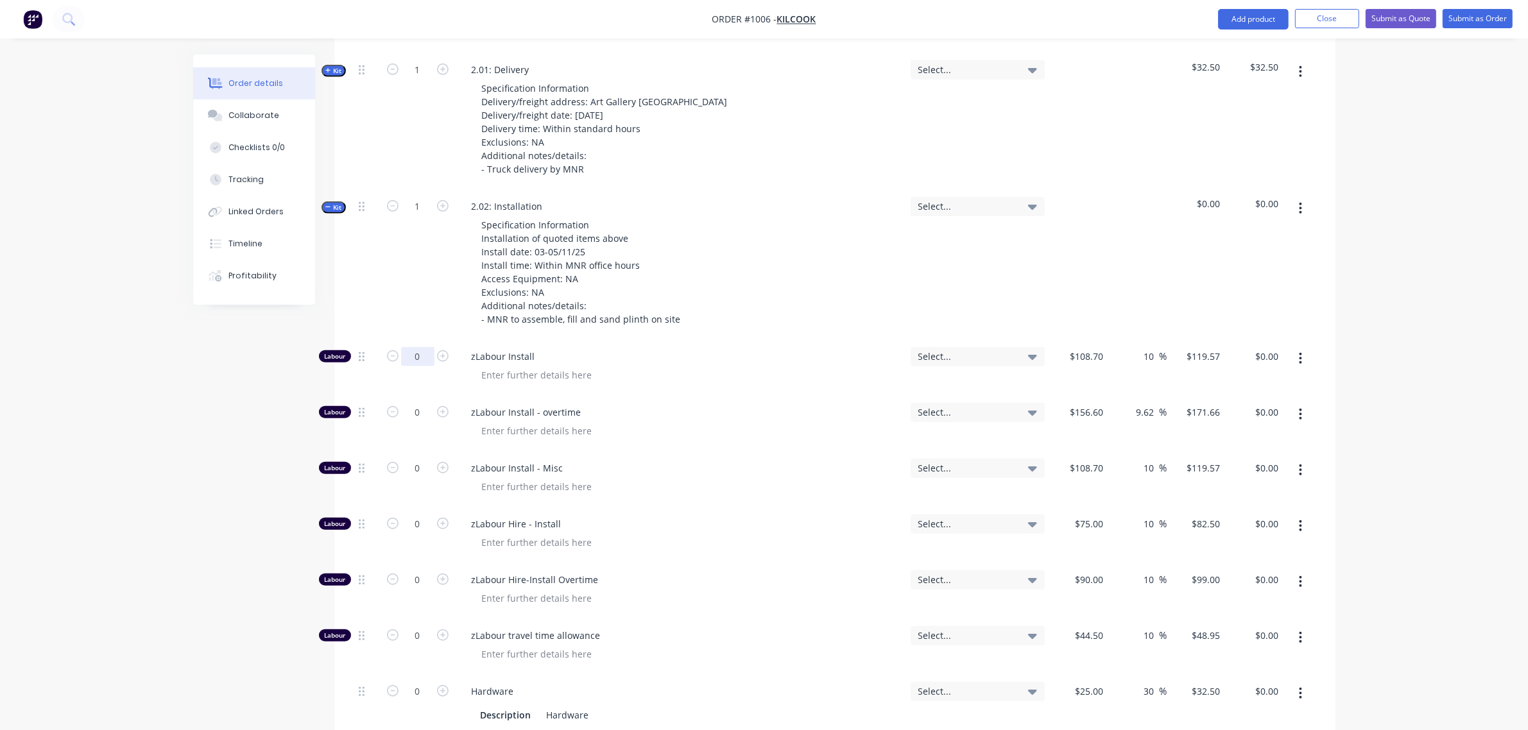
click at [401, 347] on input "0" at bounding box center [417, 356] width 33 height 19
type input "32"
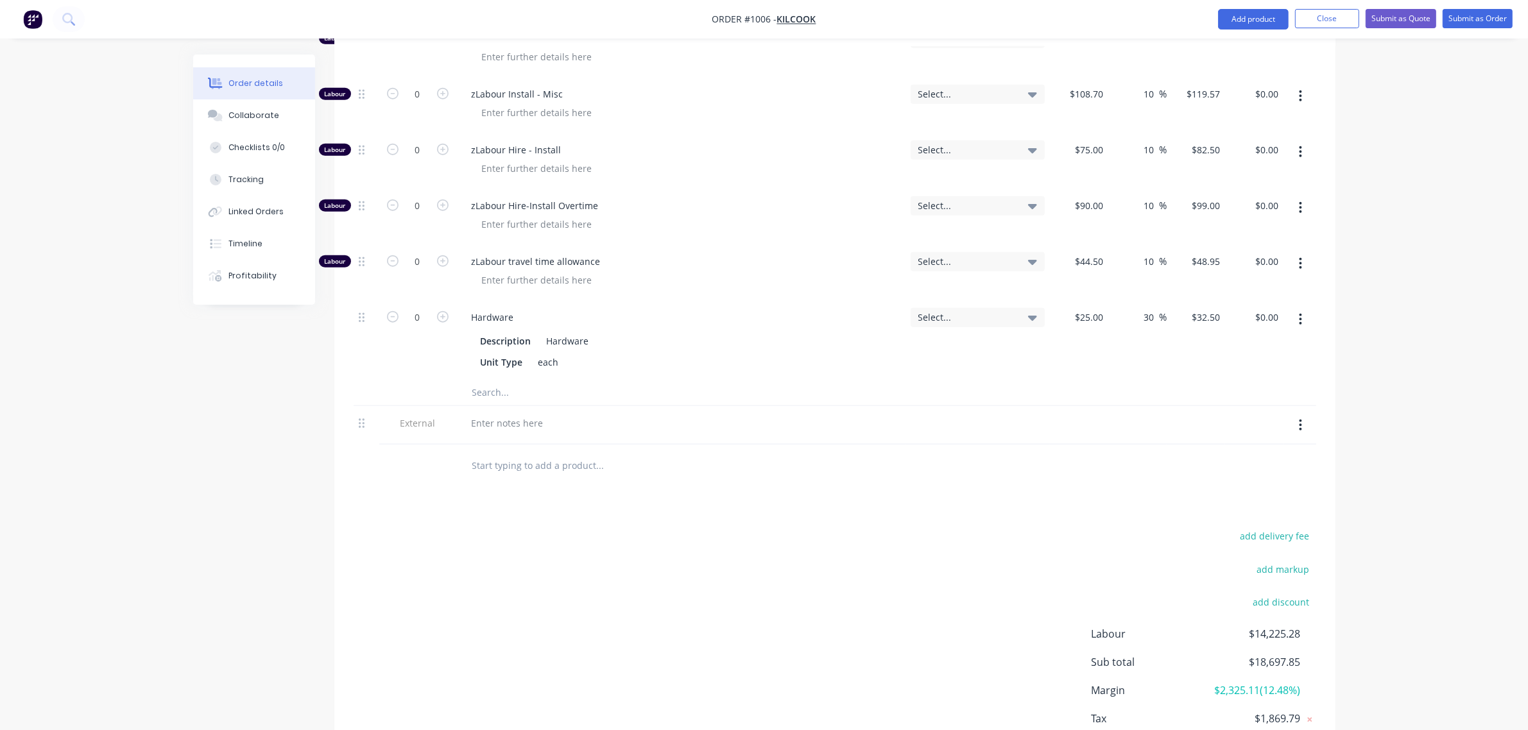
scroll to position [1521, 0]
type input "$3,826.24"
click at [413, 309] on input "0" at bounding box center [417, 316] width 33 height 19
type input "5"
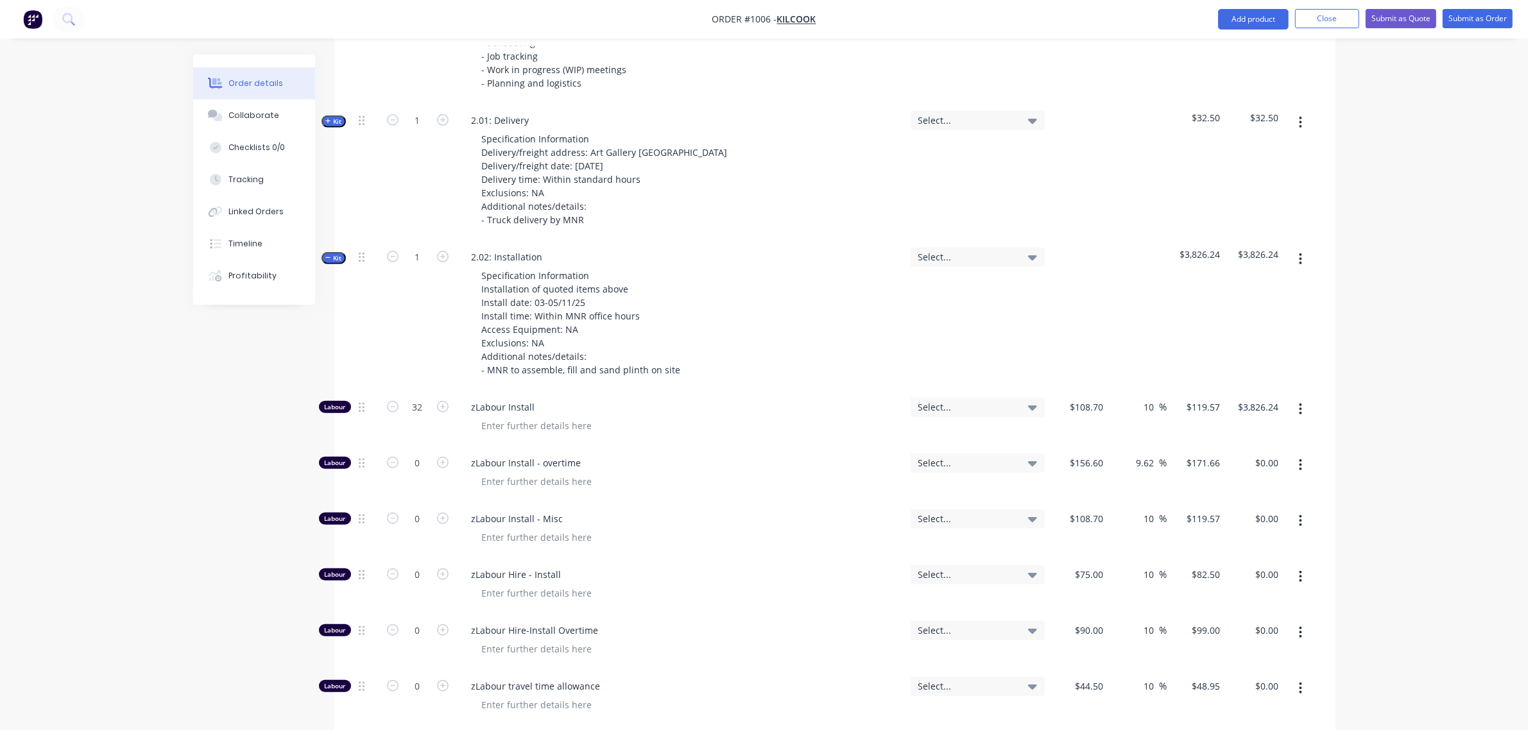
click at [332, 252] on button "Kit" at bounding box center [333, 258] width 24 height 12
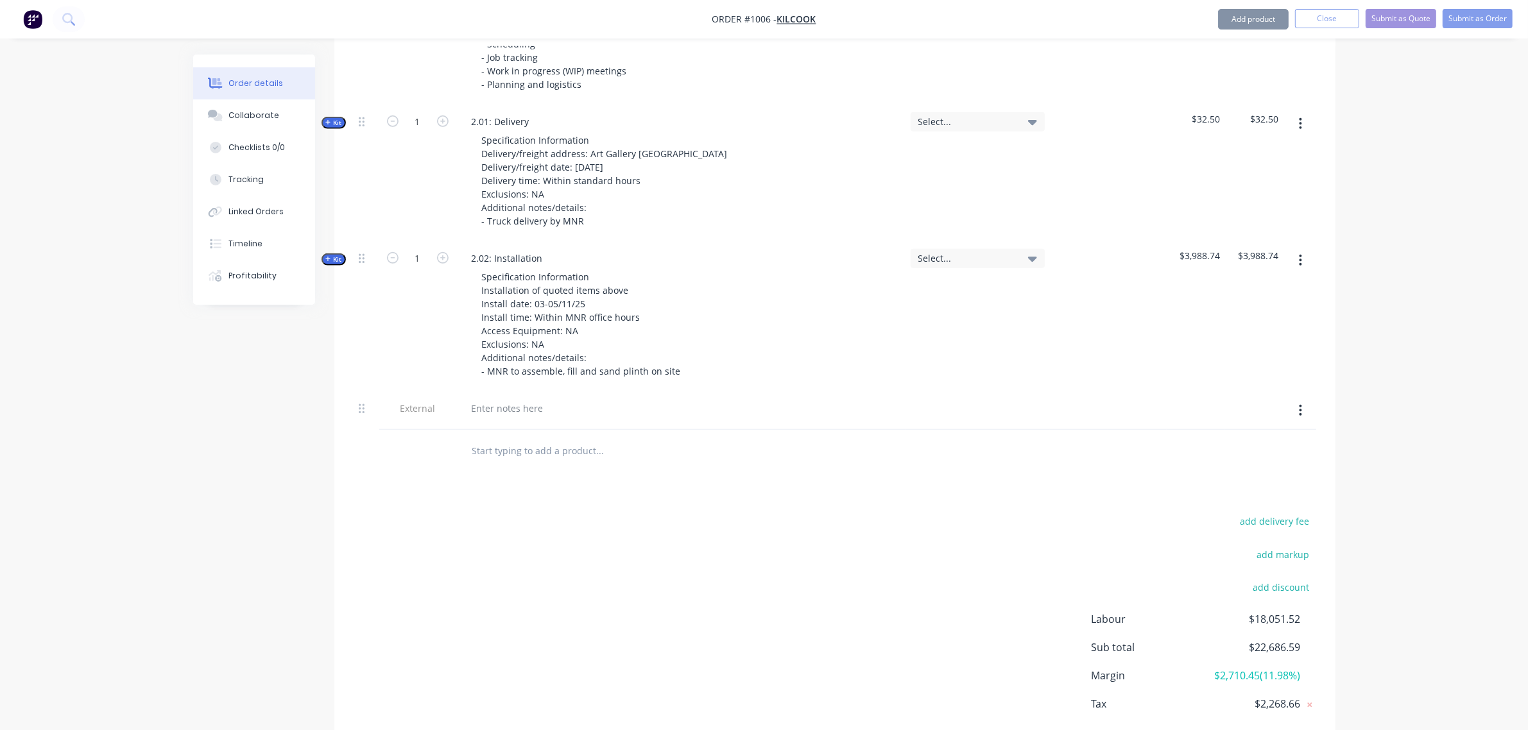
scroll to position [1094, 0]
click at [330, 120] on icon "button" at bounding box center [328, 123] width 6 height 6
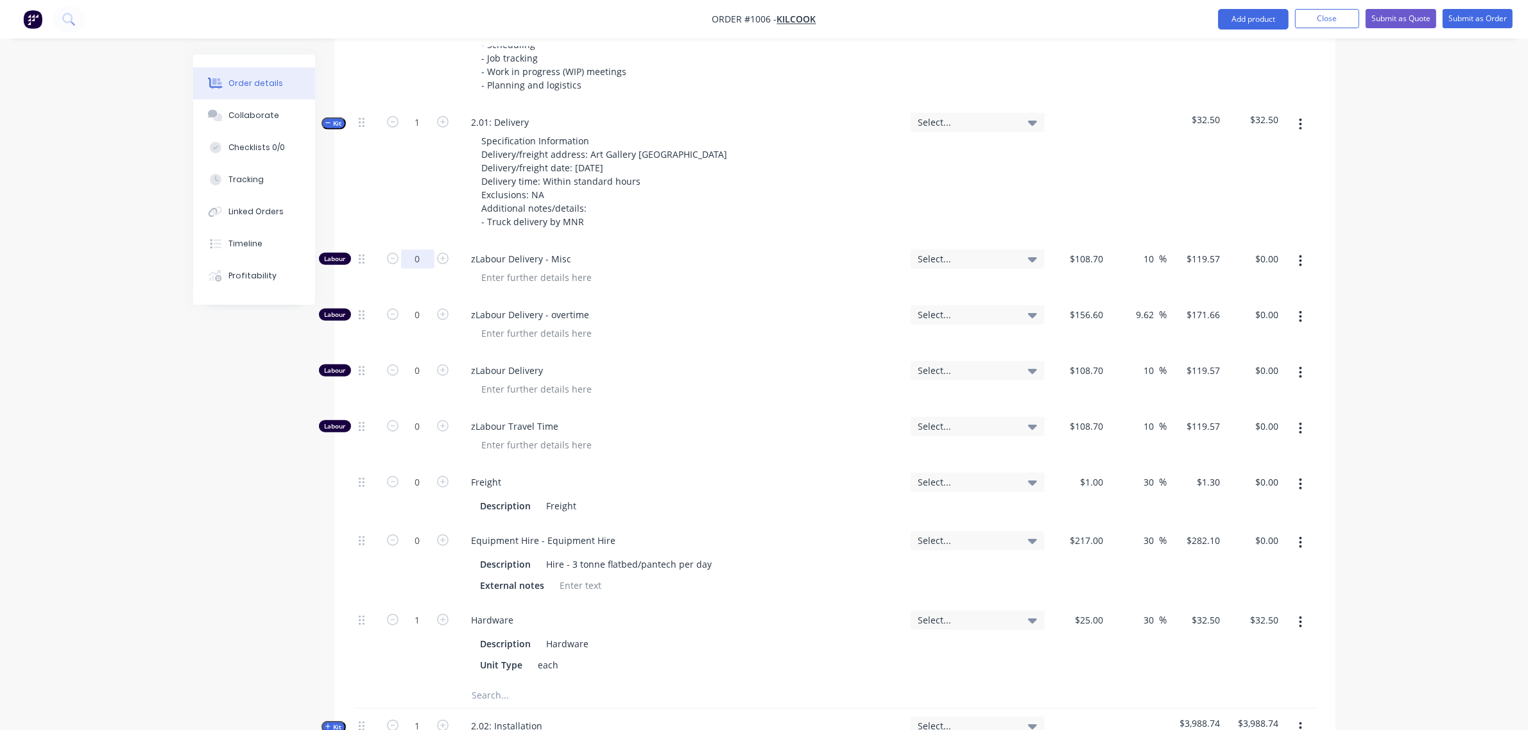
click at [413, 250] on input "0" at bounding box center [417, 259] width 33 height 19
type input "4"
type input "$478.28"
click at [413, 361] on input "0" at bounding box center [417, 370] width 33 height 19
type input "4"
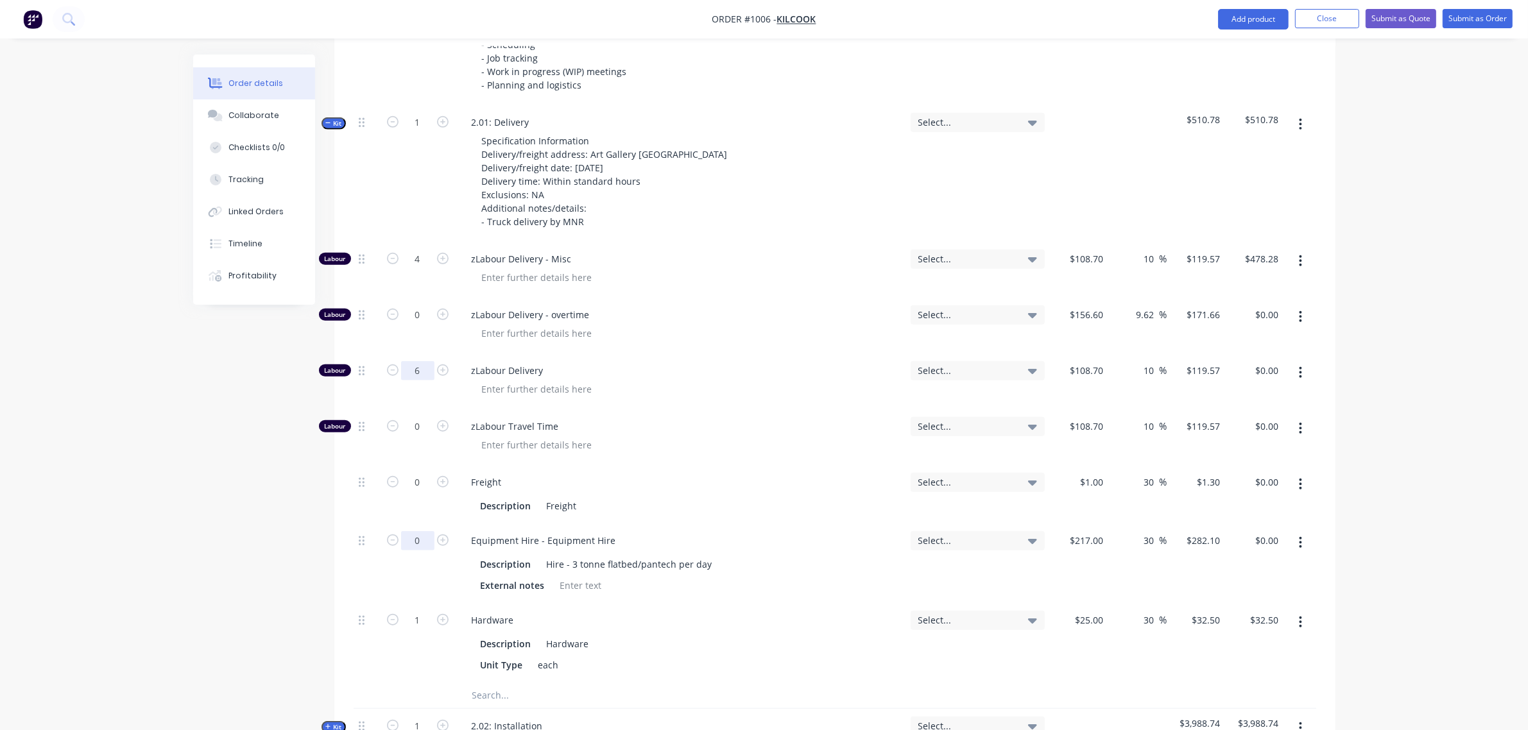
type input "6"
type input "$717.42"
click at [411, 531] on input "0" at bounding box center [417, 540] width 33 height 19
type input "1"
type input "$282.10"
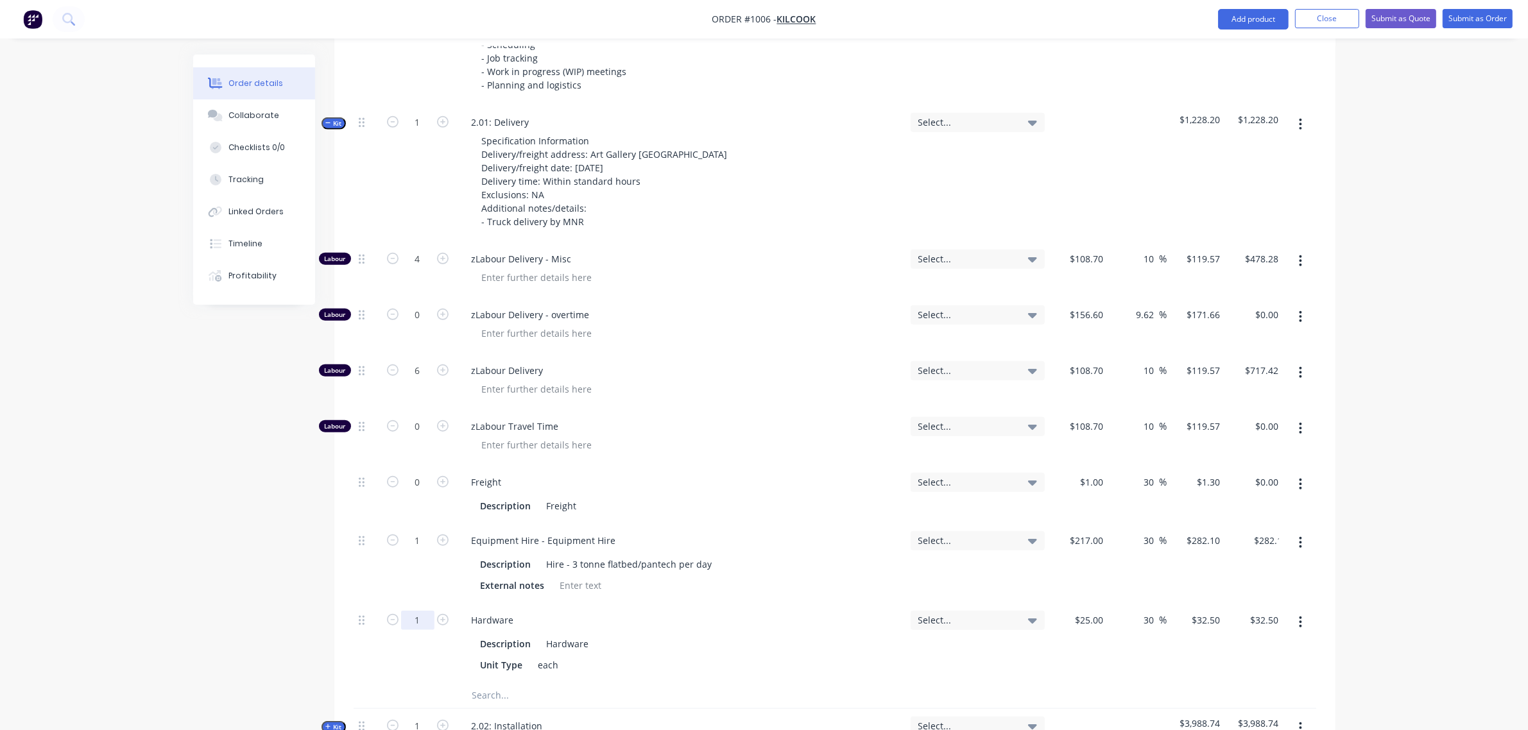
click at [416, 611] on input "1" at bounding box center [417, 620] width 33 height 19
click at [413, 611] on input "5" at bounding box center [417, 620] width 33 height 19
drag, startPoint x: 413, startPoint y: 602, endPoint x: 421, endPoint y: 595, distance: 10.9
click at [419, 611] on input "5" at bounding box center [417, 620] width 33 height 19
click at [421, 611] on input "5" at bounding box center [417, 620] width 33 height 19
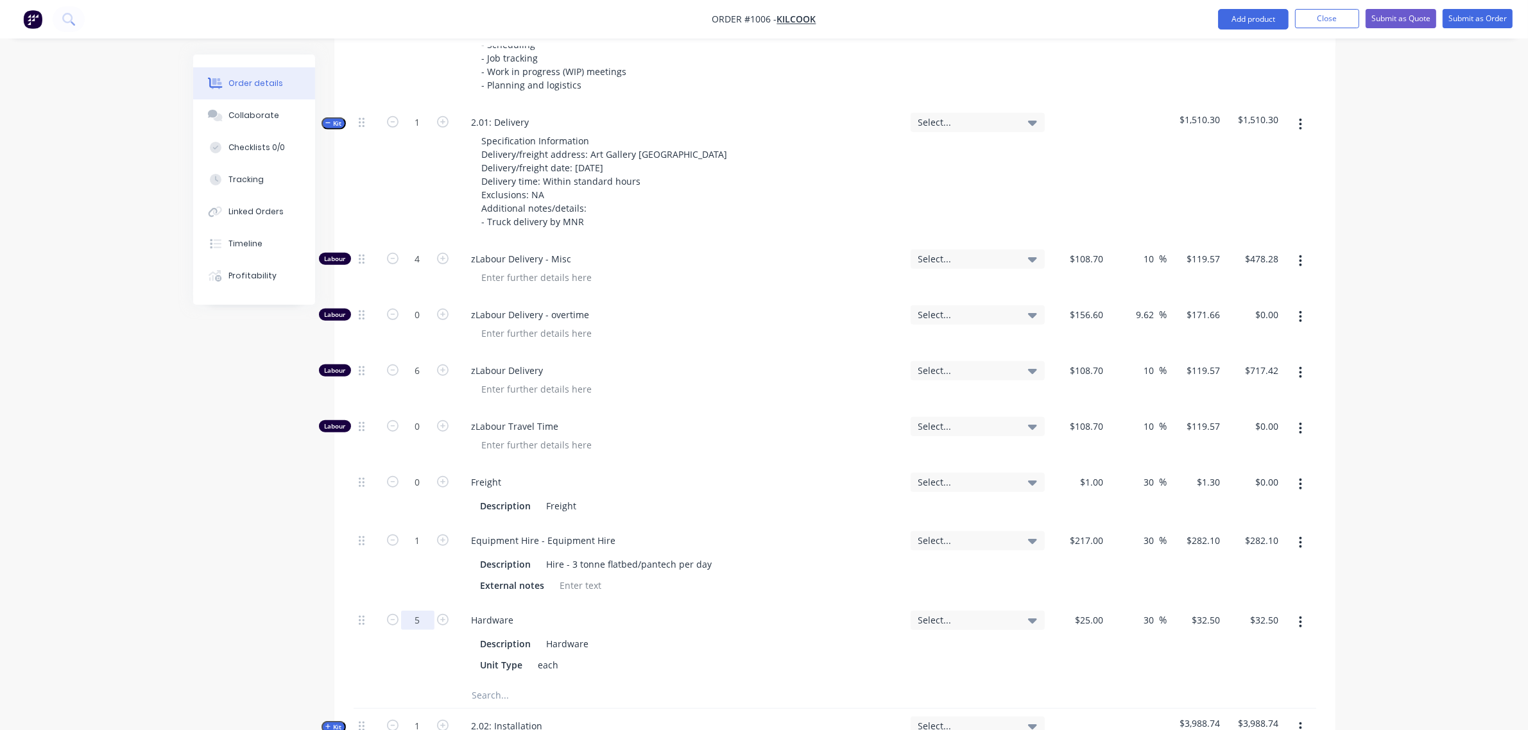
click at [412, 611] on input "5" at bounding box center [417, 620] width 33 height 19
type input "6"
type input "$195.00"
click at [344, 558] on div "Qty Tracking Category Cost Markup Price Total External Kit 1 1.01: Curved forme…" at bounding box center [834, 210] width 1001 height 1457
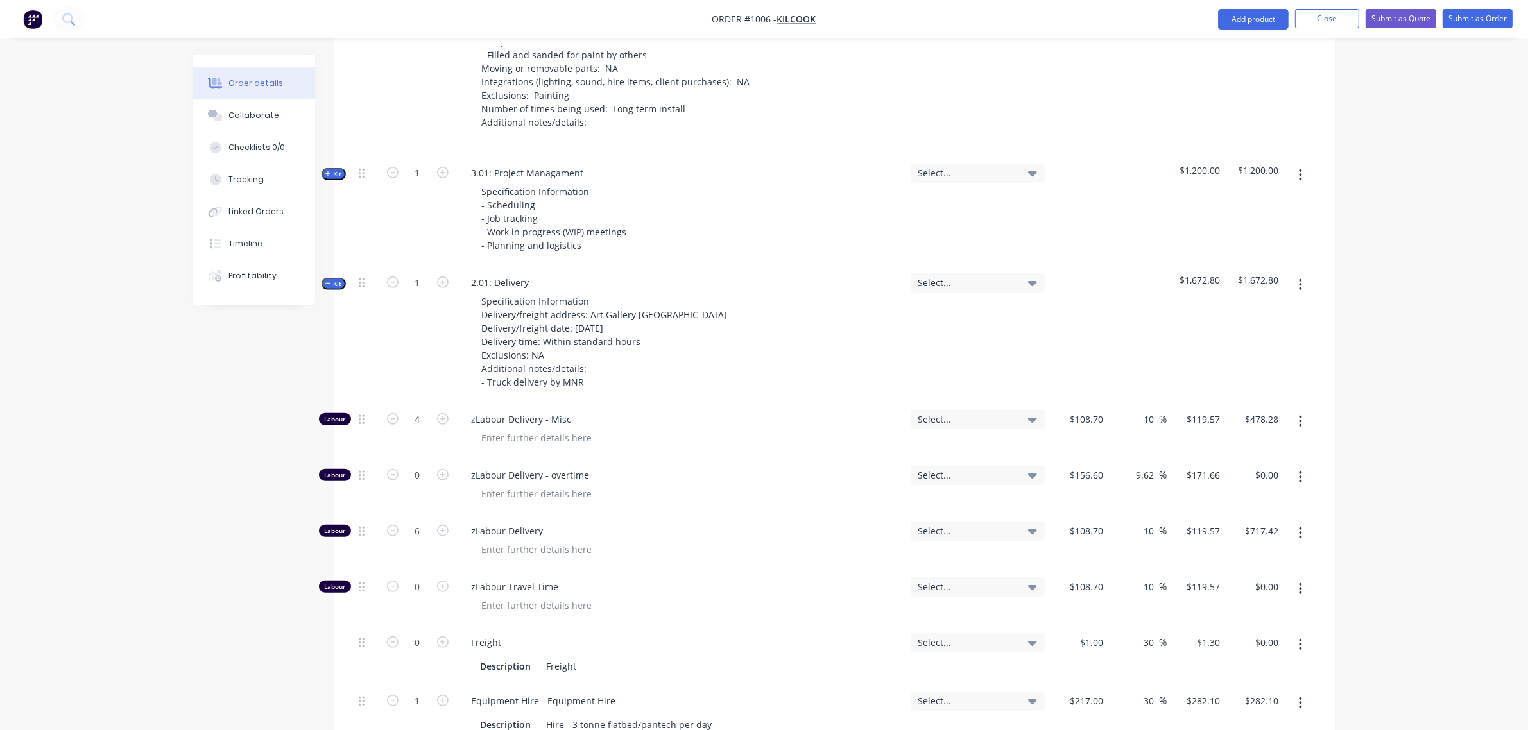
click at [334, 279] on span "Kit" at bounding box center [333, 284] width 17 height 10
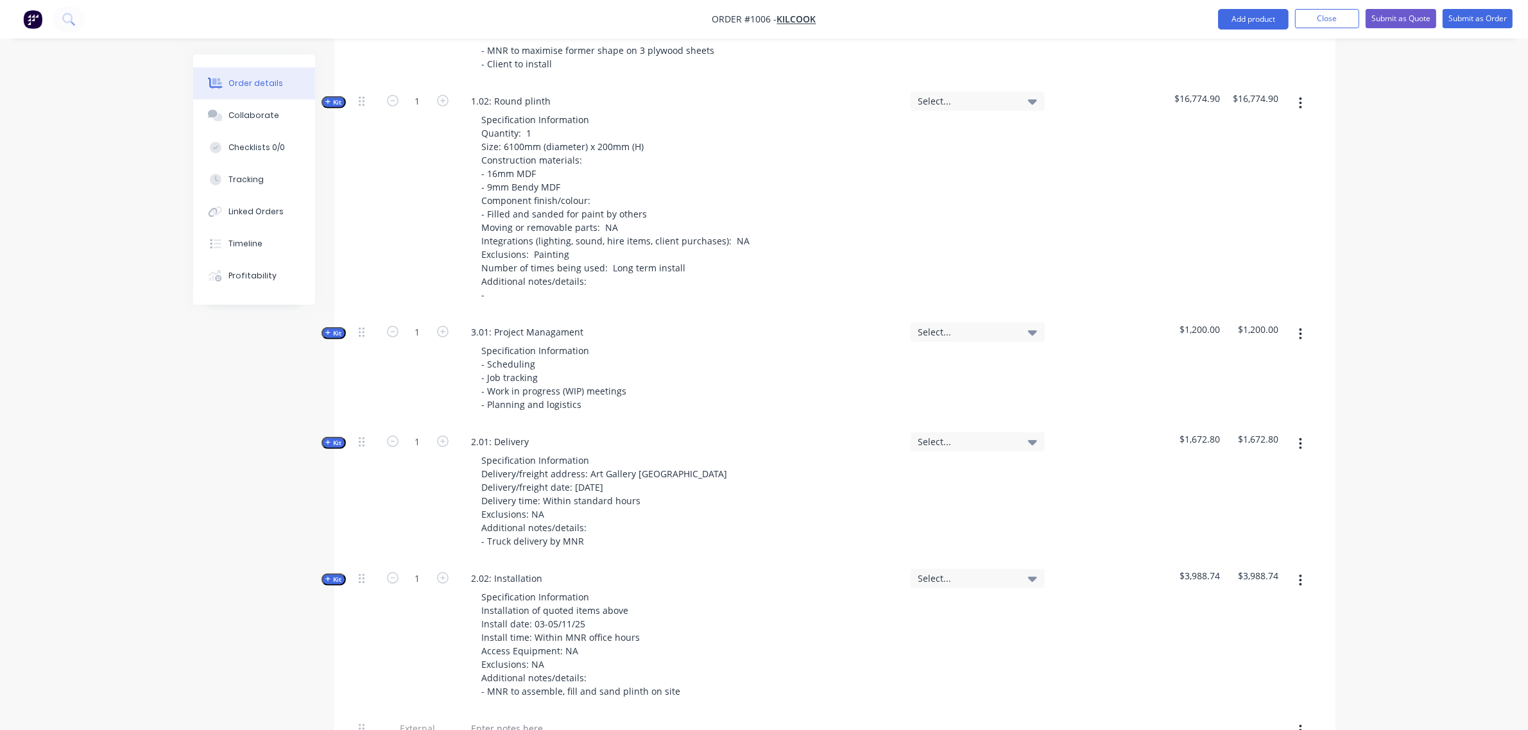
scroll to position [773, 0]
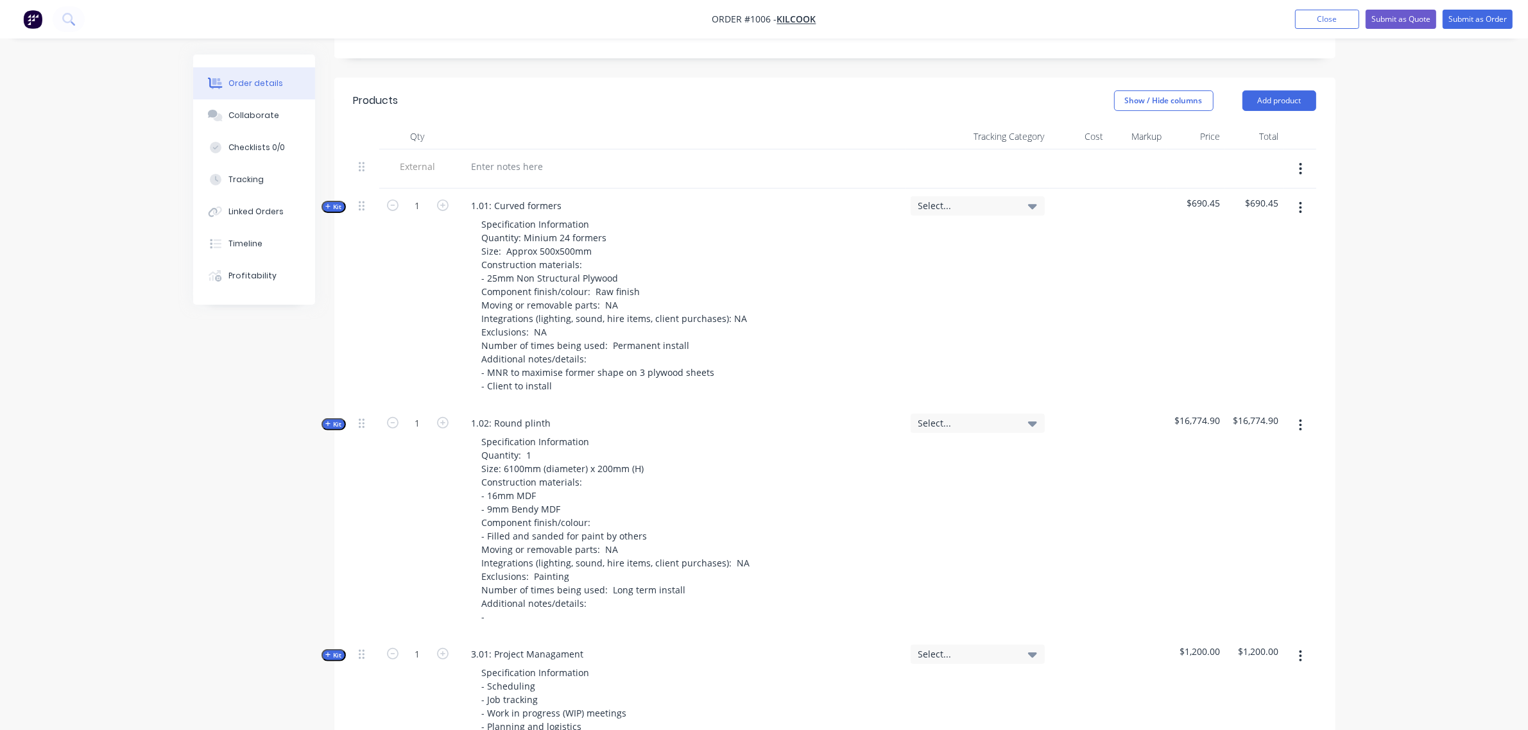
click at [337, 420] on span "Kit" at bounding box center [333, 425] width 17 height 10
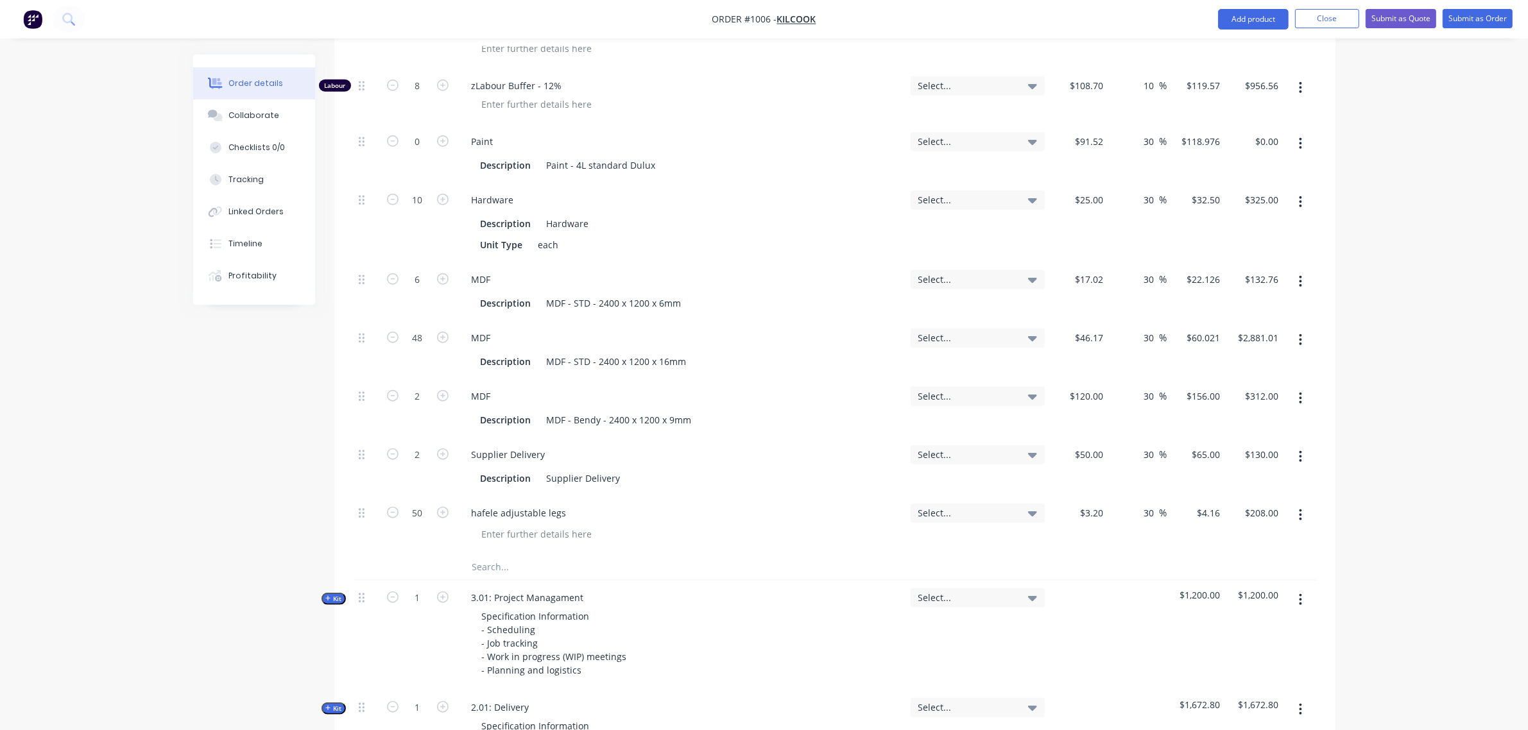
scroll to position [1468, 0]
click at [418, 328] on input "48" at bounding box center [417, 337] width 33 height 19
type input "20"
type input "$1,200.42"
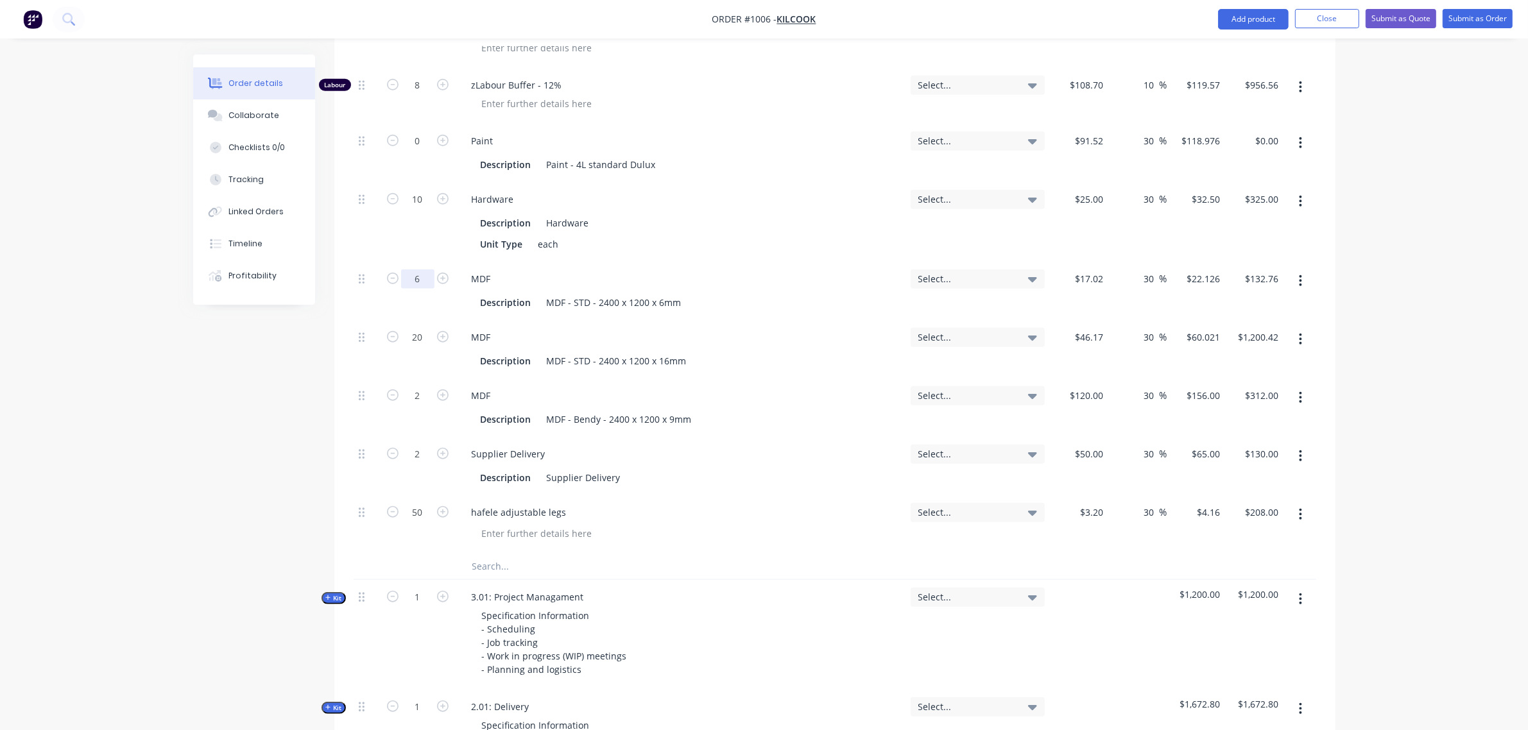
click at [417, 269] on input "6" at bounding box center [417, 278] width 33 height 19
type input "3"
type input "$66.38"
click at [500, 554] on input "text" at bounding box center [600, 567] width 257 height 26
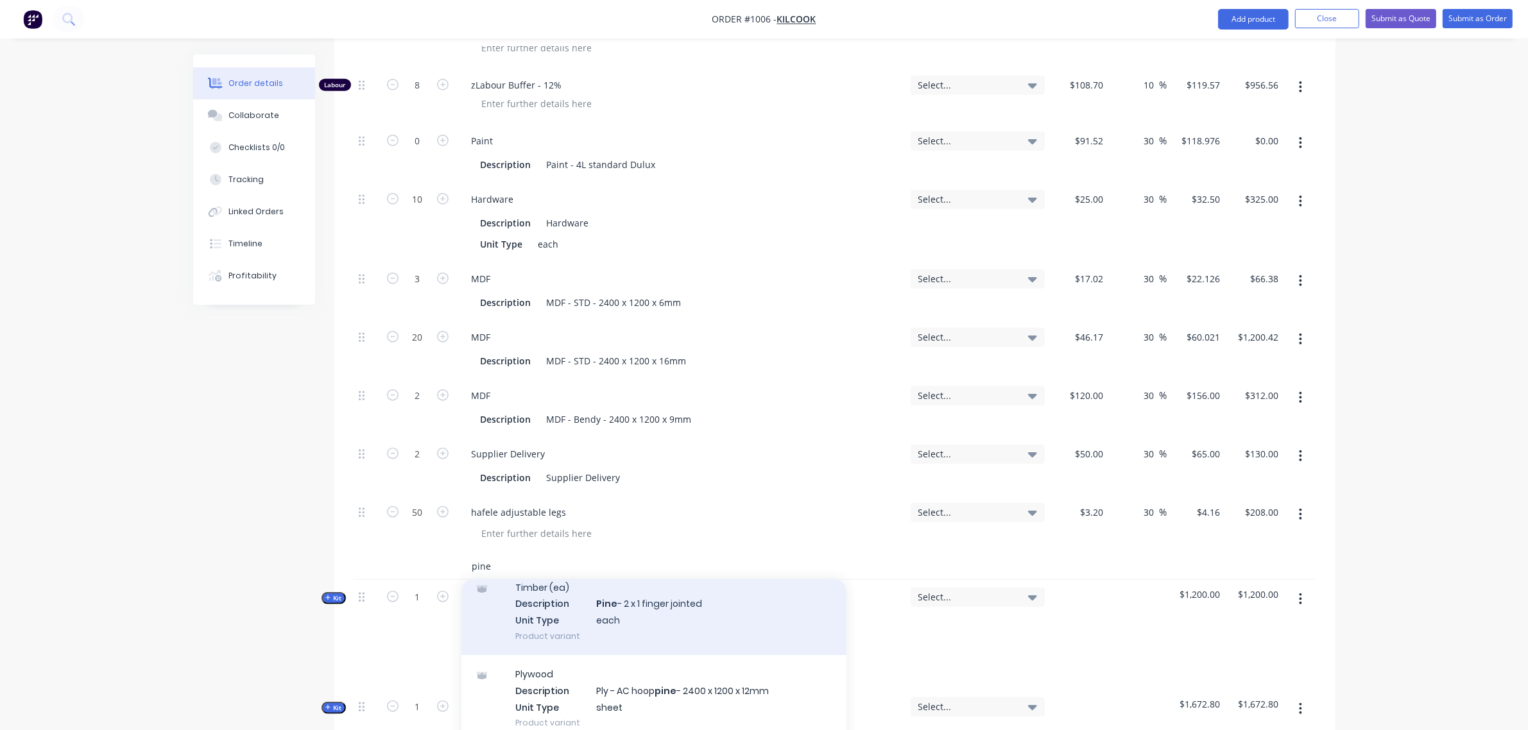
type input "pine"
click at [629, 603] on div "Timber (ea) Description Pine - 2 x 1 finger jointed Unit Type each Product vari…" at bounding box center [653, 611] width 385 height 87
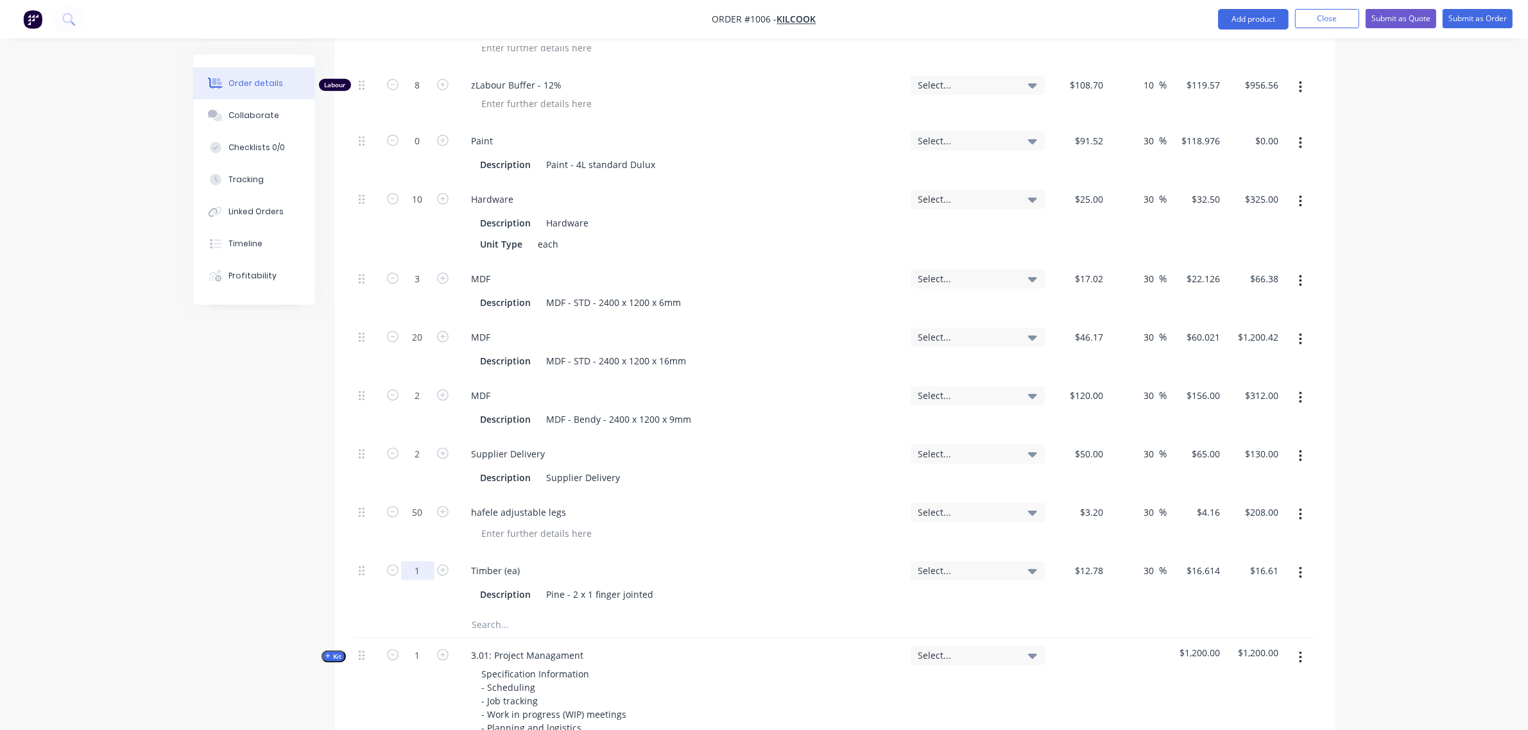
click at [411, 561] on input "1" at bounding box center [417, 570] width 33 height 19
type input "4"
type input "$66.46"
click at [392, 456] on div "2" at bounding box center [417, 466] width 77 height 58
click at [513, 612] on input "text" at bounding box center [600, 625] width 257 height 26
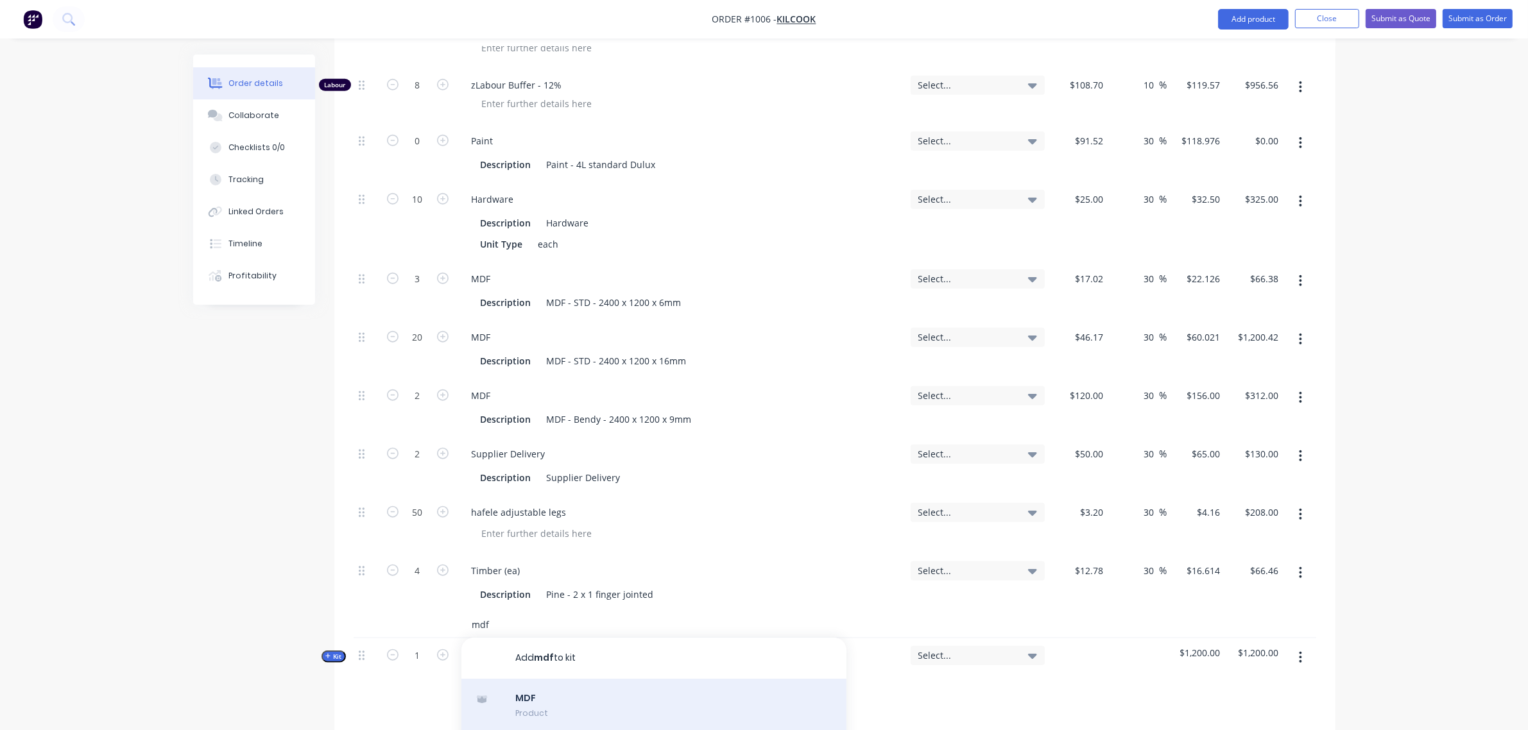
type input "mdf"
click at [531, 684] on div "MDF Product" at bounding box center [653, 706] width 385 height 54
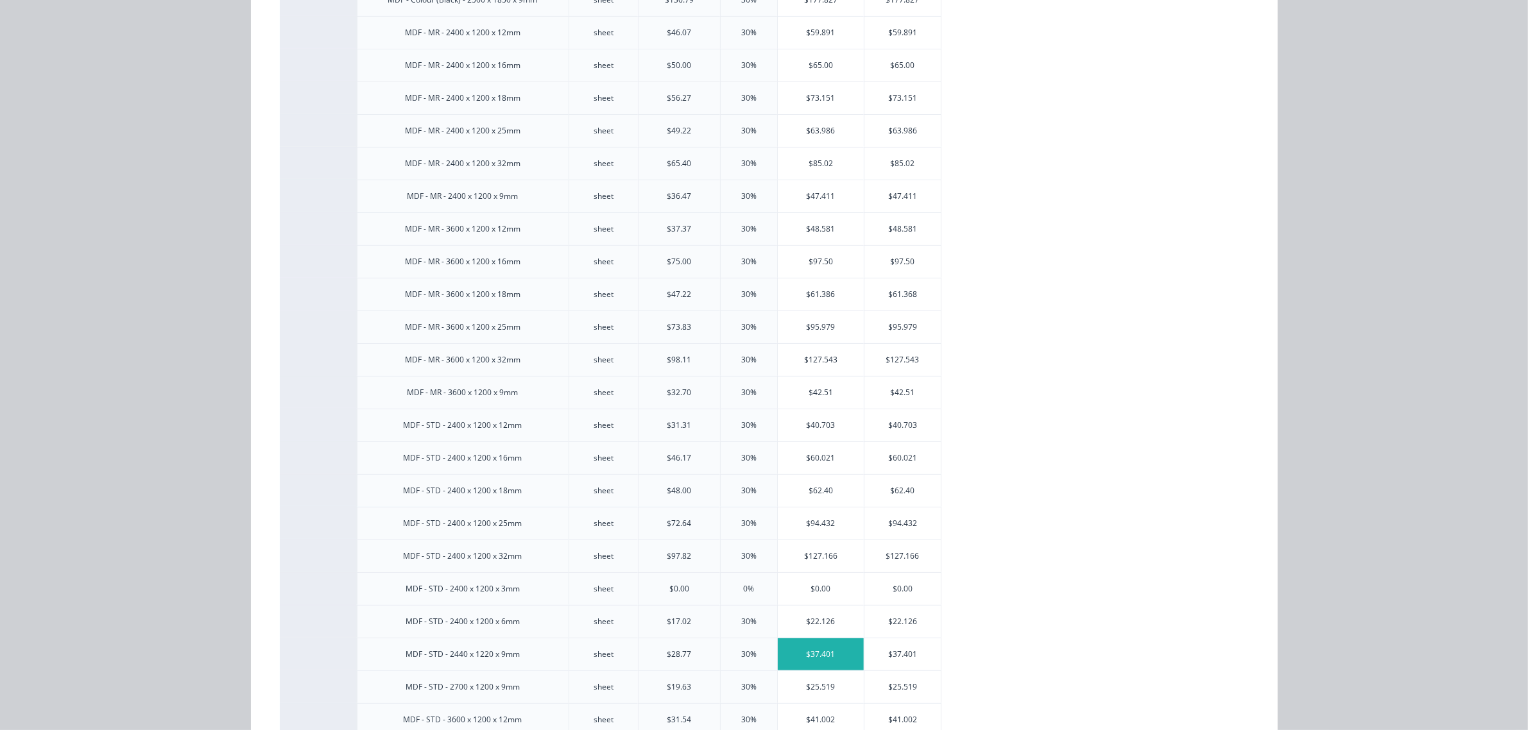
scroll to position [369, 0]
click at [806, 653] on div "$37.401" at bounding box center [821, 652] width 86 height 32
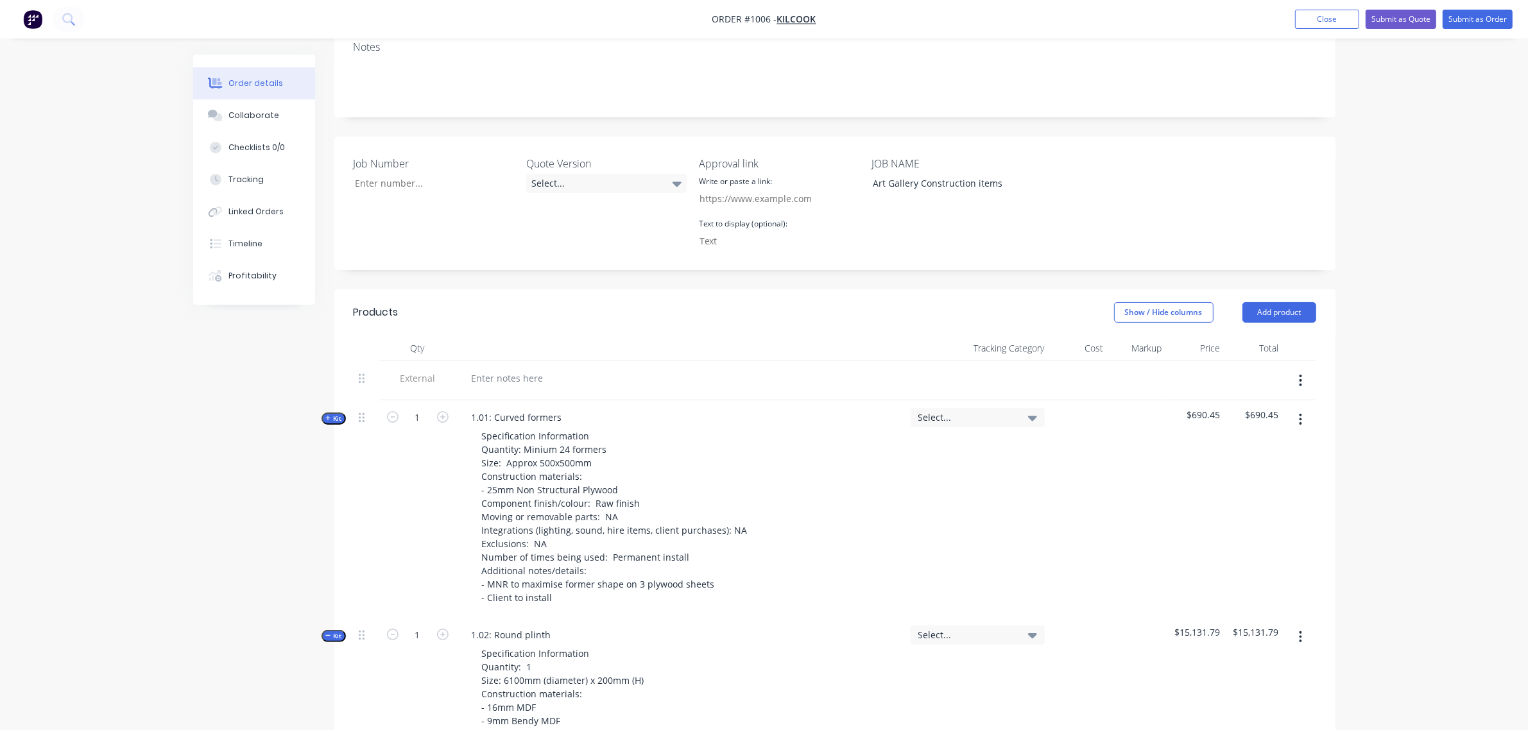
scroll to position [239, 0]
click at [489, 370] on div at bounding box center [507, 379] width 92 height 19
paste div
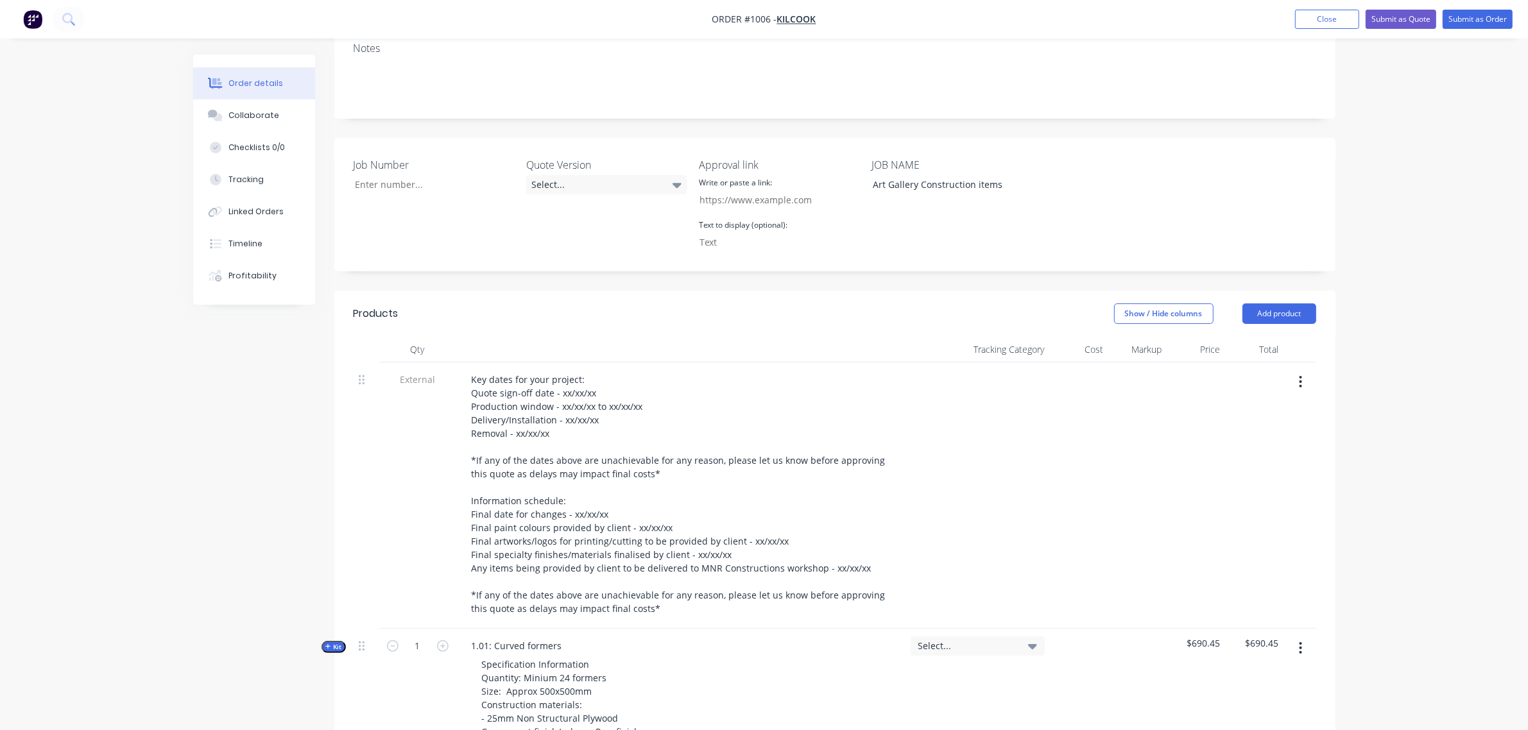
click at [420, 373] on span "External" at bounding box center [417, 379] width 67 height 13
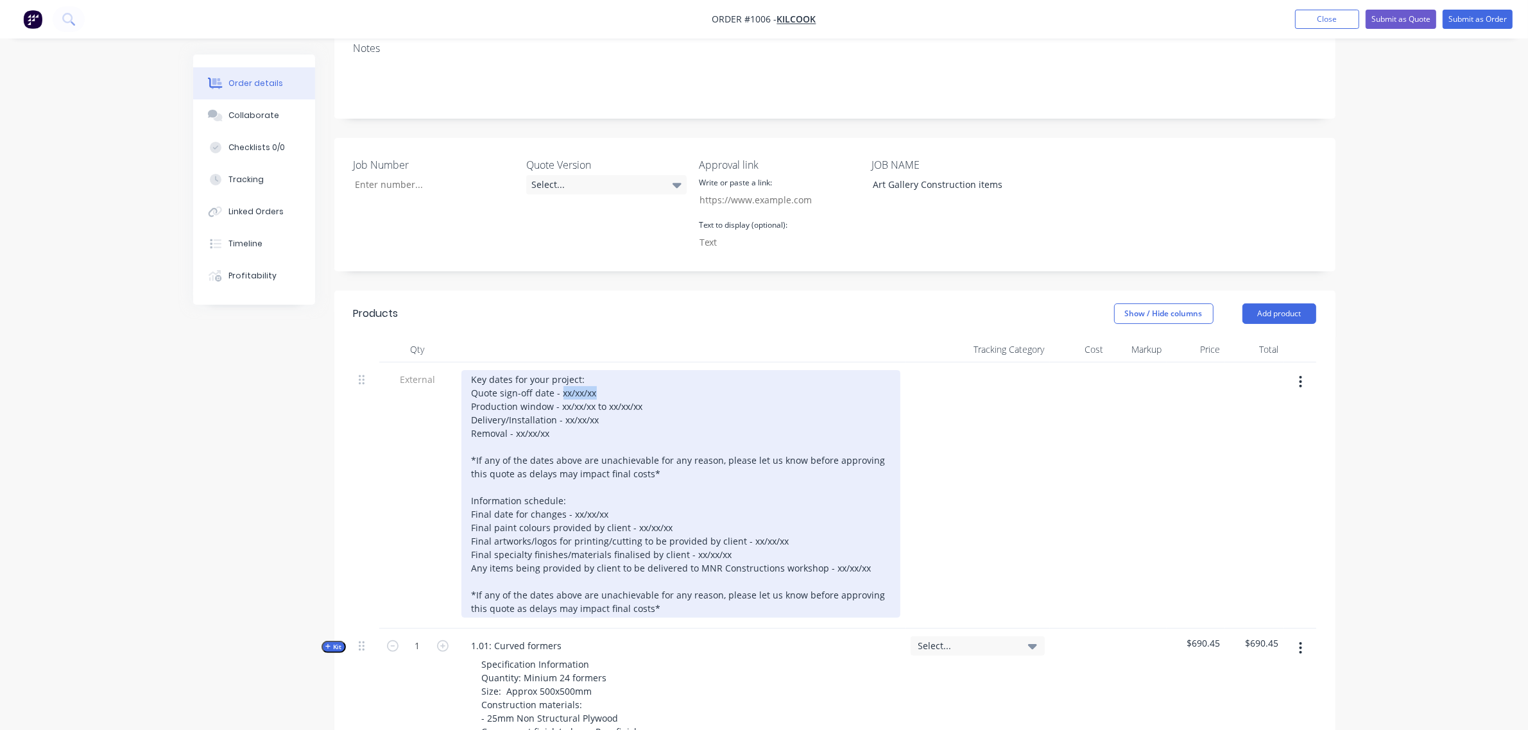
drag, startPoint x: 602, startPoint y: 375, endPoint x: 560, endPoint y: 380, distance: 41.9
click at [560, 380] on div "Key dates for your project: Quote sign-off date - xx/xx/xx Production window - …" at bounding box center [680, 494] width 439 height 248
drag, startPoint x: 642, startPoint y: 388, endPoint x: 559, endPoint y: 386, distance: 82.2
click at [559, 386] on div "Key dates for your project: Quote sign-off date - 29/09/25 Production window - …" at bounding box center [680, 494] width 439 height 248
click at [658, 384] on div "Key dates for your project: Quote sign-off date - 29/09/25 Production window - …" at bounding box center [680, 494] width 439 height 248
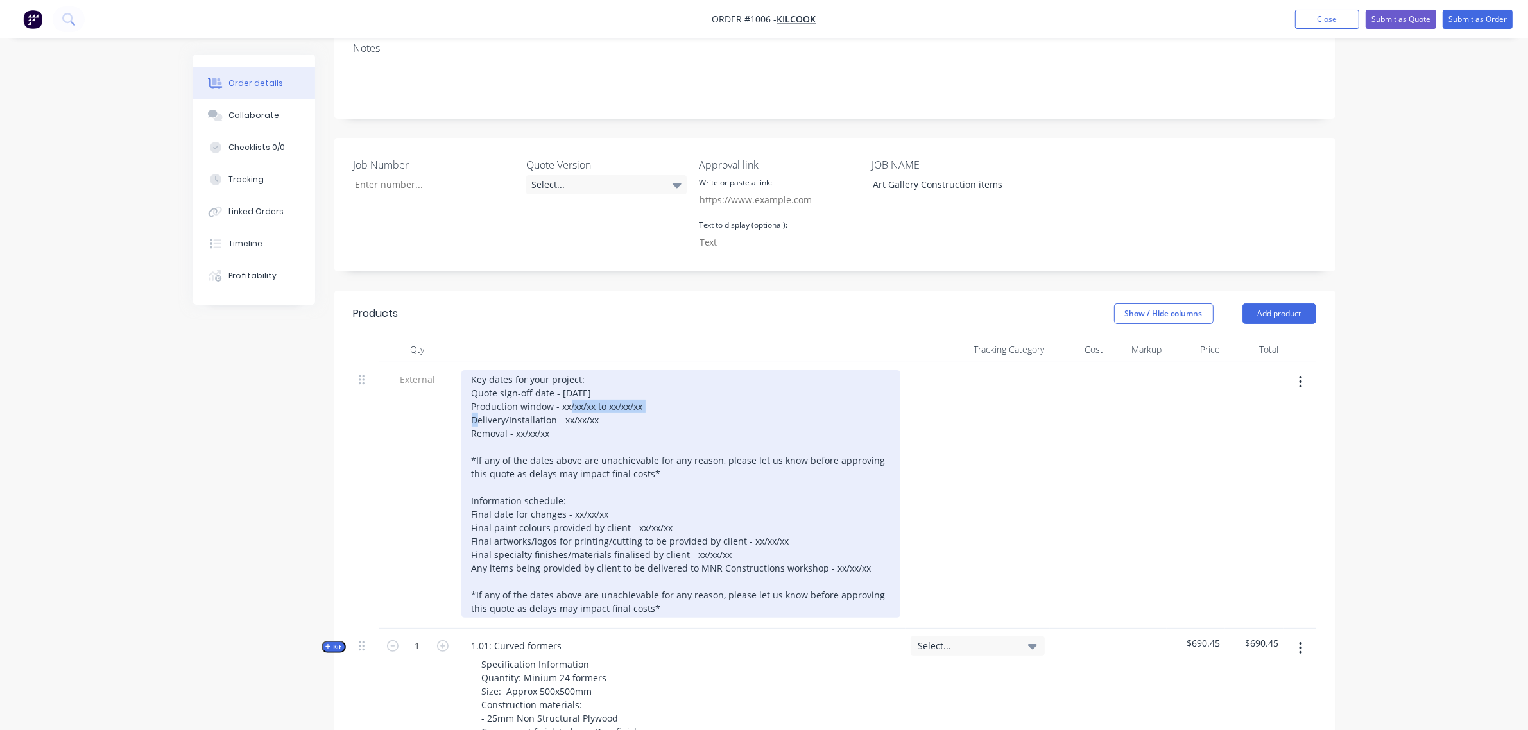
drag, startPoint x: 645, startPoint y: 389, endPoint x: 559, endPoint y: 388, distance: 86.6
click at [559, 388] on div "Key dates for your project: Quote sign-off date - 29/09/25 Production window - …" at bounding box center [680, 494] width 439 height 248
drag, startPoint x: 597, startPoint y: 400, endPoint x: 563, endPoint y: 406, distance: 35.2
click at [563, 406] on div "Key dates for your project: Quote sign-off date - 29/09/25 Production window - …" at bounding box center [680, 494] width 439 height 248
drag, startPoint x: 555, startPoint y: 413, endPoint x: 516, endPoint y: 416, distance: 38.6
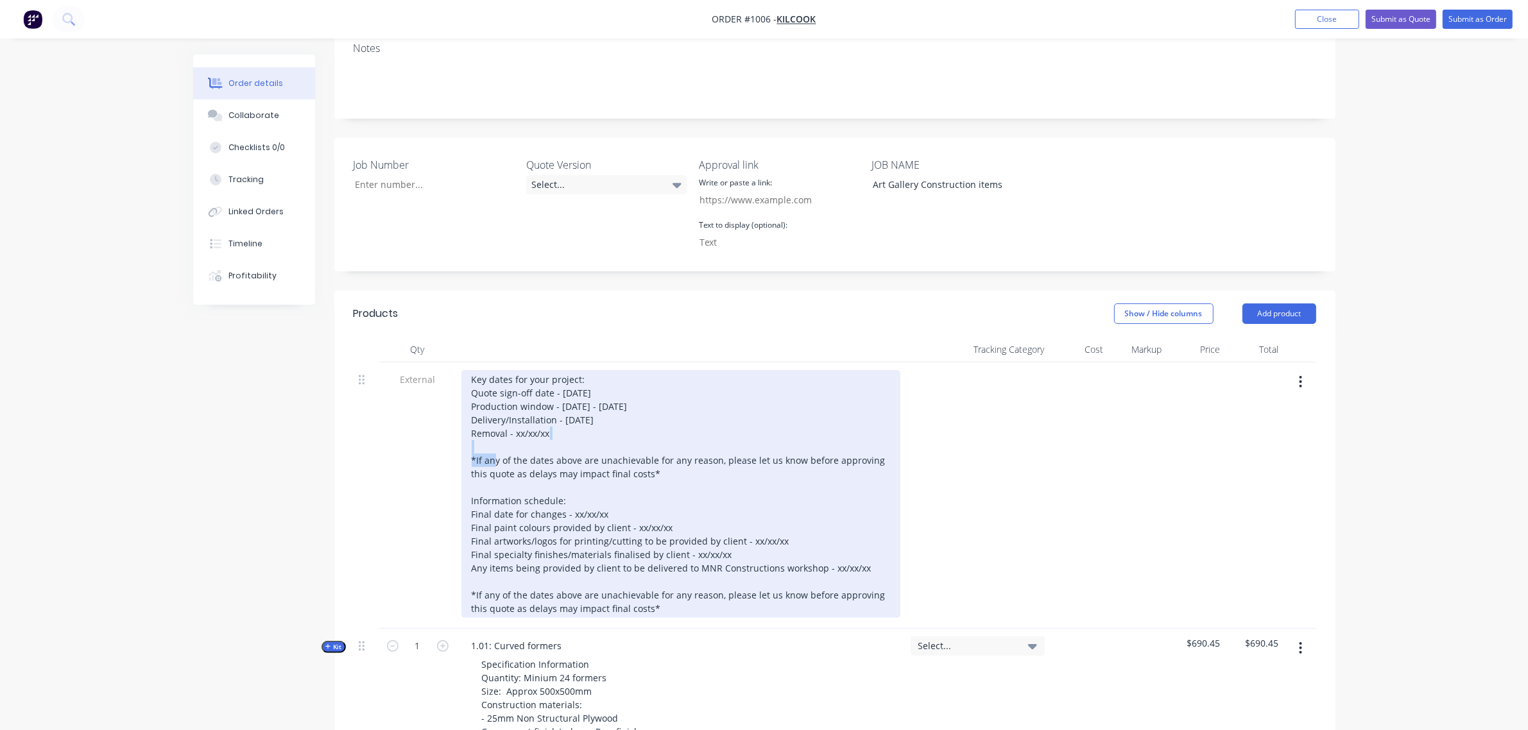
click at [516, 416] on div "Key dates for your project: Quote sign-off date - 29/09/25 Production window - …" at bounding box center [680, 494] width 439 height 248
drag, startPoint x: 613, startPoint y: 495, endPoint x: 572, endPoint y: 497, distance: 41.8
click at [572, 497] on div "Key dates for your project: Quote sign-off date - 29/09/25 Production window - …" at bounding box center [680, 494] width 439 height 248
drag, startPoint x: 633, startPoint y: 507, endPoint x: 617, endPoint y: 507, distance: 16.1
click at [633, 507] on div "Key dates for your project: Quote sign-off date - 29/09/25 Production window - …" at bounding box center [680, 494] width 439 height 248
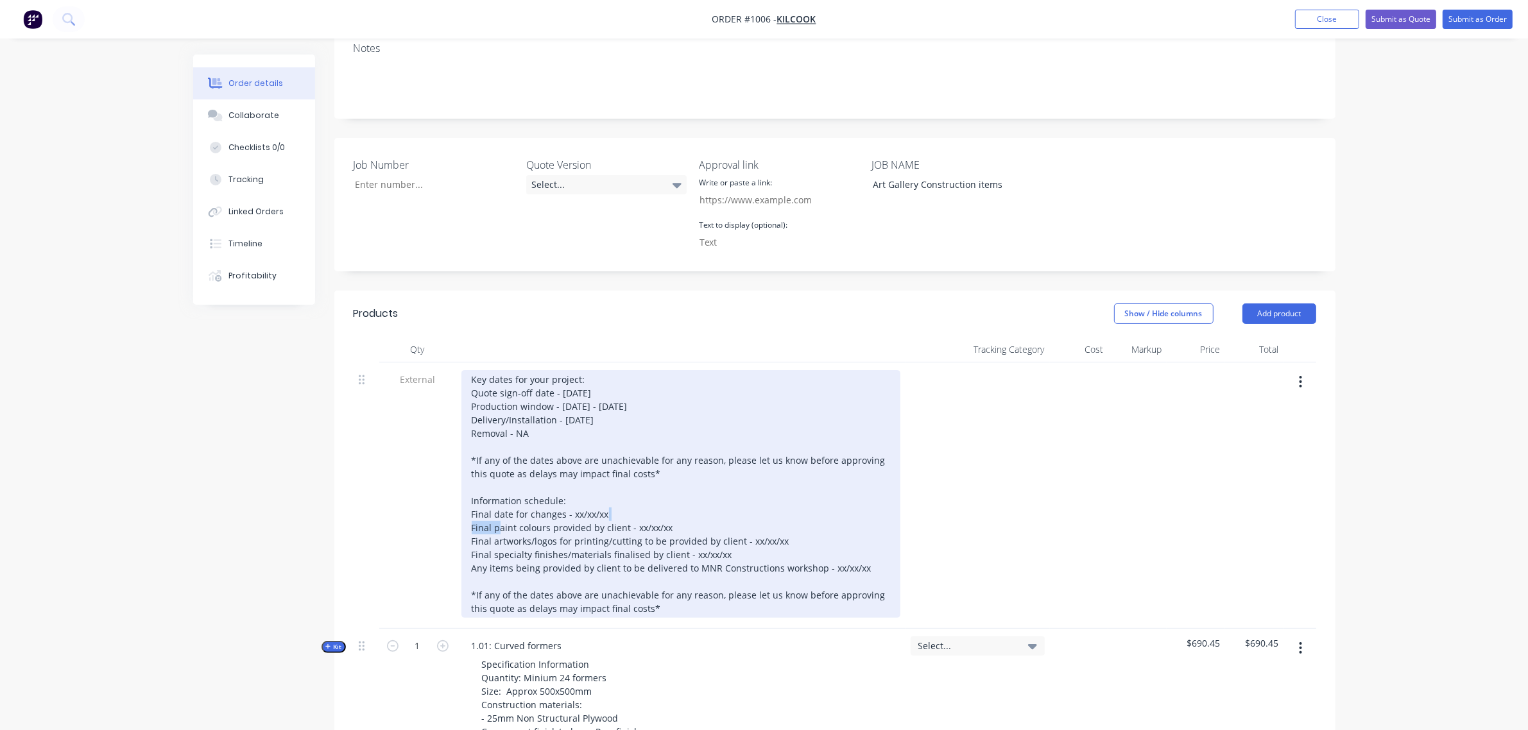
drag, startPoint x: 605, startPoint y: 494, endPoint x: 571, endPoint y: 498, distance: 34.3
click at [572, 498] on div "Key dates for your project: Quote sign-off date - 29/09/25 Production window - …" at bounding box center [680, 494] width 439 height 248
drag, startPoint x: 672, startPoint y: 507, endPoint x: 633, endPoint y: 509, distance: 39.2
click at [633, 509] on div "Key dates for your project: Quote sign-off date - 29/09/25 Production window - …" at bounding box center [680, 494] width 439 height 248
drag, startPoint x: 778, startPoint y: 525, endPoint x: 746, endPoint y: 530, distance: 31.9
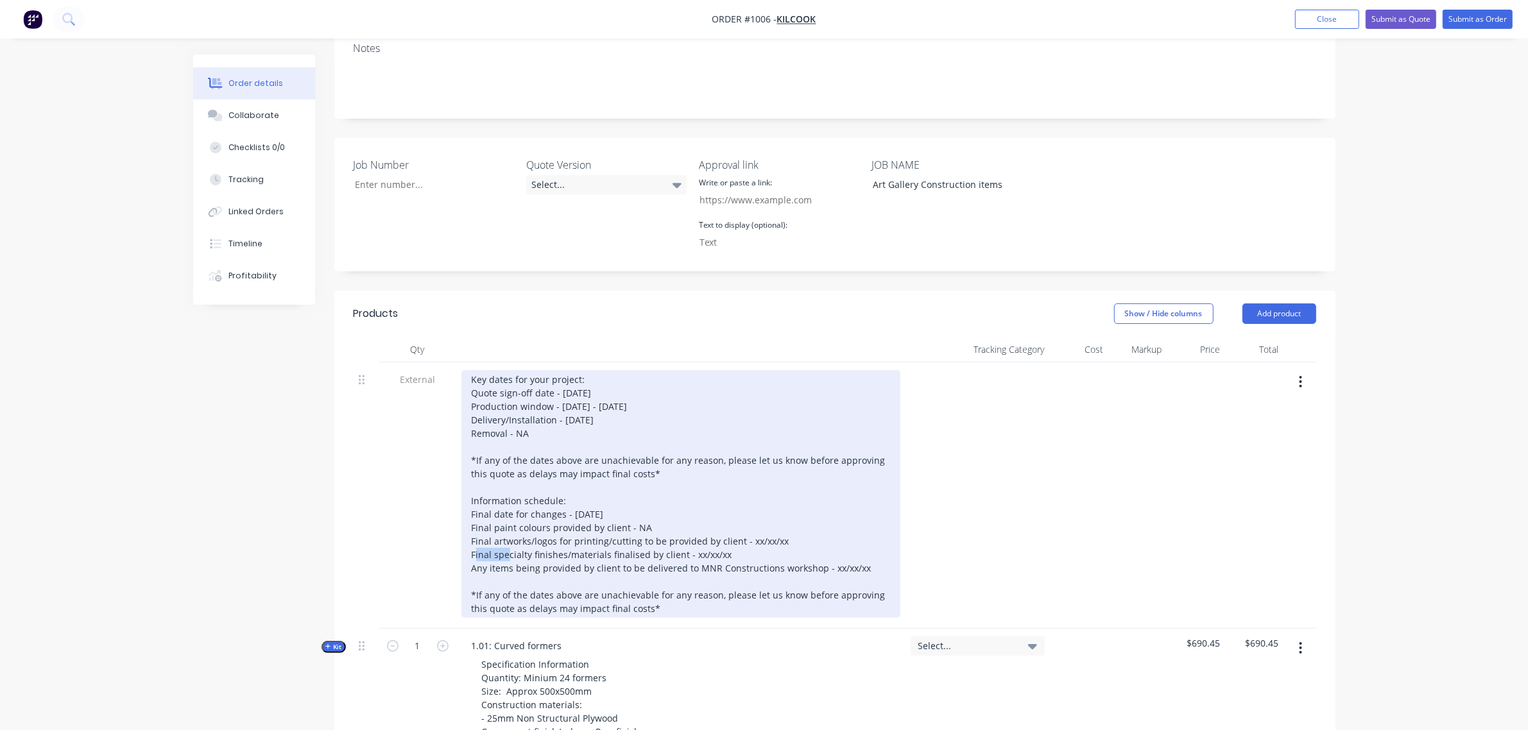
click at [746, 530] on div "Key dates for your project: Quote sign-off date - 29/09/25 Production window - …" at bounding box center [680, 494] width 439 height 248
click at [781, 520] on div "Key dates for your project: Quote sign-off date - 29/09/25 Production window - …" at bounding box center [680, 494] width 439 height 248
click at [787, 522] on div "Key dates for your project: Quote sign-off date - 29/09/25 Production window - …" at bounding box center [680, 494] width 439 height 248
click at [786, 521] on div "Key dates for your project: Quote sign-off date - 29/09/25 Production window - …" at bounding box center [680, 494] width 439 height 248
click at [784, 524] on div "Key dates for your project: Quote sign-off date - 29/09/25 Production window - …" at bounding box center [680, 494] width 439 height 248
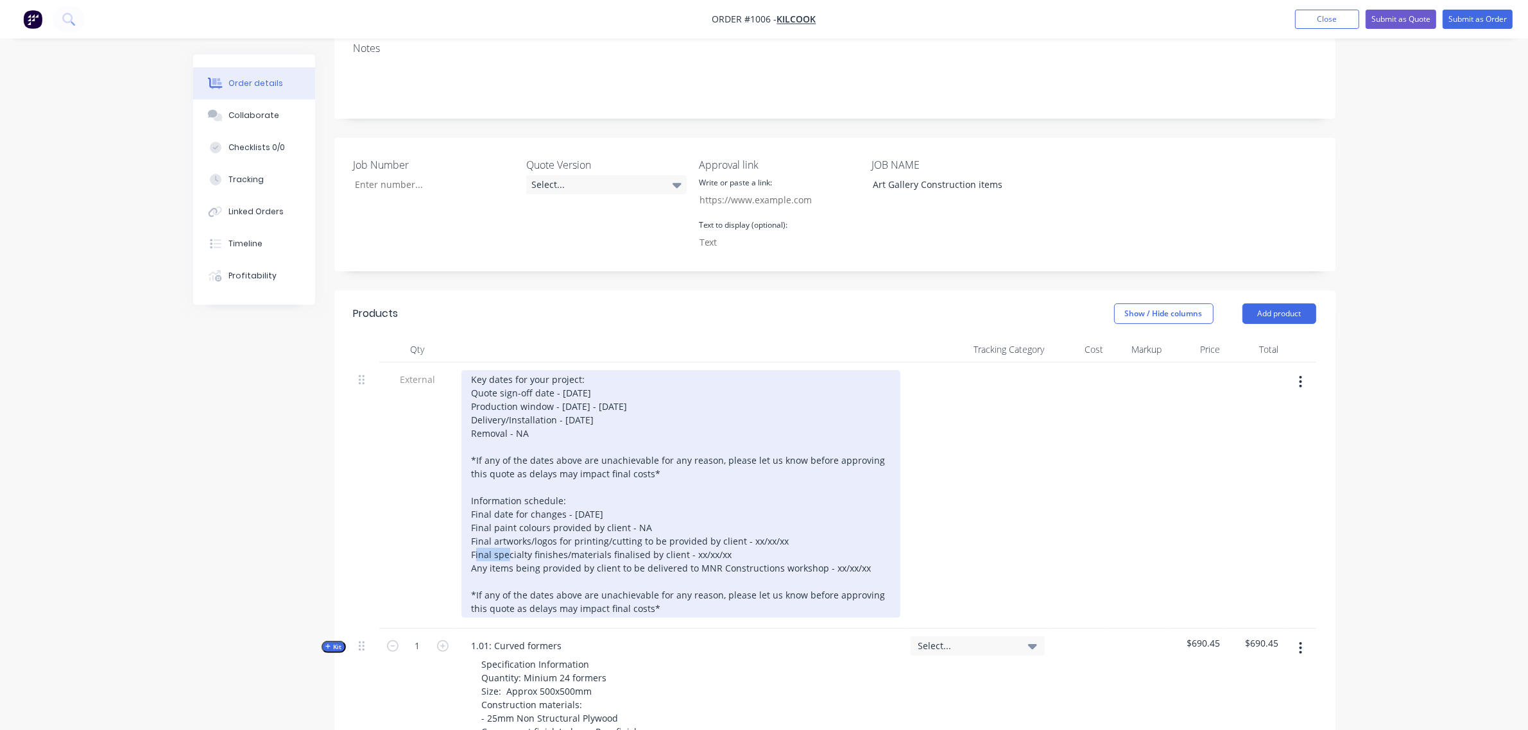
drag, startPoint x: 764, startPoint y: 531, endPoint x: 745, endPoint y: 524, distance: 19.9
click at [745, 524] on div "Key dates for your project: Quote sign-off date - 29/09/25 Production window - …" at bounding box center [680, 494] width 439 height 248
drag, startPoint x: 720, startPoint y: 538, endPoint x: 690, endPoint y: 539, distance: 29.5
click at [690, 539] on div "Key dates for your project: Quote sign-off date - 29/09/25 Production window - …" at bounding box center [680, 494] width 439 height 248
drag, startPoint x: 858, startPoint y: 549, endPoint x: 823, endPoint y: 550, distance: 35.3
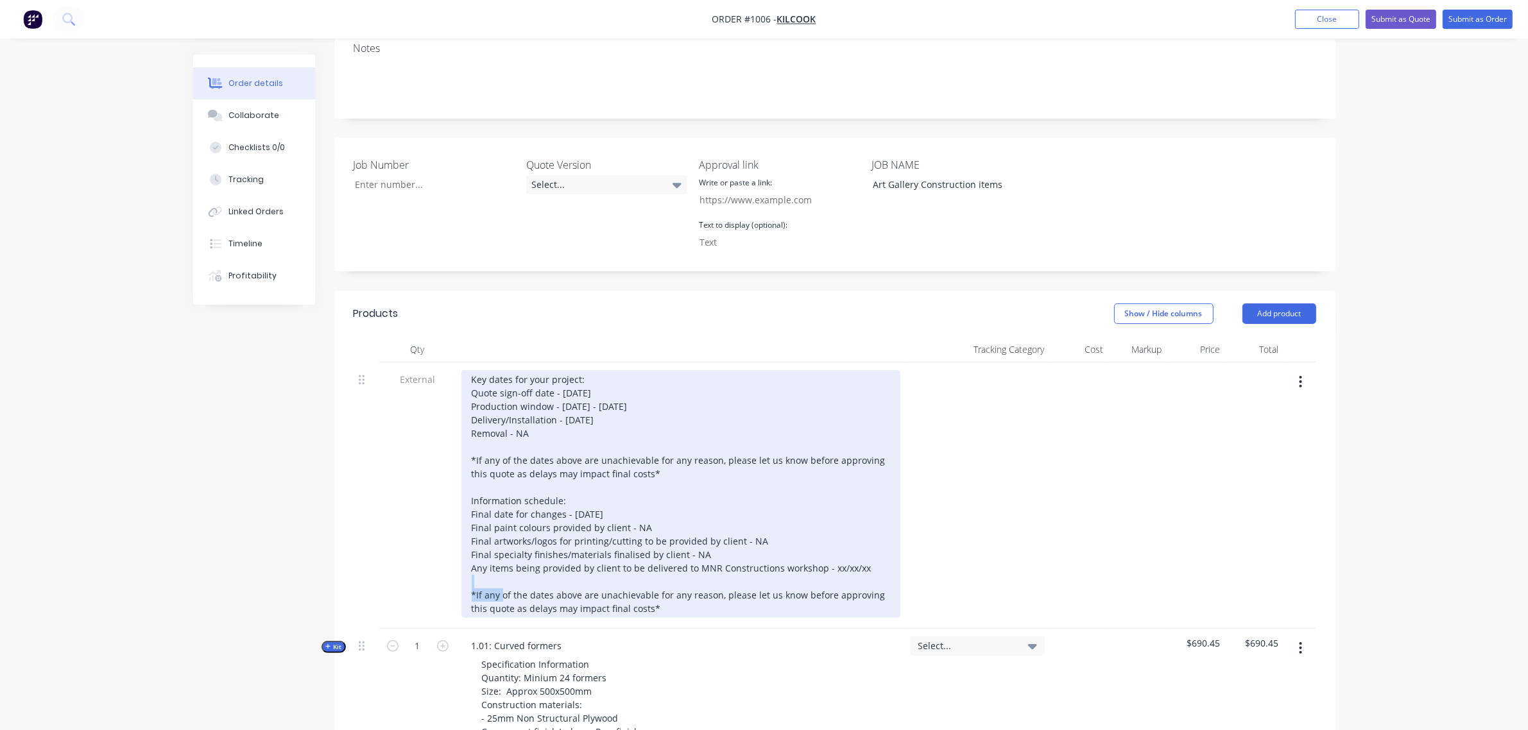
click at [823, 550] on div "Key dates for your project: Quote sign-off date - 29/09/25 Production window - …" at bounding box center [680, 494] width 439 height 248
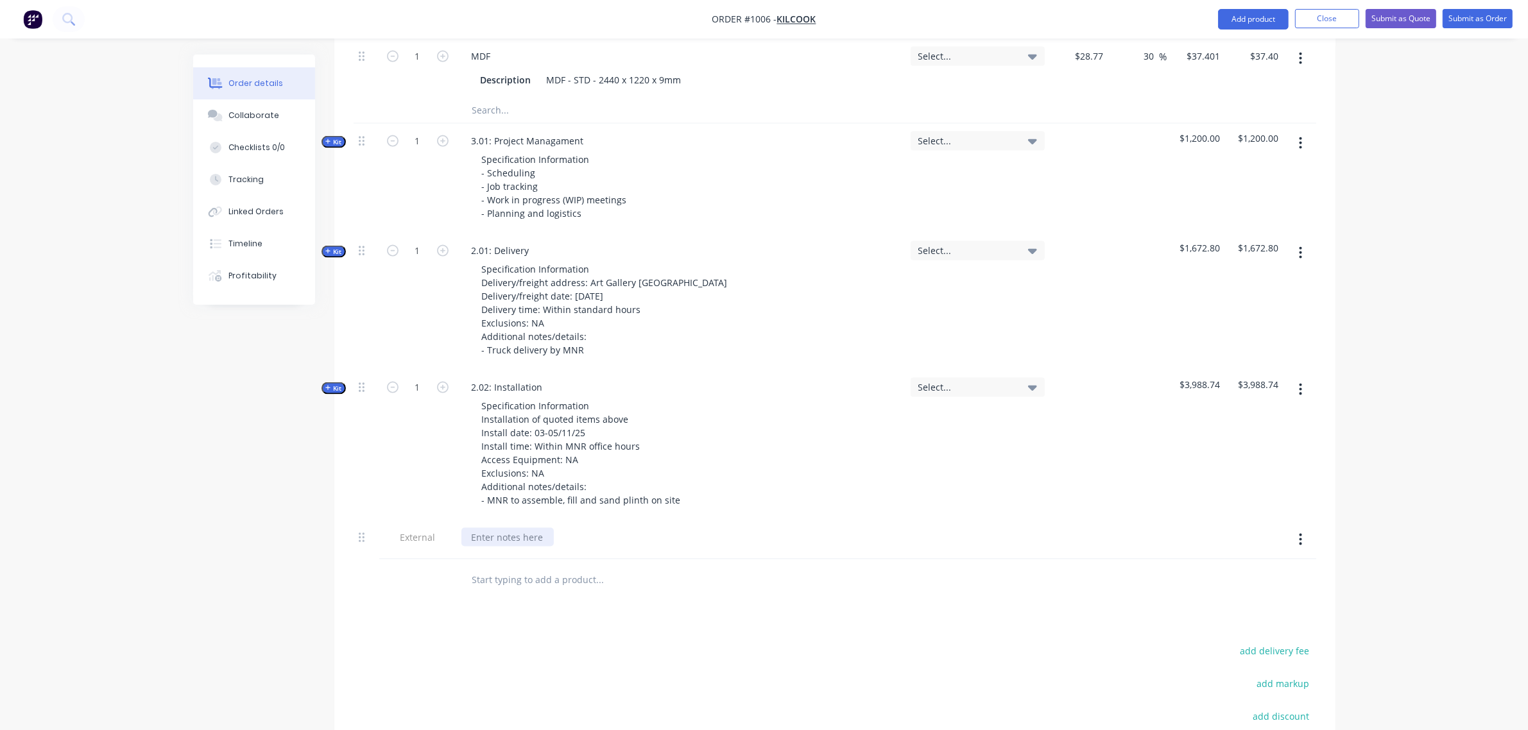
scroll to position [2269, 0]
click at [529, 527] on div at bounding box center [507, 536] width 92 height 19
paste div
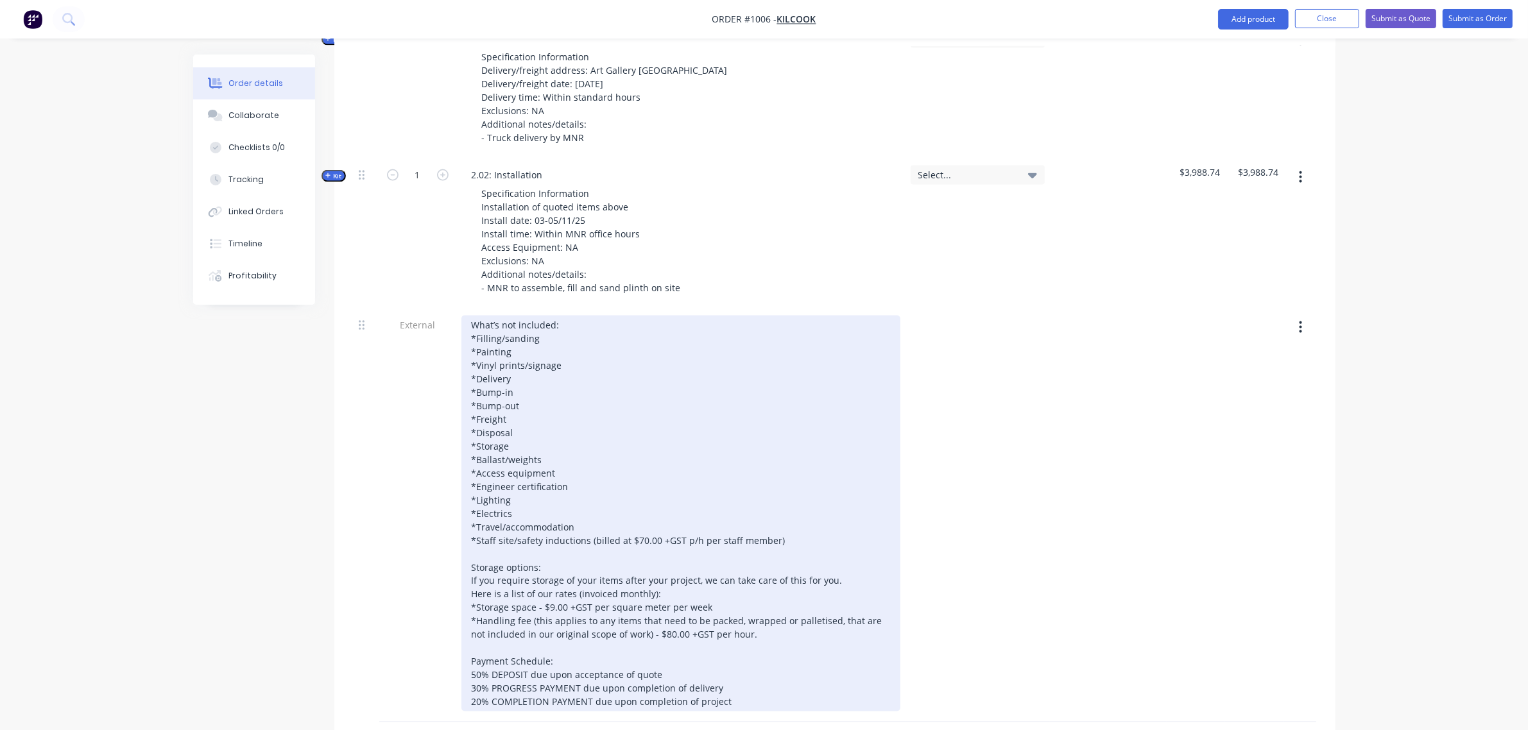
scroll to position [2482, 0]
drag, startPoint x: 513, startPoint y: 337, endPoint x: 475, endPoint y: 336, distance: 38.5
click at [475, 336] on div "What’s not included: *Filling/sanding *Painting *Vinyl prints/signage *Delivery…" at bounding box center [680, 512] width 439 height 396
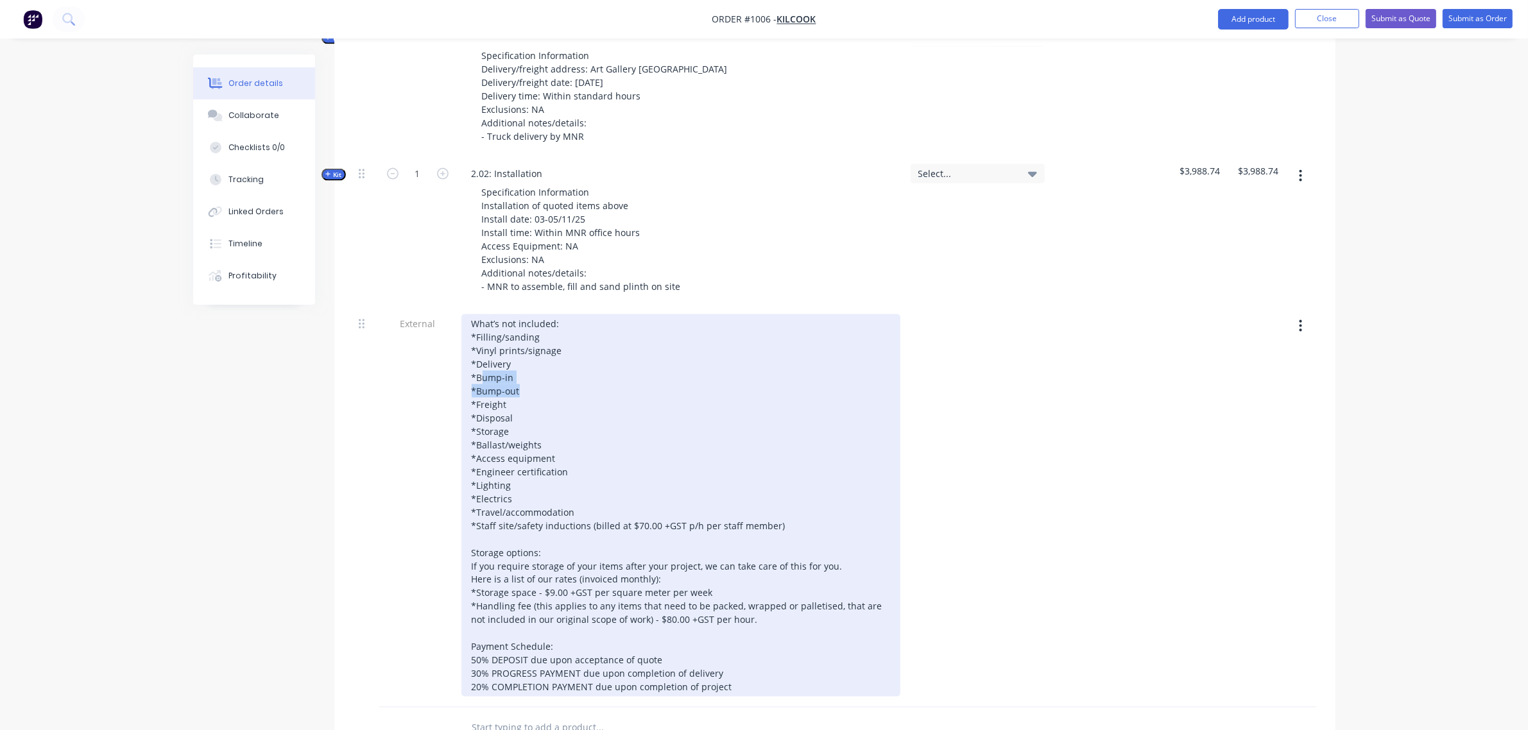
drag, startPoint x: 518, startPoint y: 376, endPoint x: 483, endPoint y: 357, distance: 39.3
click at [483, 357] on div "What’s not included: *Filling/sanding *Vinyl prints/signage *Delivery *Bump-in …" at bounding box center [680, 505] width 439 height 382
click at [517, 359] on div "What’s not included: *Filling/sanding *Vinyl prints/signage *Delivery *Bump-in …" at bounding box center [680, 505] width 439 height 382
click at [520, 361] on div "What’s not included: *Filling/sanding *Vinyl prints/signage *Delivery *Bump-in …" at bounding box center [680, 505] width 439 height 382
click at [517, 361] on div "What’s not included: *Filling/sanding *Vinyl prints/signage *Delivery *Bump-in …" at bounding box center [680, 505] width 439 height 382
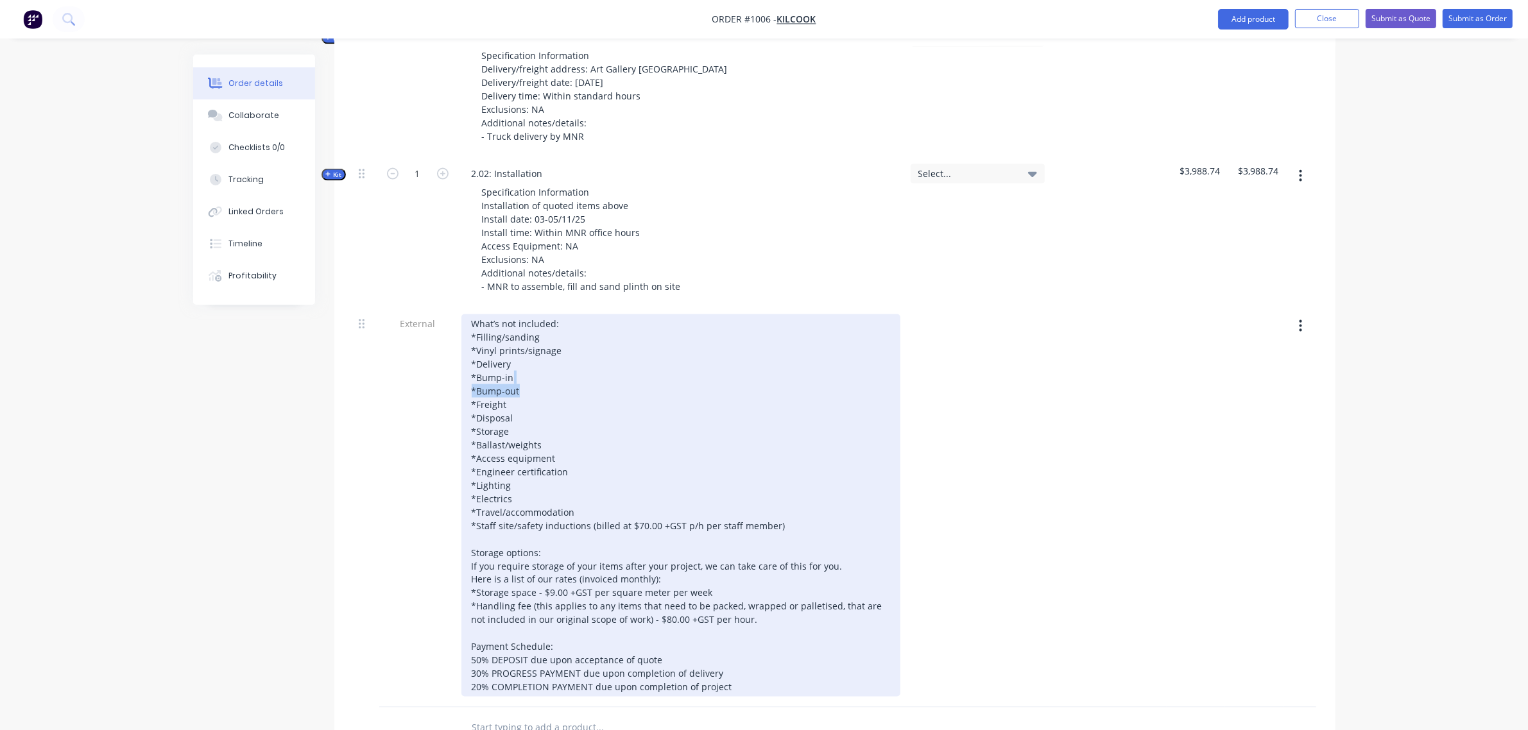
click at [518, 362] on div "What’s not included: *Filling/sanding *Vinyl prints/signage *Delivery *Bump-in …" at bounding box center [680, 505] width 439 height 382
click at [520, 387] on div "What’s not included: *Filling/sanding *Vinyl prints/signage *Delivery *Bump-in …" at bounding box center [680, 505] width 439 height 382
drag, startPoint x: 518, startPoint y: 357, endPoint x: 465, endPoint y: 348, distance: 53.9
click at [465, 348] on div "What’s not included: *Filling/sanding *Vinyl prints/signage *Delivery *Bump-in …" at bounding box center [680, 505] width 439 height 382
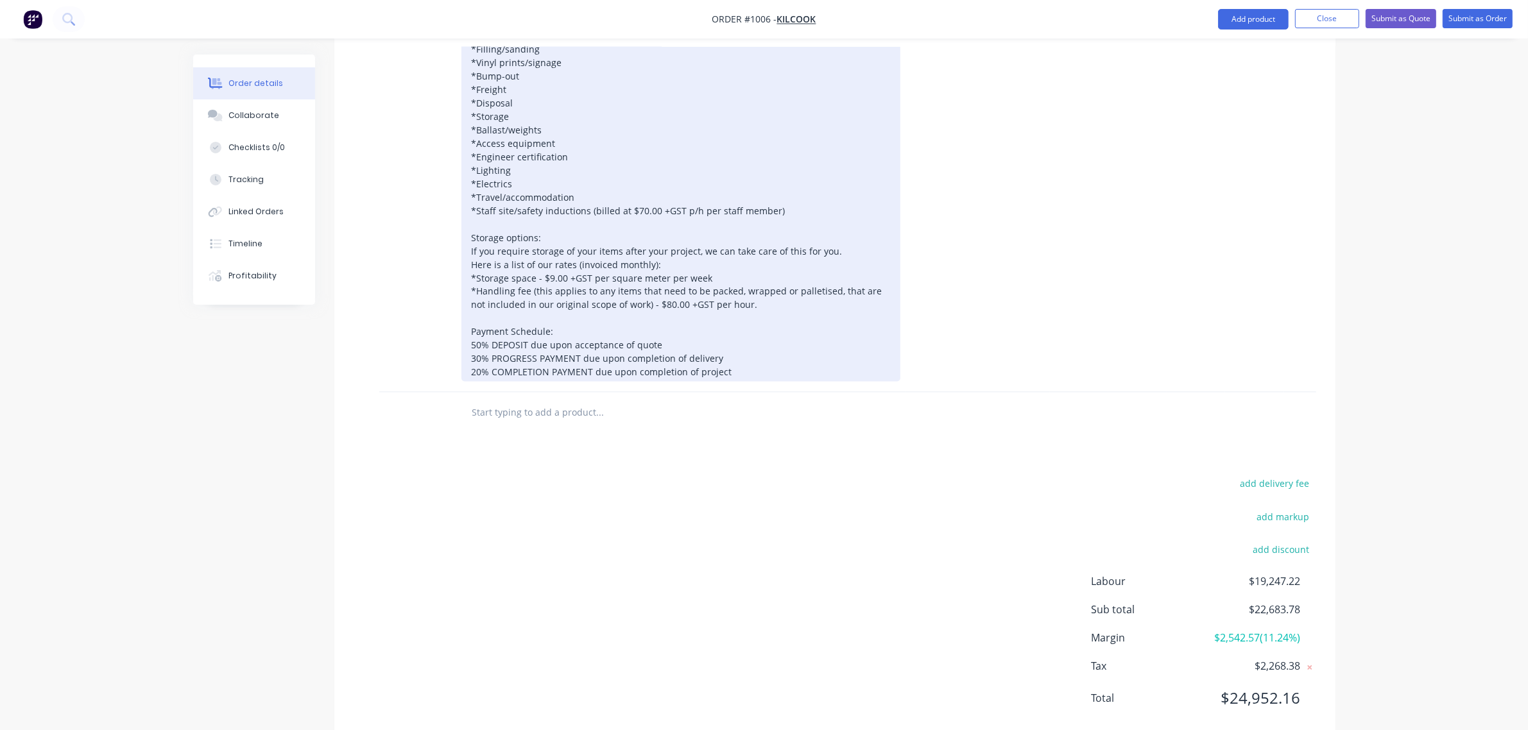
scroll to position [2785, 0]
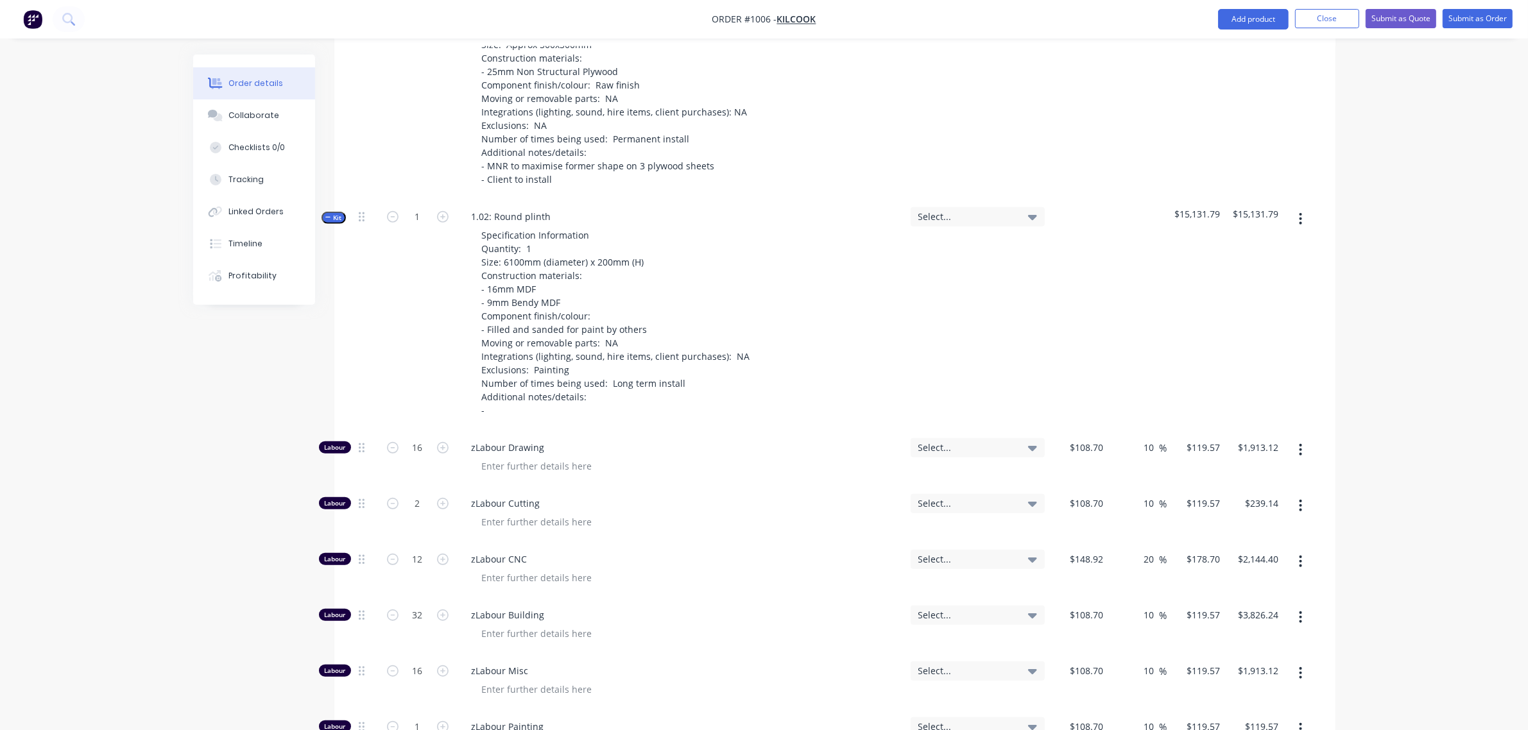
click at [334, 213] on span "Kit" at bounding box center [333, 218] width 17 height 10
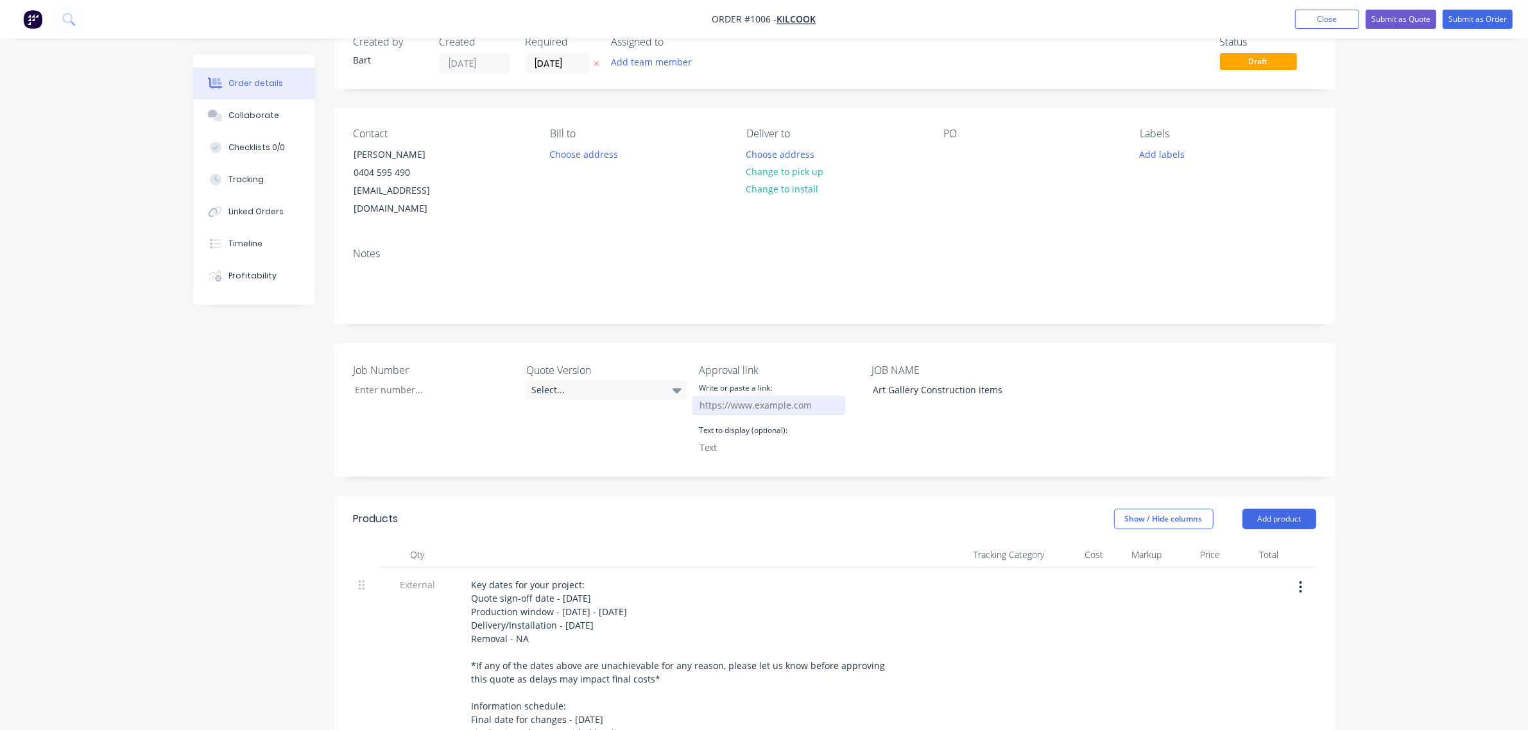
scroll to position [33, 0]
click at [749, 397] on input "Job Number" at bounding box center [768, 406] width 153 height 19
paste input "https://c3y8u.share.hsforms.com/2LPry2ciFQyq8gvjBDsrbpQ?quoteid=XXvXX"
drag, startPoint x: 822, startPoint y: 386, endPoint x: 858, endPoint y: 402, distance: 39.7
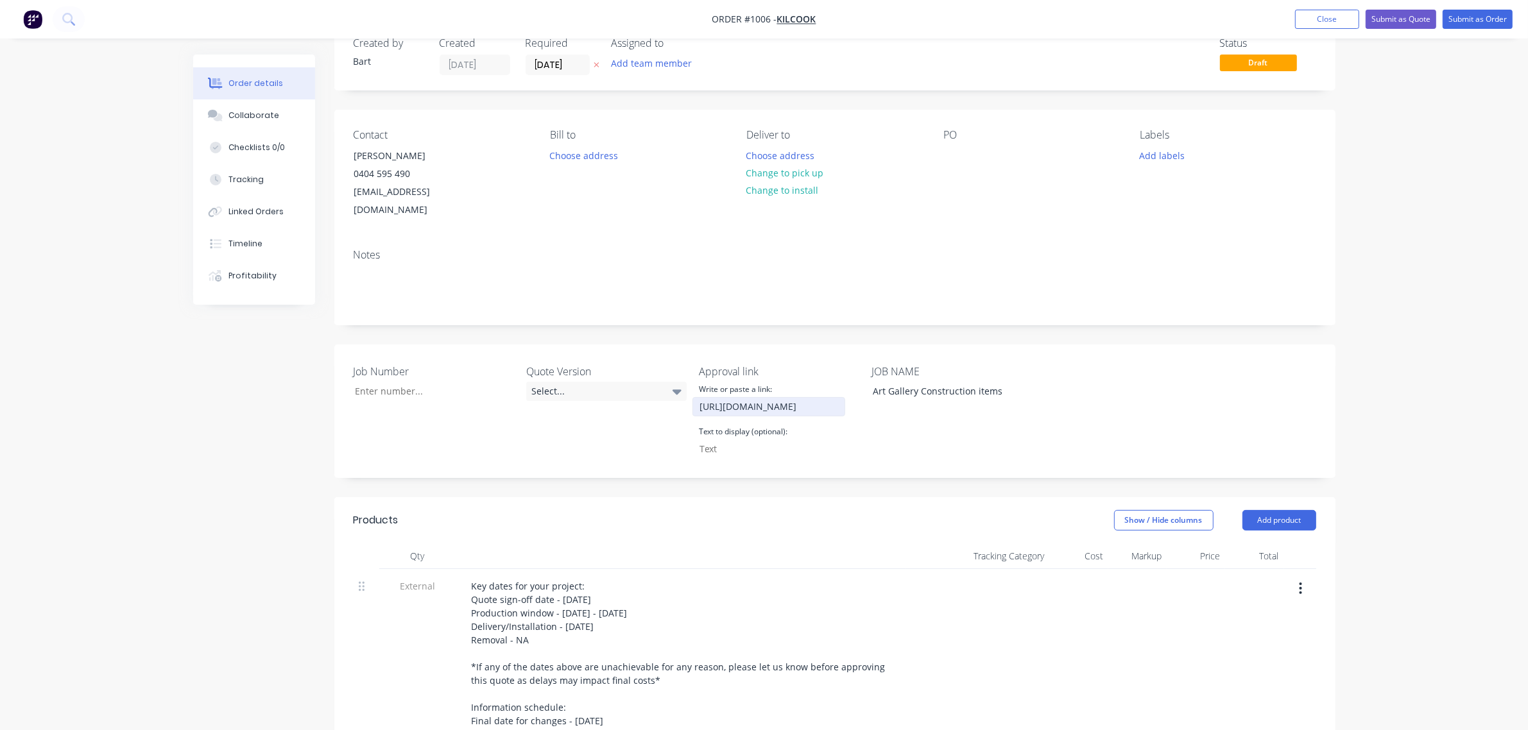
click at [822, 397] on input "https://c3y8u.share.hsforms.com/2LPry2ciFQyq8gvjBDsrbpQ?quoteid=XXvXX" at bounding box center [768, 406] width 153 height 19
drag, startPoint x: 834, startPoint y: 393, endPoint x: 854, endPoint y: 393, distance: 19.9
click at [854, 397] on div "https://c3y8u.share.hsforms.com/2LPry2ciFQyq8gvjBDsrbpQ?quoteid=1006vXX" at bounding box center [779, 406] width 160 height 19
click at [835, 397] on input "https://c3y8u.share.hsforms.com/2LPry2ciFQyq8gvjBDsrbpQ?quoteid=1006vXX" at bounding box center [768, 406] width 153 height 19
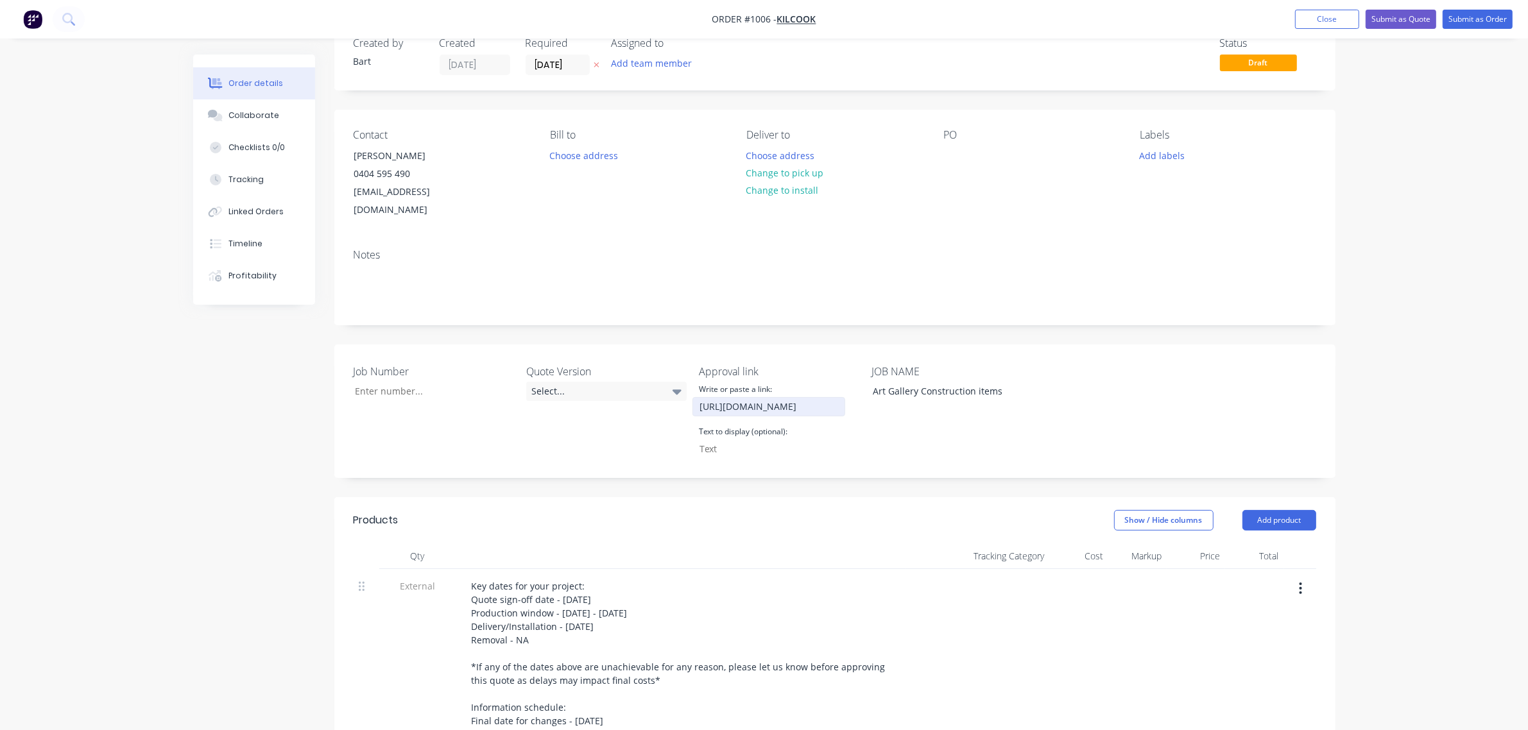
scroll to position [0, 187]
type input "https://c3y8u.share.hsforms.com/2LPry2ciFQyq8gvjBDsrbpQ?quoteid=1006v1"
click at [713, 439] on input "Job Number" at bounding box center [768, 448] width 153 height 19
paste input "CLICK HERE TO APPROVE QUOTE"
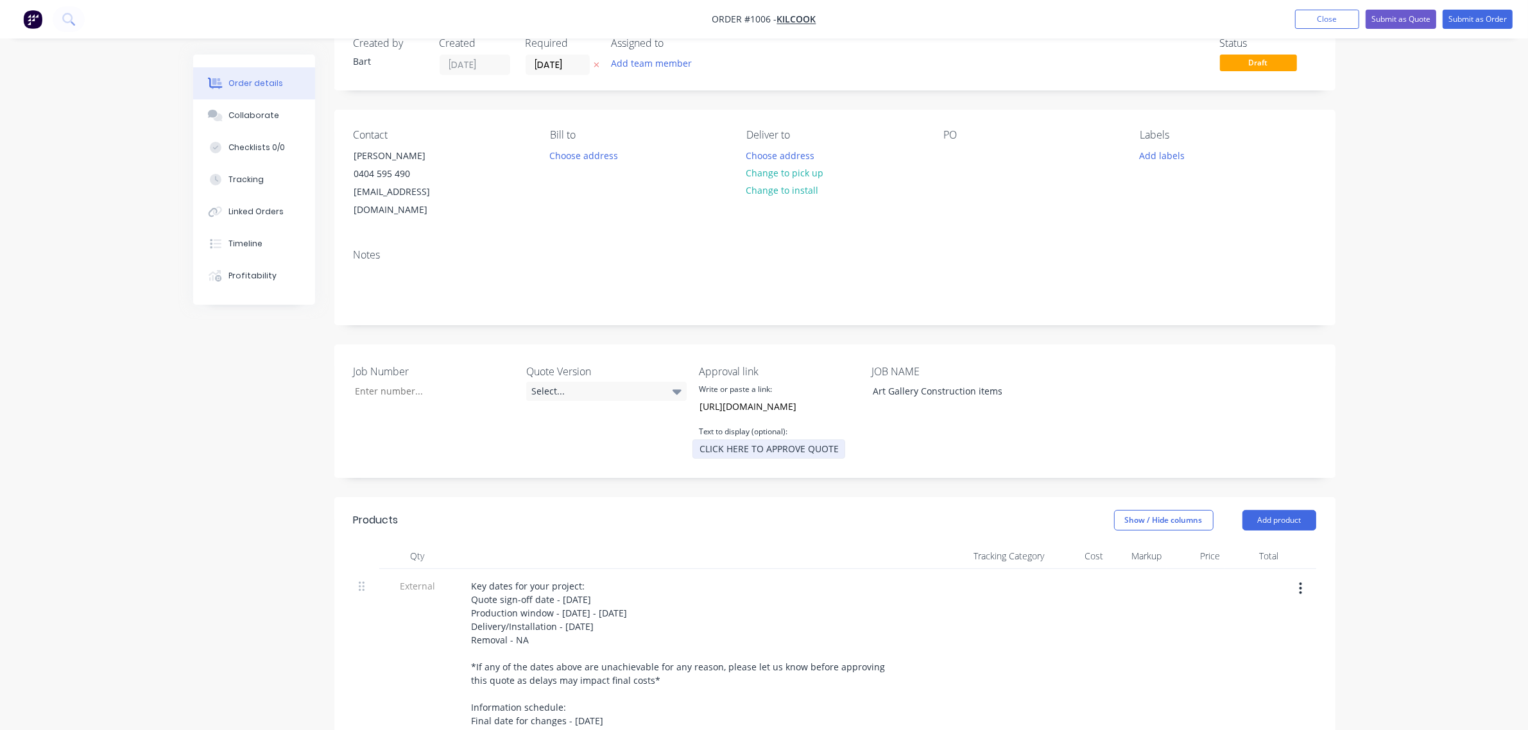
type input "CLICK HERE TO APPROVE QUOTE"
click at [908, 438] on div "JOB NAME Art Gallery Construction items" at bounding box center [951, 411] width 160 height 95
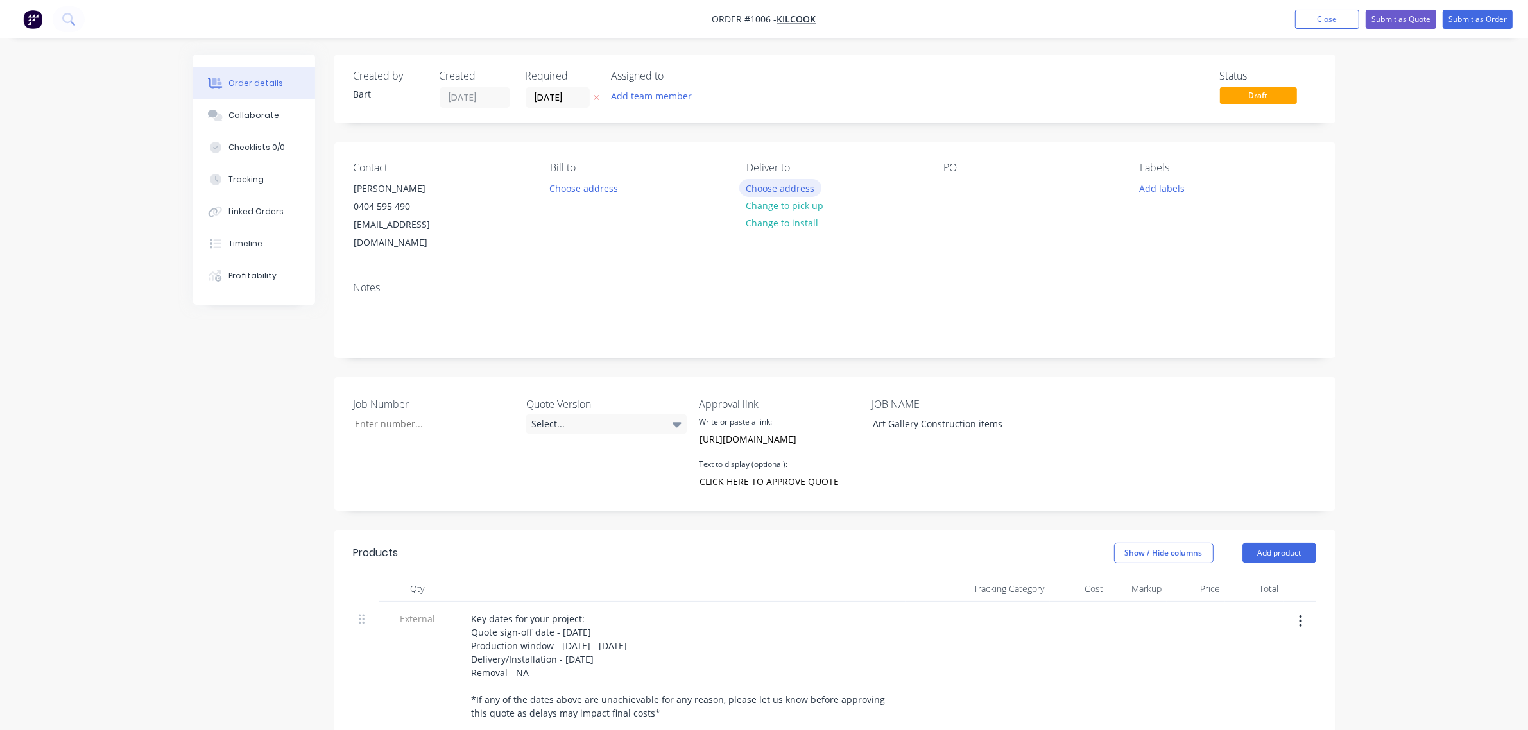
click at [781, 189] on button "Choose address" at bounding box center [780, 187] width 82 height 17
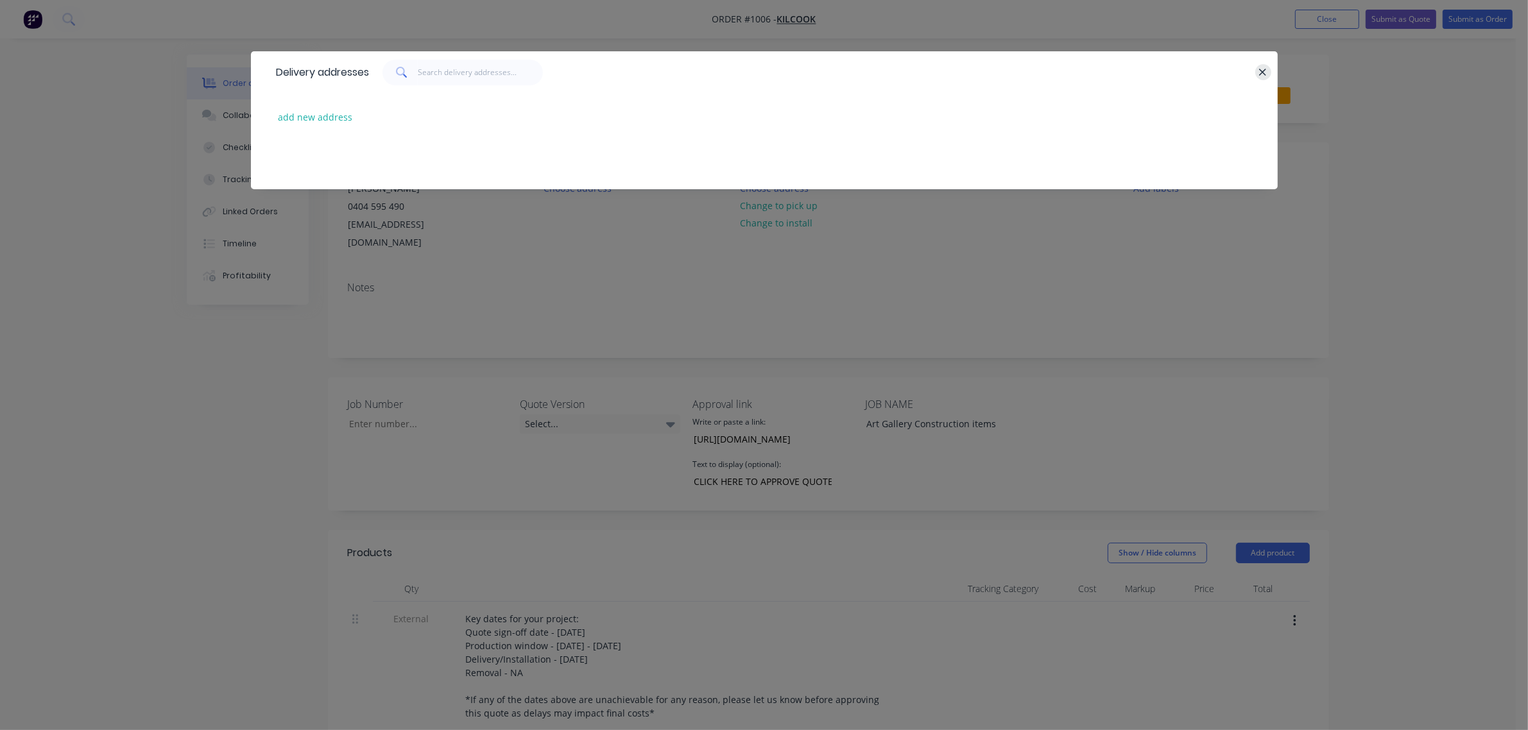
click at [1256, 71] on button "button" at bounding box center [1263, 72] width 16 height 16
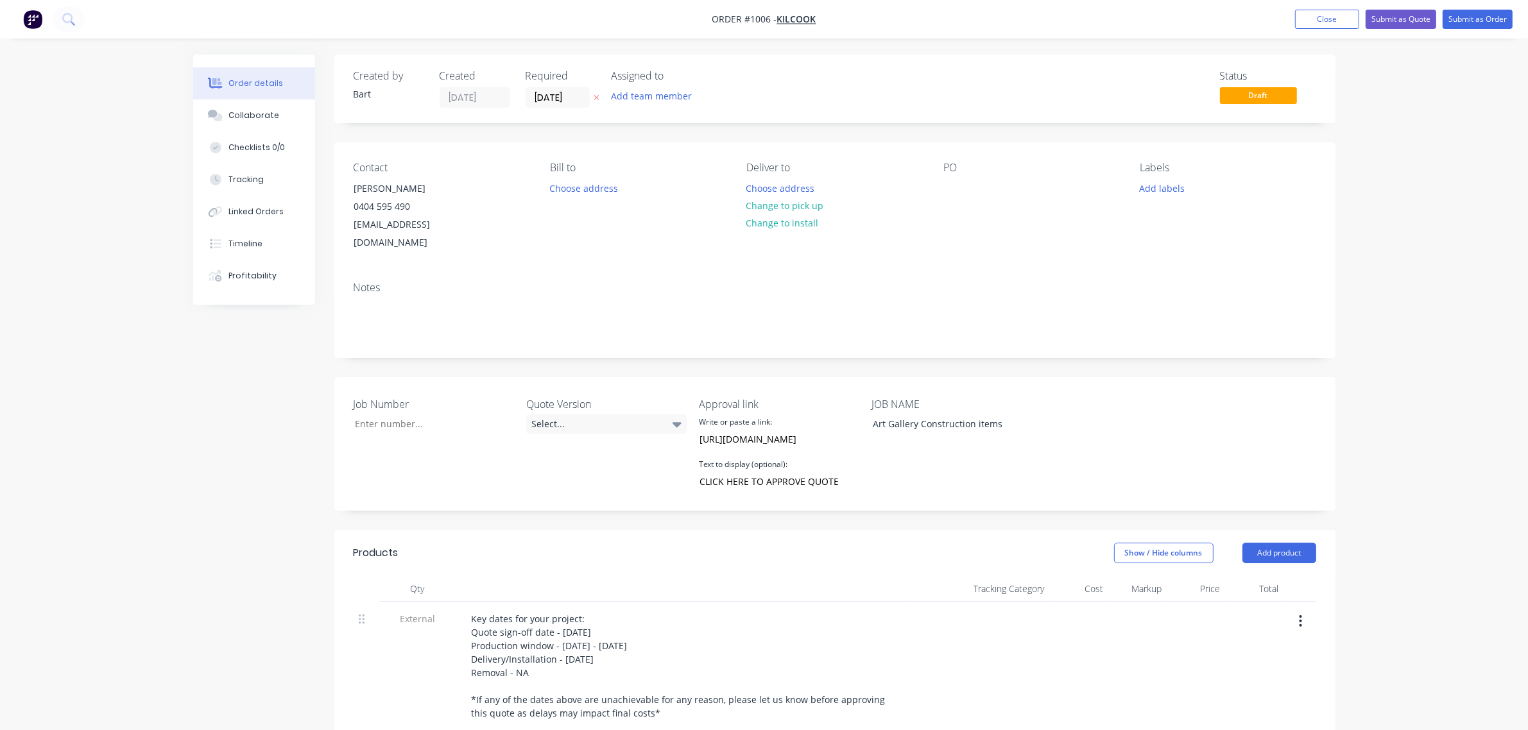
drag, startPoint x: 662, startPoint y: 409, endPoint x: 652, endPoint y: 417, distance: 12.8
click at [665, 414] on div "Select..." at bounding box center [606, 423] width 160 height 19
click at [562, 454] on button "V1" at bounding box center [622, 460] width 192 height 26
